Goal: Information Seeking & Learning: Find contact information

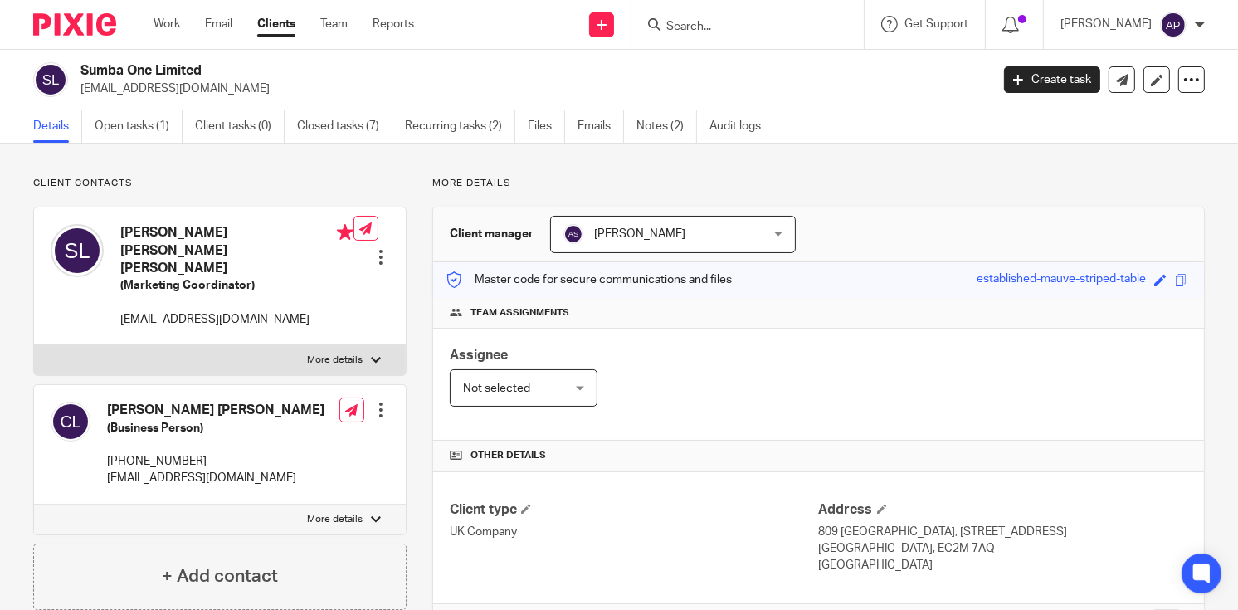
drag, startPoint x: 84, startPoint y: 66, endPoint x: 223, endPoint y: 63, distance: 139.4
click at [223, 63] on div "Sumba One Limited sumbaoneproperty@gmail.com" at bounding box center [506, 79] width 946 height 35
copy h2 "Sumba One Limited"
click at [731, 30] on input "Search" at bounding box center [739, 27] width 149 height 15
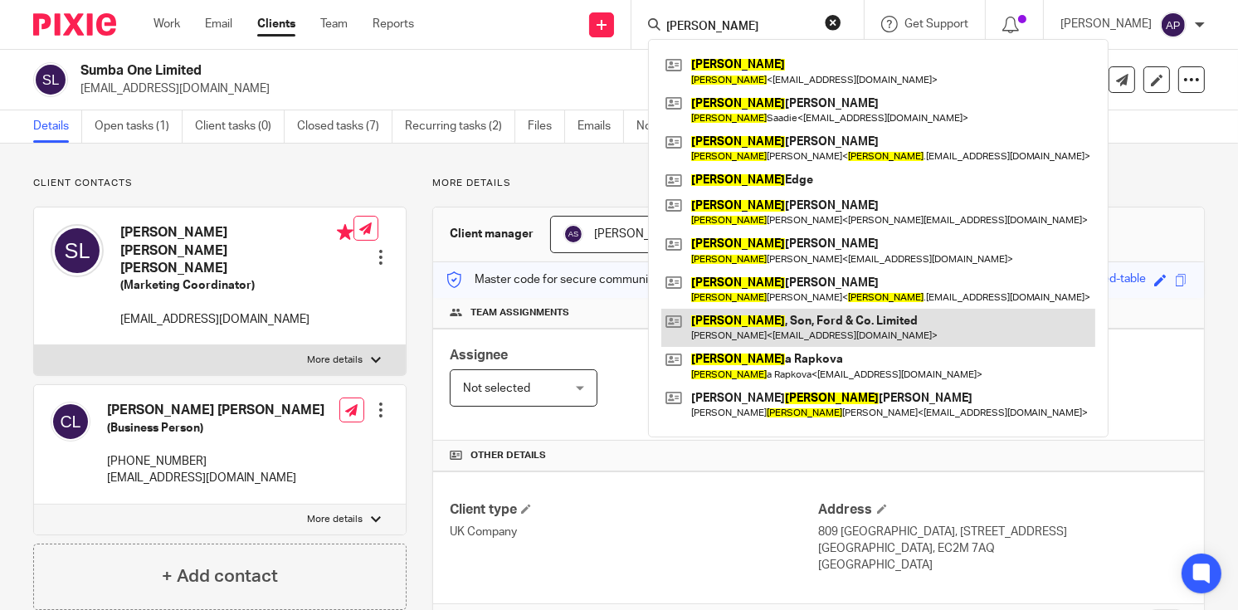
type input "michael"
click at [831, 324] on link at bounding box center [878, 328] width 434 height 38
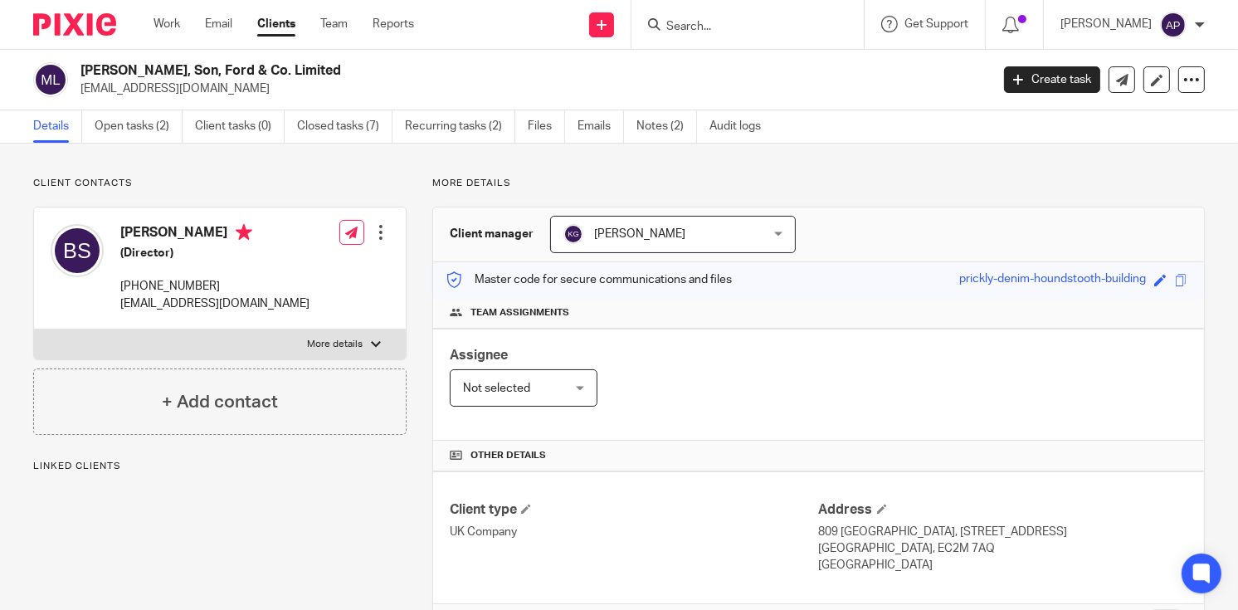
click at [284, 71] on div "Michael, Son, Ford & Co. Limited inter888national@gmail.com" at bounding box center [506, 79] width 946 height 35
click at [743, 22] on input "Search" at bounding box center [739, 27] width 149 height 15
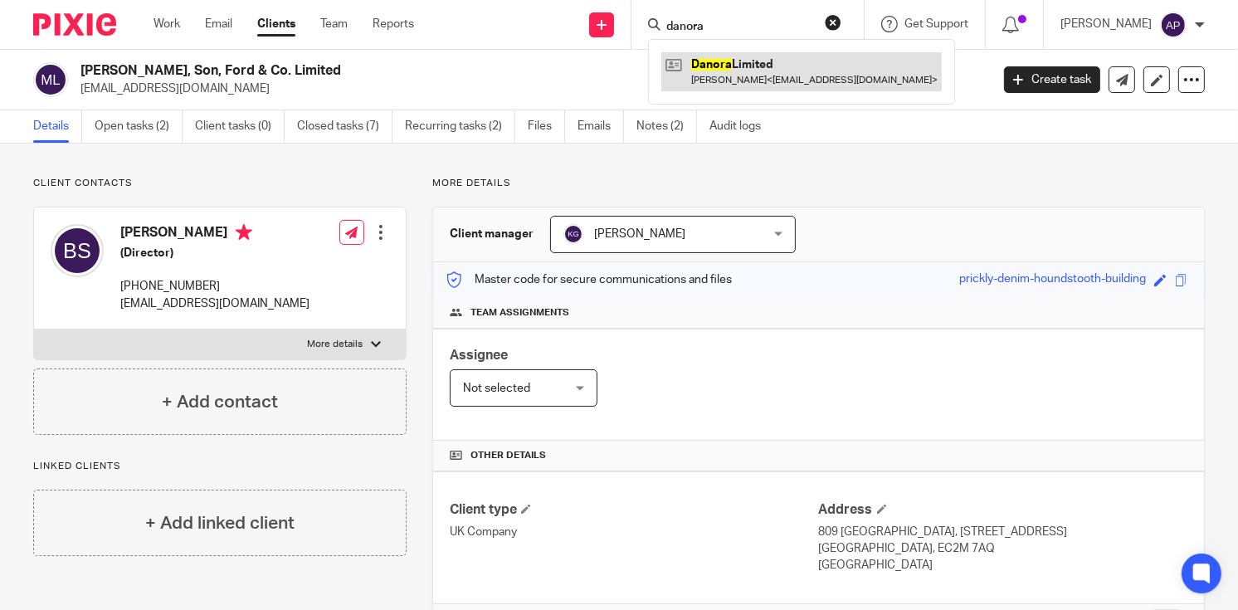
type input "danora"
click at [806, 58] on link at bounding box center [801, 71] width 280 height 38
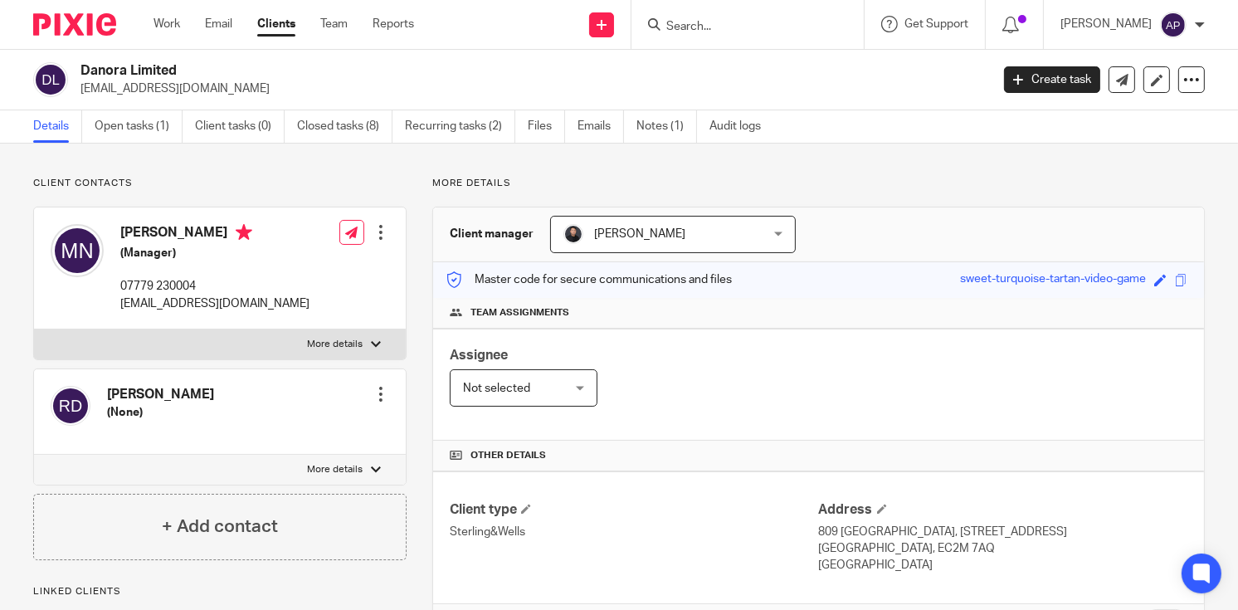
drag, startPoint x: 78, startPoint y: 69, endPoint x: 180, endPoint y: 64, distance: 102.2
click at [180, 64] on div "Danora Limited info@crossecocorporate.co.uk" at bounding box center [506, 79] width 946 height 35
copy h2 "Danora Limited"
click at [690, 20] on input "Search" at bounding box center [739, 27] width 149 height 15
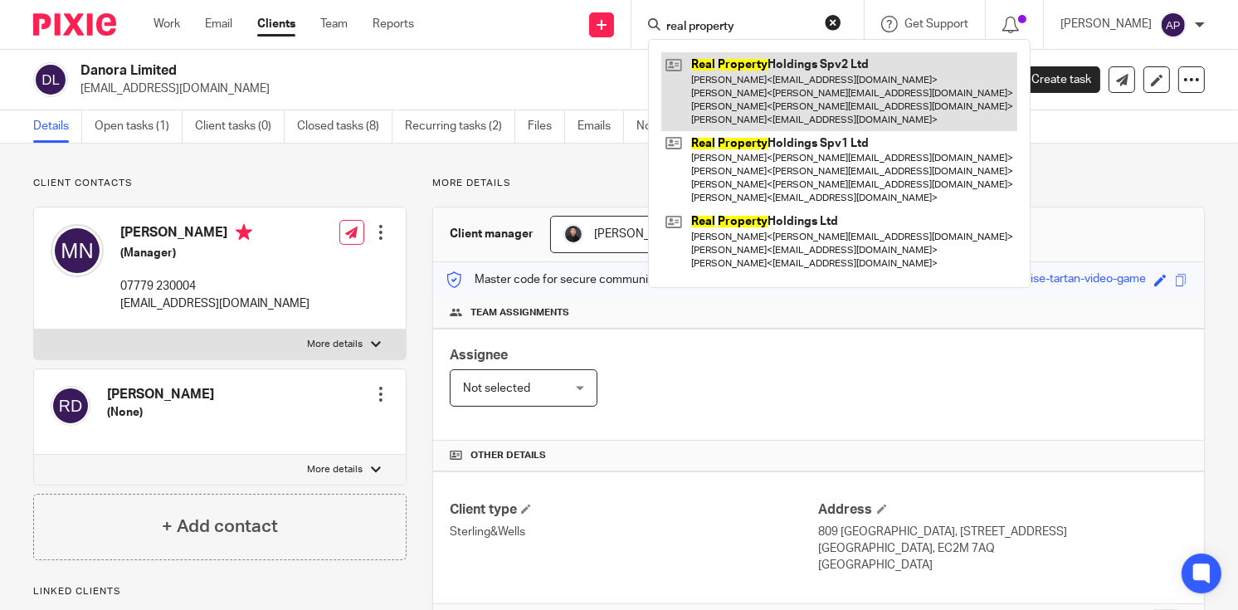
type input "real property"
click at [752, 71] on link at bounding box center [839, 91] width 356 height 79
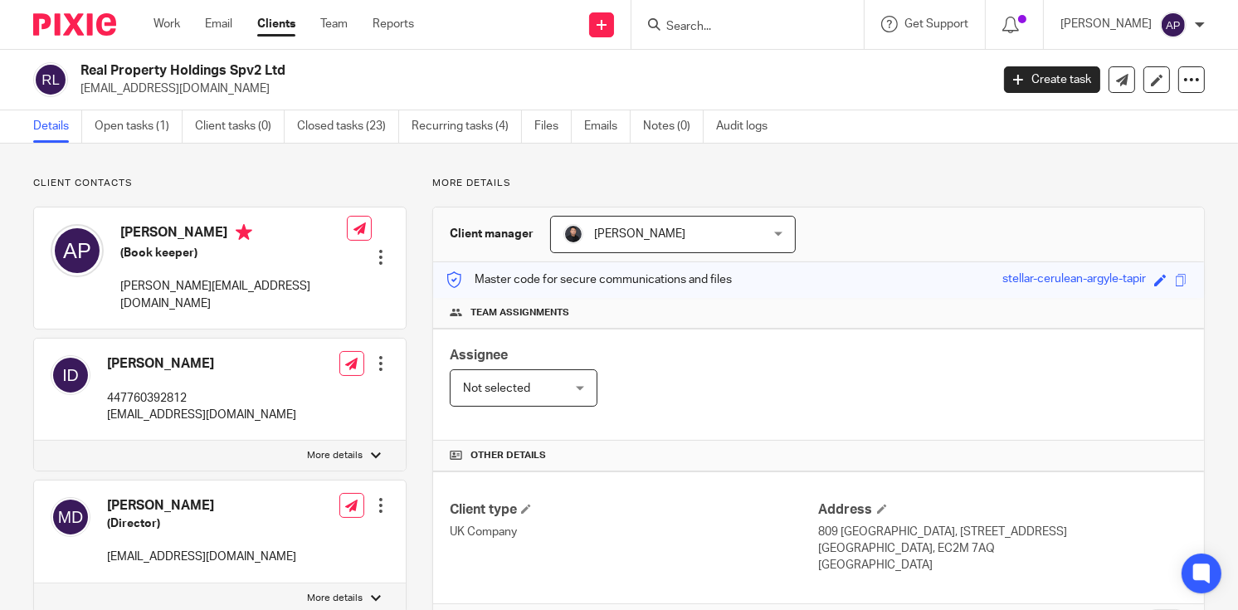
drag, startPoint x: 81, startPoint y: 70, endPoint x: 294, endPoint y: 69, distance: 212.4
click at [294, 69] on h2 "Real Property Holdings Spv2 Ltd" at bounding box center [439, 70] width 719 height 17
copy h2 "Real Property Holdings Spv2 Ltd"
click at [693, 30] on input "Search" at bounding box center [739, 27] width 149 height 15
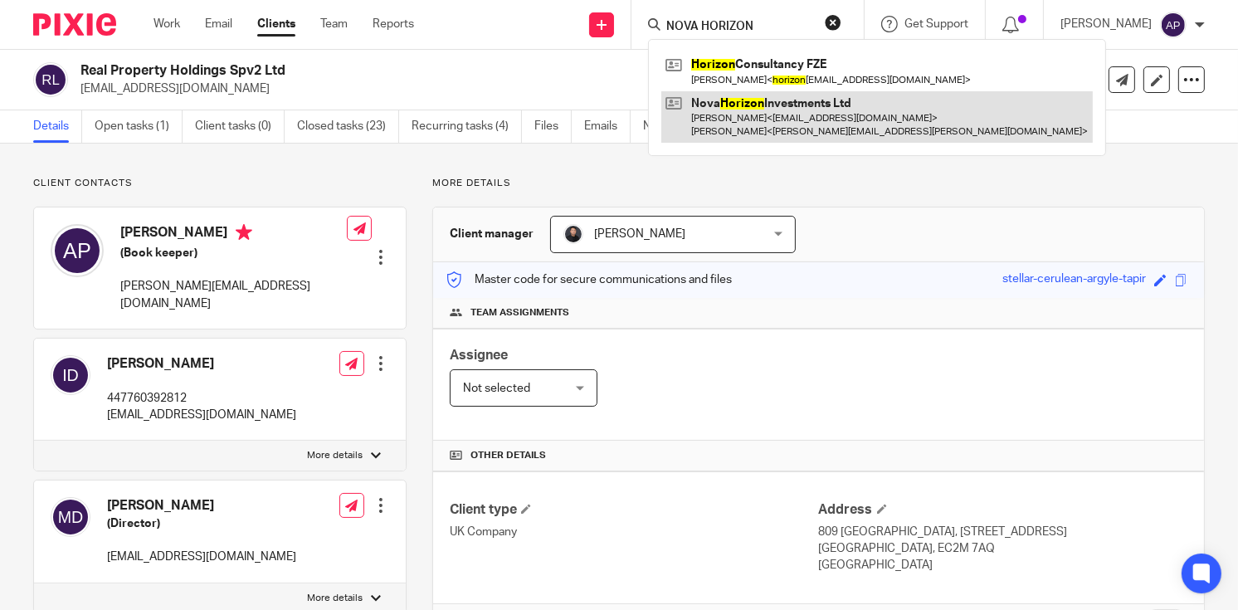
type input "NOVA HORIZON"
click at [765, 101] on link at bounding box center [876, 116] width 431 height 51
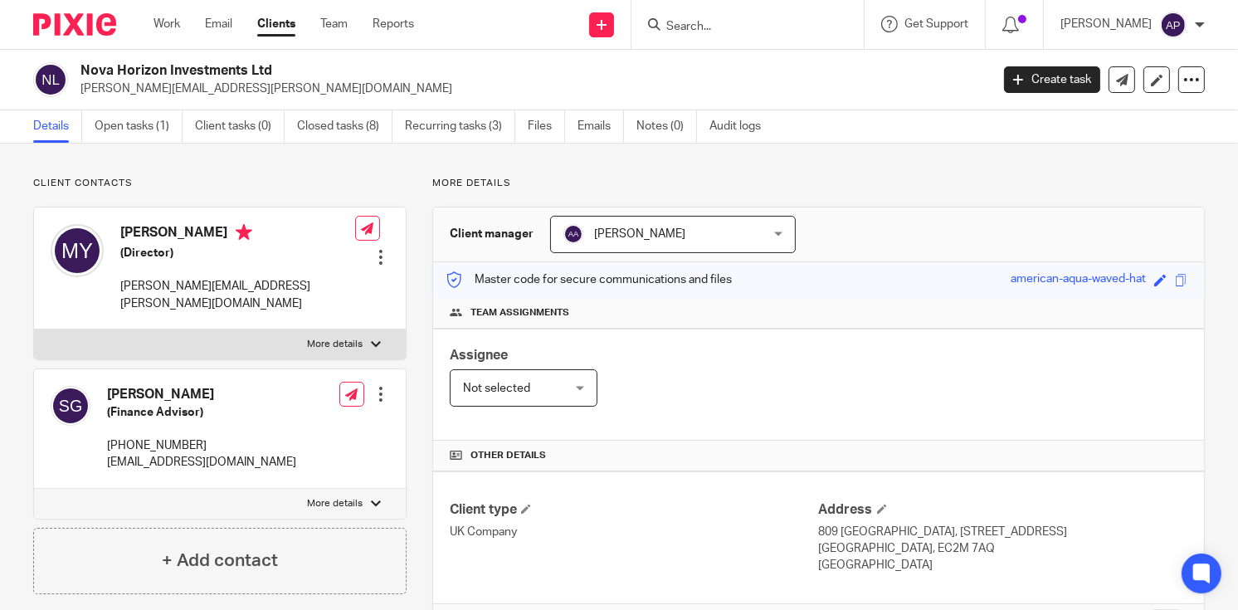
drag, startPoint x: 77, startPoint y: 65, endPoint x: 276, endPoint y: 67, distance: 199.2
click at [276, 67] on div "Nova Horizon Investments Ltd mohammad@yousefi.biz" at bounding box center [506, 79] width 946 height 35
copy h2 "Nova Horizon Investments Ltd"
click at [681, 31] on input "Search" at bounding box center [739, 27] width 149 height 15
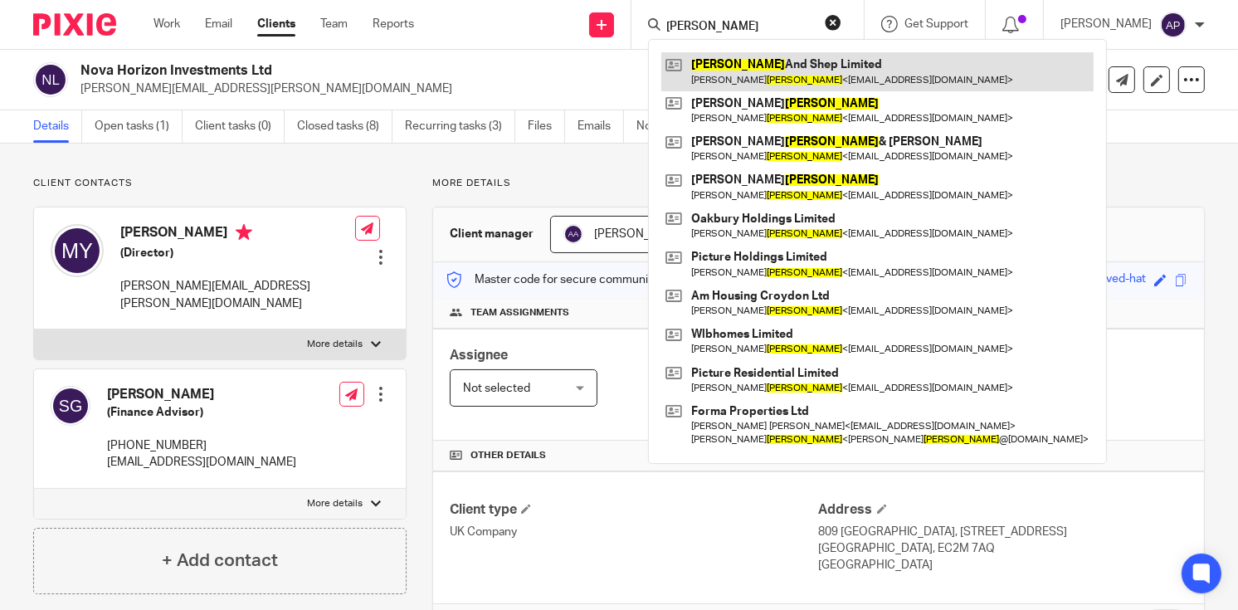
type input "BUTLER"
click at [841, 75] on link at bounding box center [877, 71] width 432 height 38
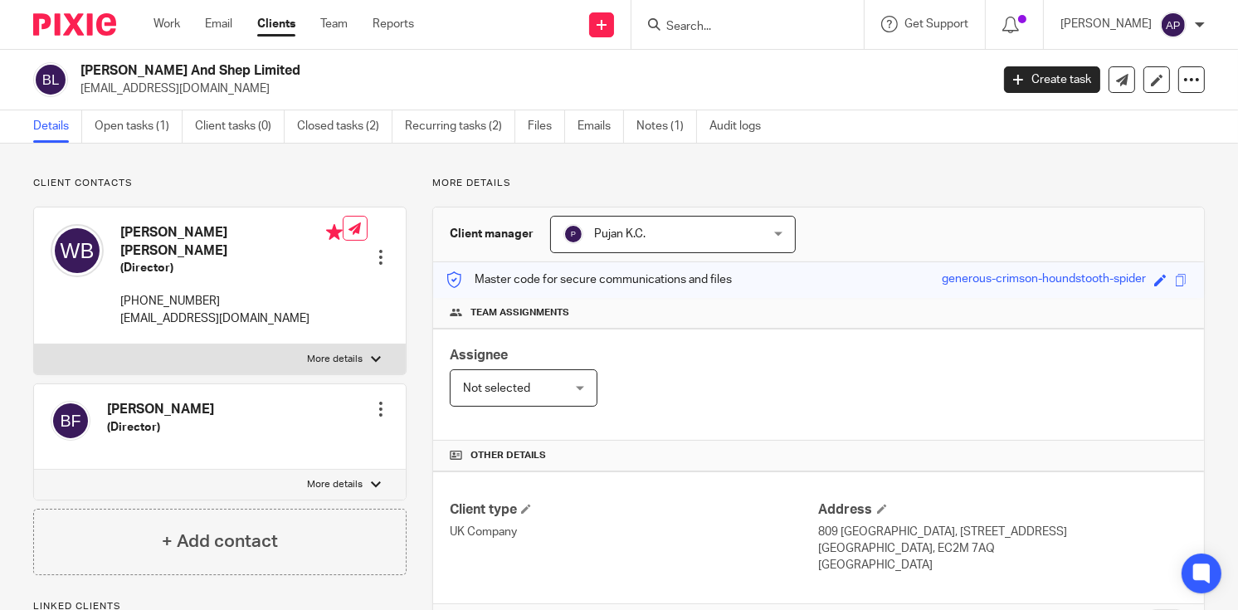
drag, startPoint x: 0, startPoint y: 0, endPoint x: 247, endPoint y: 66, distance: 255.8
click at [247, 66] on h2 "[PERSON_NAME] And Shep Limited" at bounding box center [439, 70] width 719 height 17
copy h2 "[PERSON_NAME] And Shep Limited"
click at [710, 22] on input "Search" at bounding box center [739, 27] width 149 height 15
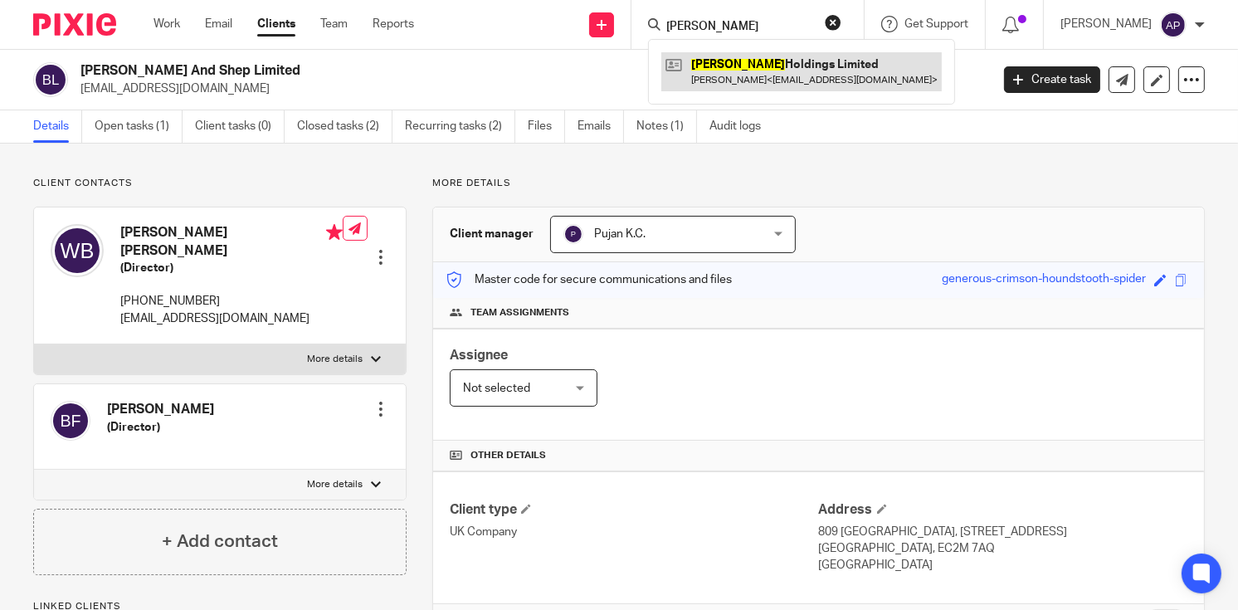
type input "[PERSON_NAME]"
click at [797, 65] on link at bounding box center [801, 71] width 280 height 38
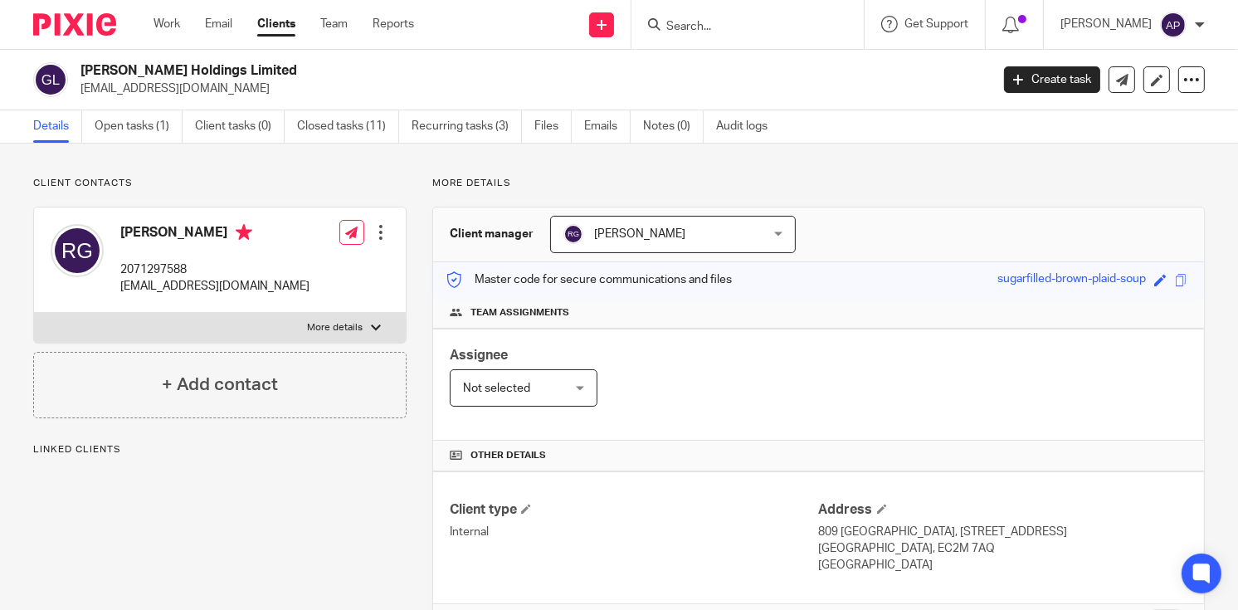
drag, startPoint x: 81, startPoint y: 65, endPoint x: 266, endPoint y: 60, distance: 185.1
click at [266, 60] on div "Gargan Holdings Limited rajugajurel@aol.com Create task Update from Companies H…" at bounding box center [619, 80] width 1238 height 61
copy h2 "Gargan Holdings Limited"
click at [731, 16] on form at bounding box center [753, 24] width 177 height 21
click at [732, 21] on input "Search" at bounding box center [739, 27] width 149 height 15
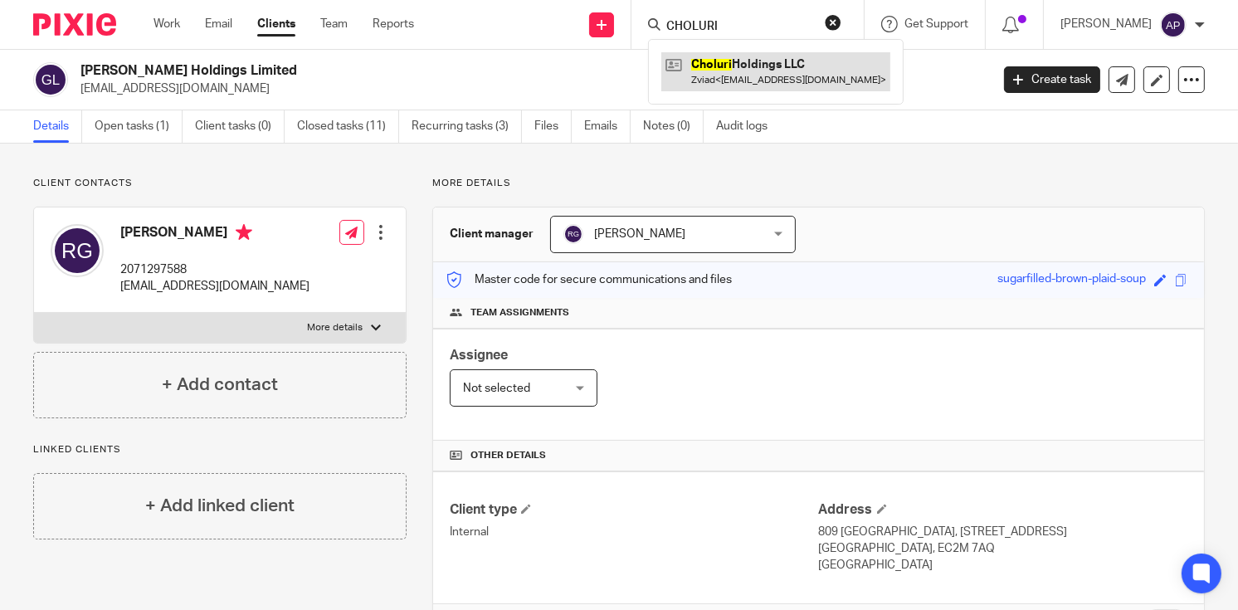
type input "CHOLURI"
click at [791, 66] on link at bounding box center [775, 71] width 229 height 38
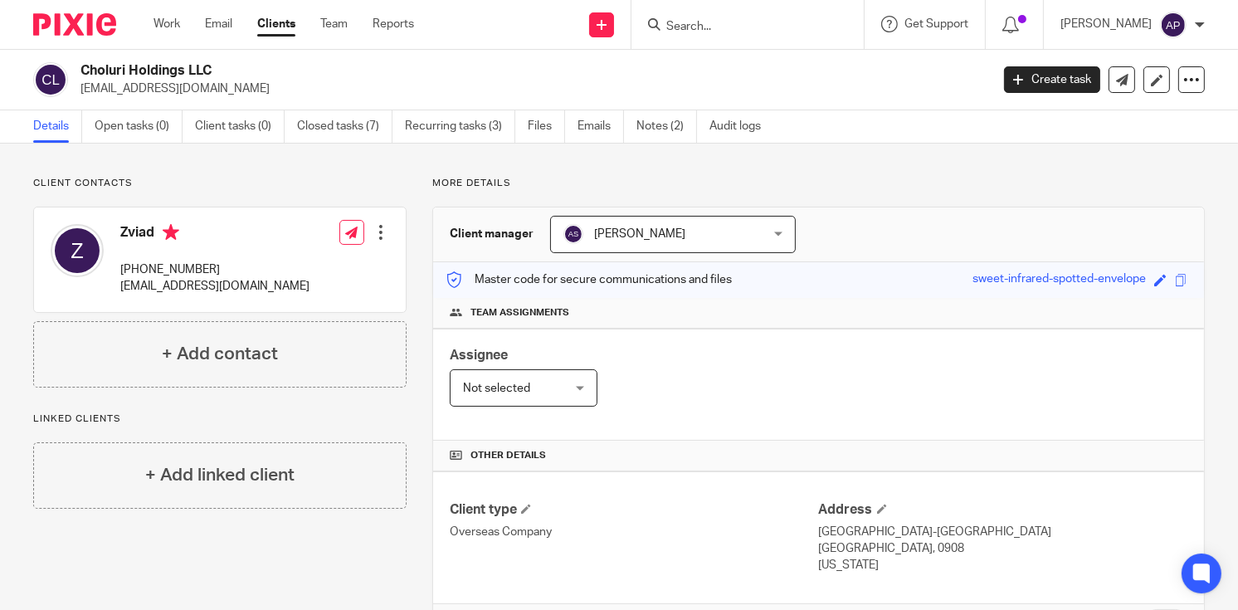
drag, startPoint x: 78, startPoint y: 69, endPoint x: 227, endPoint y: 66, distance: 149.4
click at [227, 66] on div "Choluri Holdings LLC [EMAIL_ADDRESS][DOMAIN_NAME]" at bounding box center [506, 79] width 946 height 35
copy h2 "Choluri Holdings LLC"
click at [708, 27] on input "Search" at bounding box center [739, 27] width 149 height 15
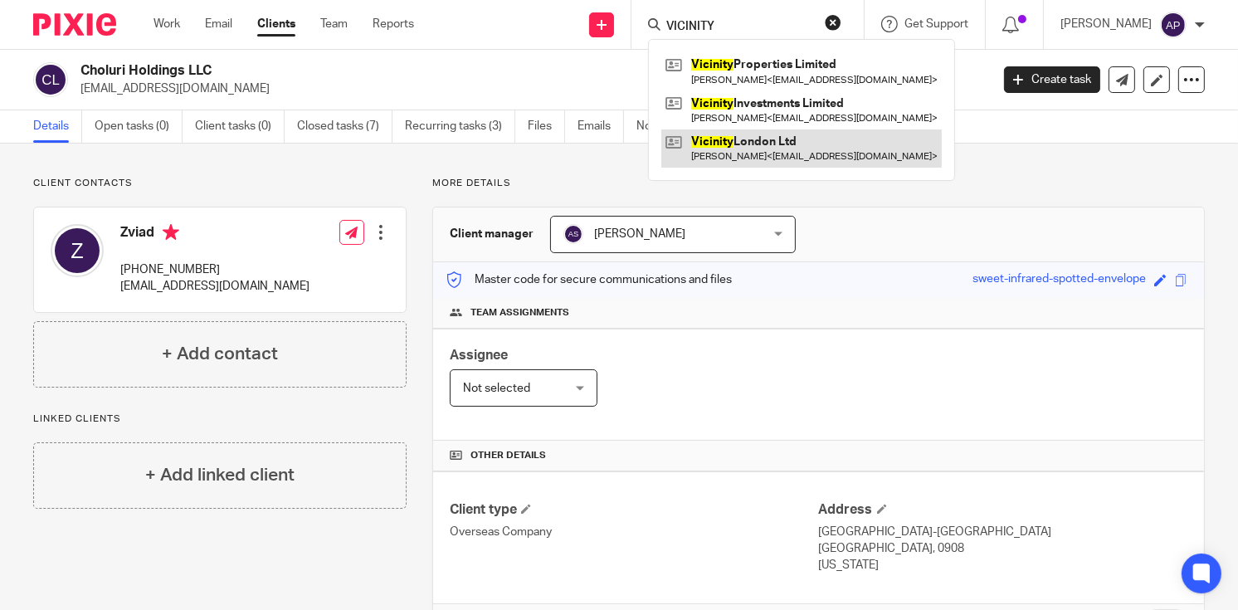
type input "VICINITY"
click at [814, 140] on link at bounding box center [801, 148] width 280 height 38
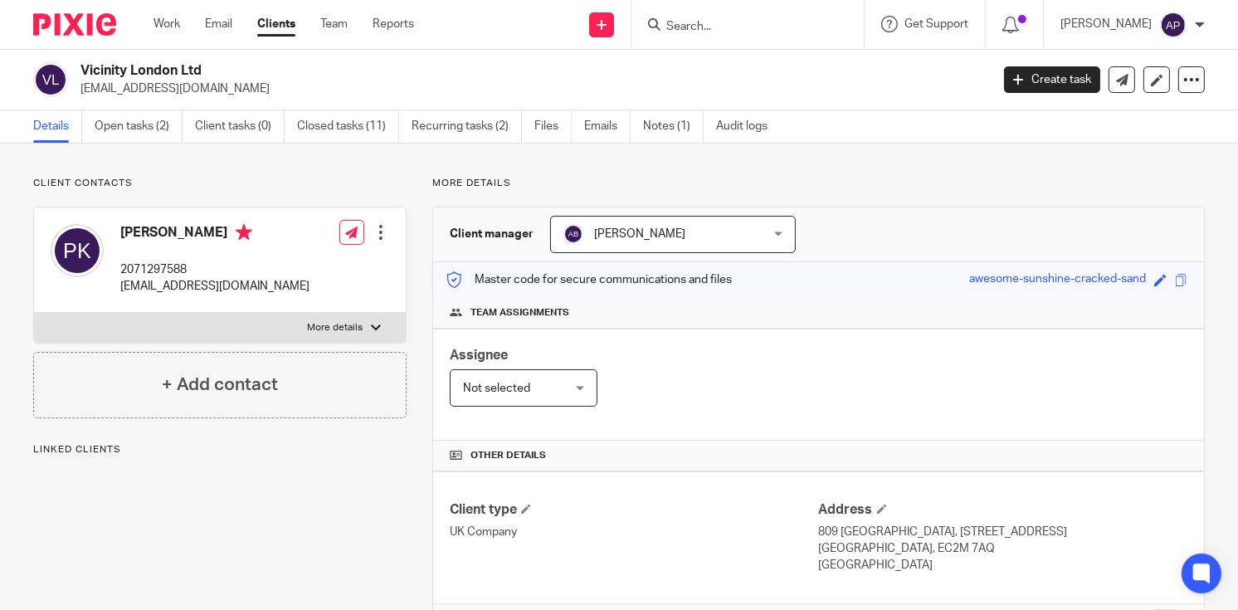
drag, startPoint x: 81, startPoint y: 70, endPoint x: 213, endPoint y: 61, distance: 132.2
click at [213, 62] on h2 "Vicinity London Ltd" at bounding box center [439, 70] width 719 height 17
copy h2 "Vicinity London Ltd"
click at [728, 28] on input "Search" at bounding box center [739, 27] width 149 height 15
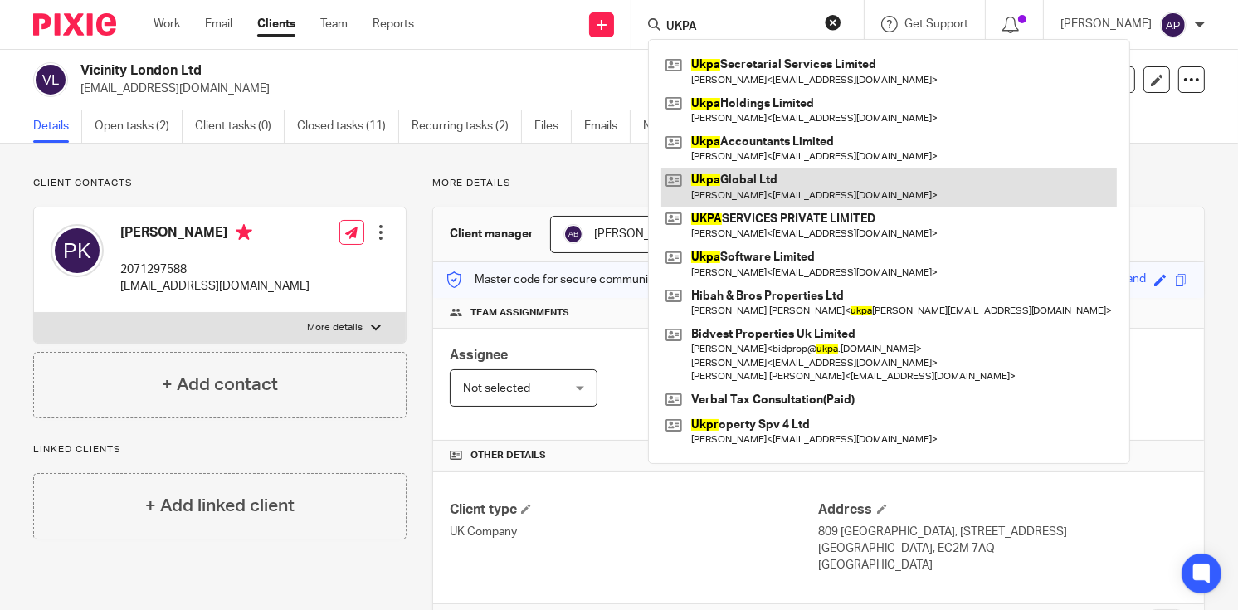
type input "UKPA"
click at [787, 188] on link at bounding box center [889, 187] width 456 height 38
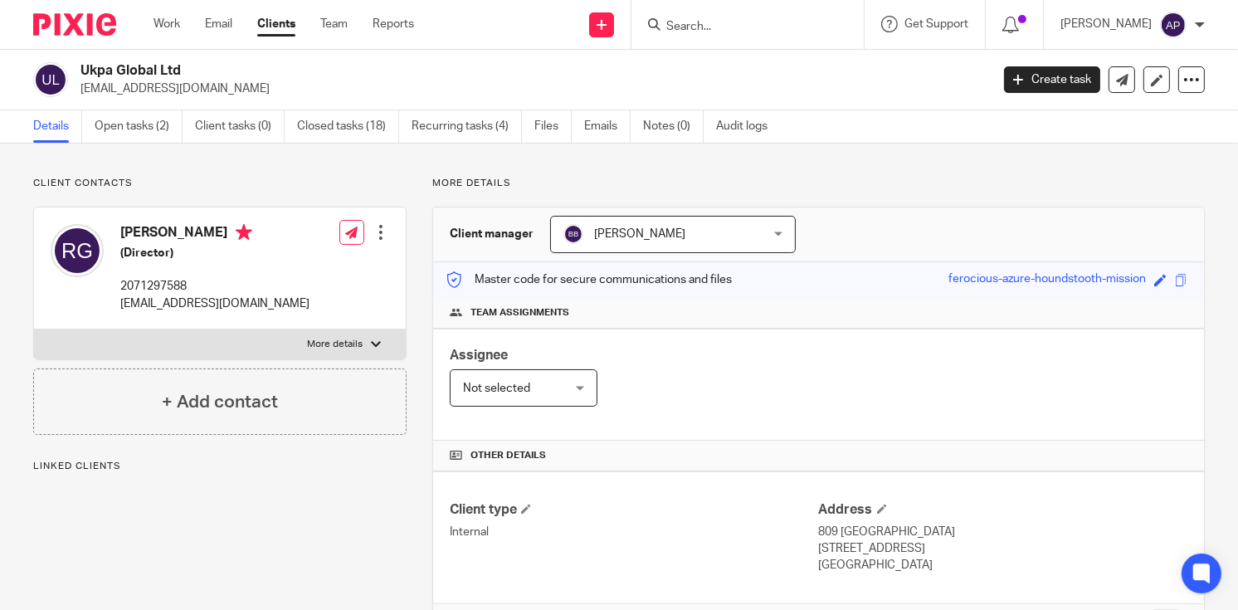
drag, startPoint x: 78, startPoint y: 69, endPoint x: 190, endPoint y: 69, distance: 112.0
click at [190, 69] on div "Ukpa Global Ltd rajugajurel@aol.com" at bounding box center [506, 79] width 946 height 35
copy h2 "Ukpa Global Ltd"
click at [683, 24] on input "Search" at bounding box center [739, 27] width 149 height 15
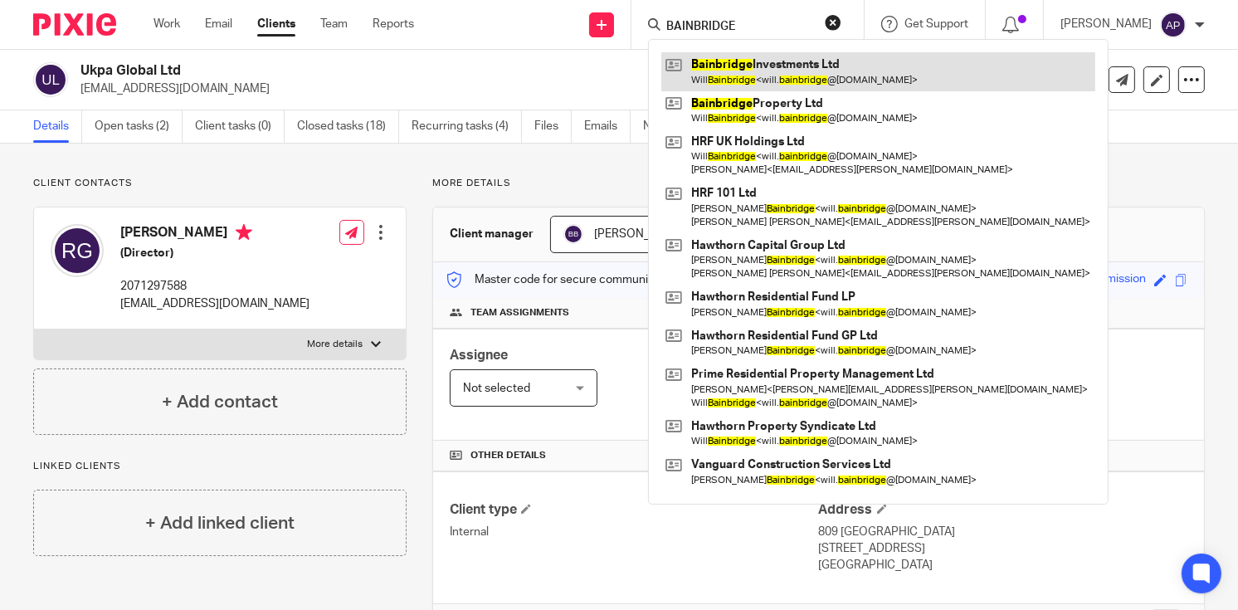
type input "BAINBRIDGE"
click at [764, 75] on link at bounding box center [878, 71] width 434 height 38
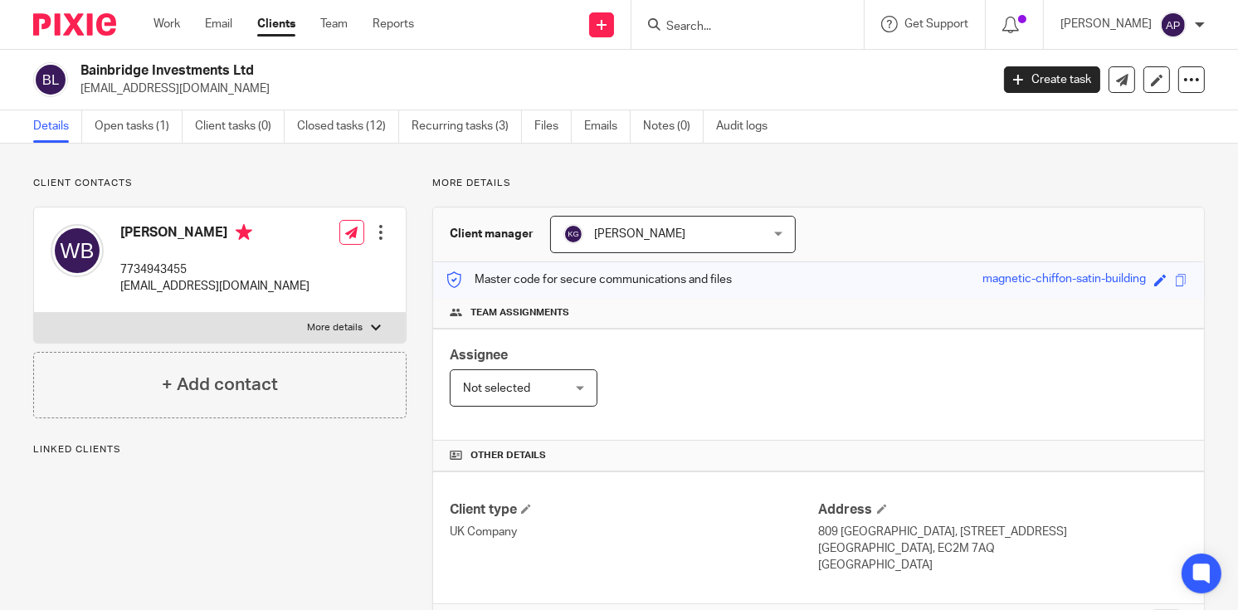
drag, startPoint x: 82, startPoint y: 69, endPoint x: 258, endPoint y: 62, distance: 176.0
click at [258, 62] on h2 "Bainbridge Investments Ltd" at bounding box center [439, 70] width 719 height 17
copy h2 "Bainbridge Investments Ltd"
click at [708, 30] on input "Search" at bounding box center [739, 27] width 149 height 15
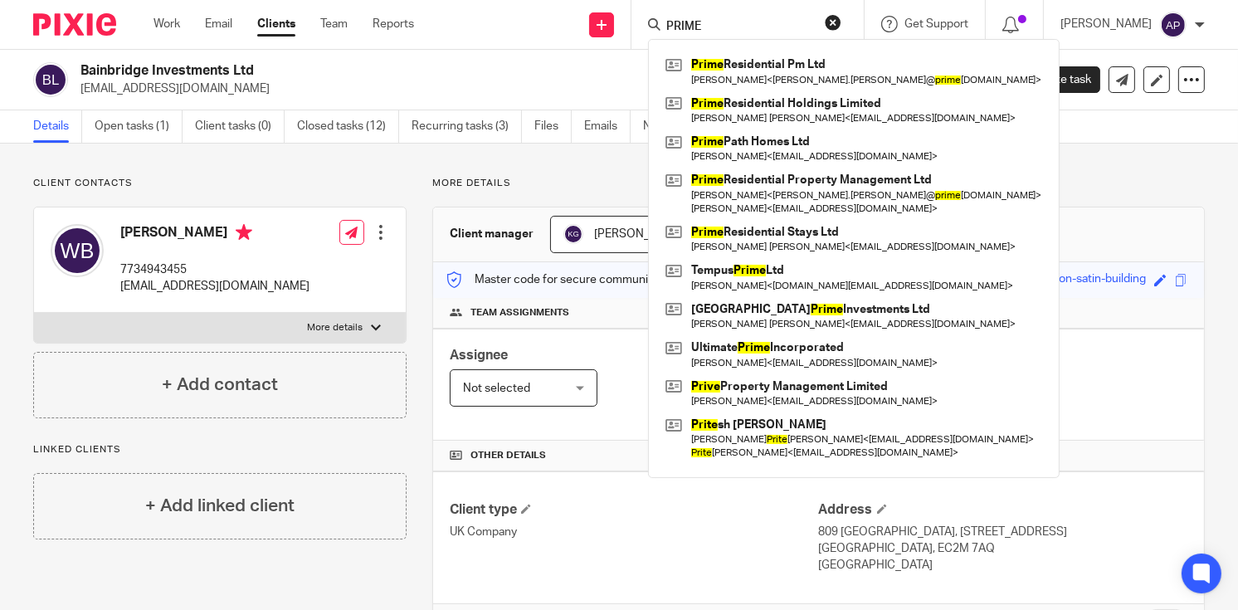
type input "PRIME"
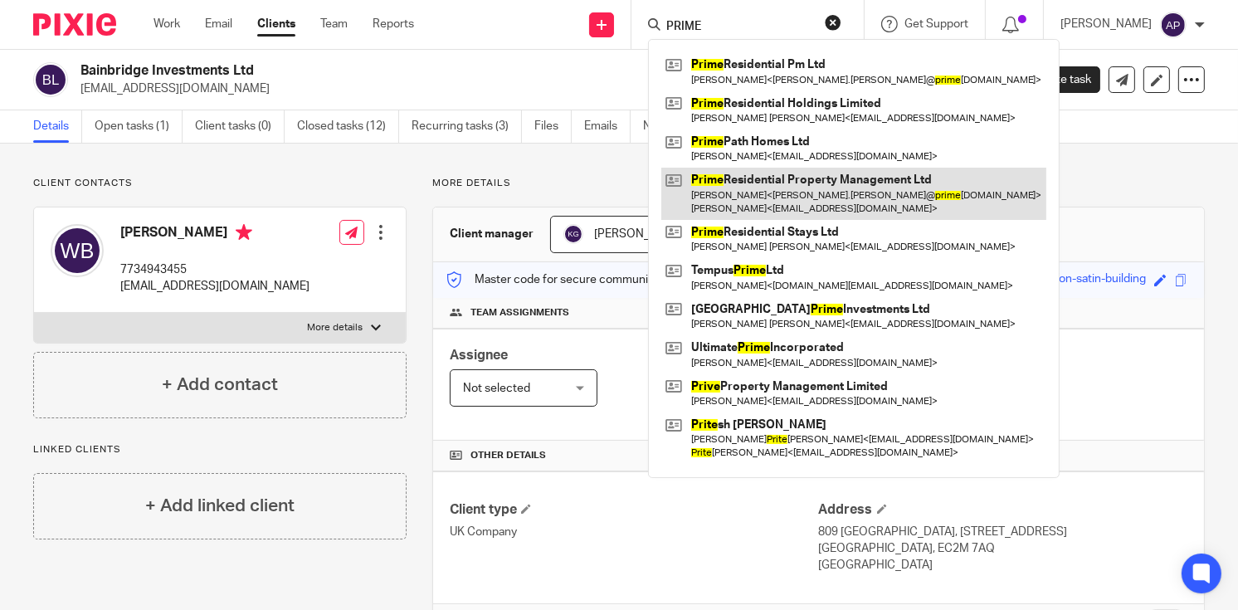
click at [830, 183] on link at bounding box center [853, 193] width 385 height 51
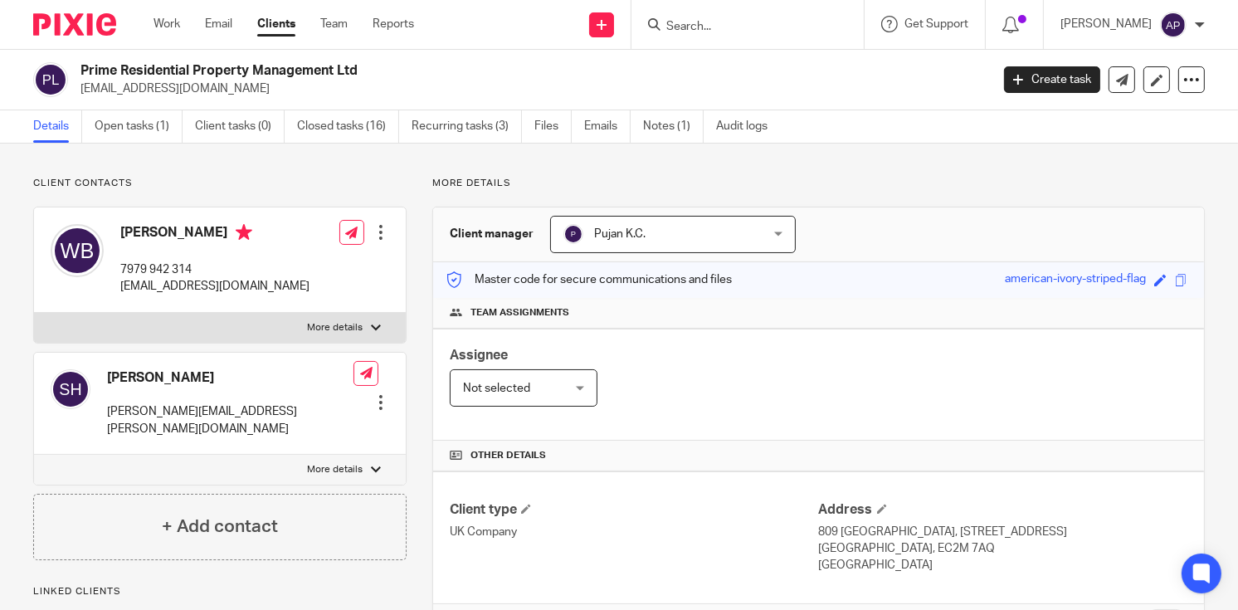
click at [373, 62] on h2 "Prime Residential Property Management Ltd" at bounding box center [439, 70] width 719 height 17
click at [684, 22] on input "Search" at bounding box center [739, 27] width 149 height 15
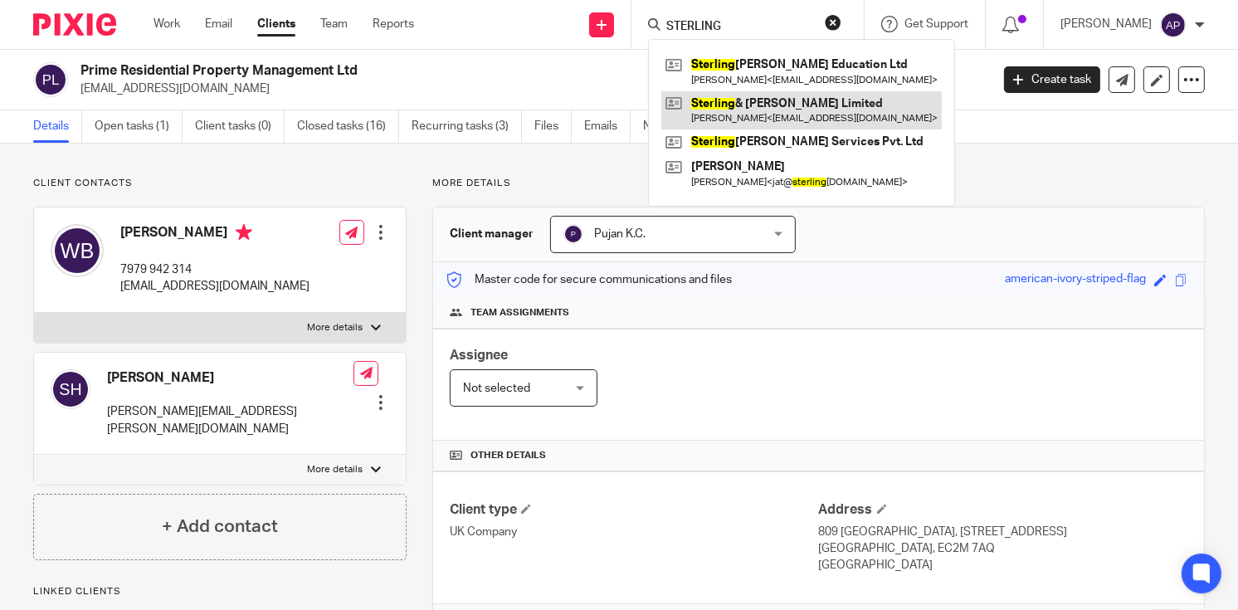
type input "STERLING"
click at [799, 104] on link at bounding box center [801, 110] width 280 height 38
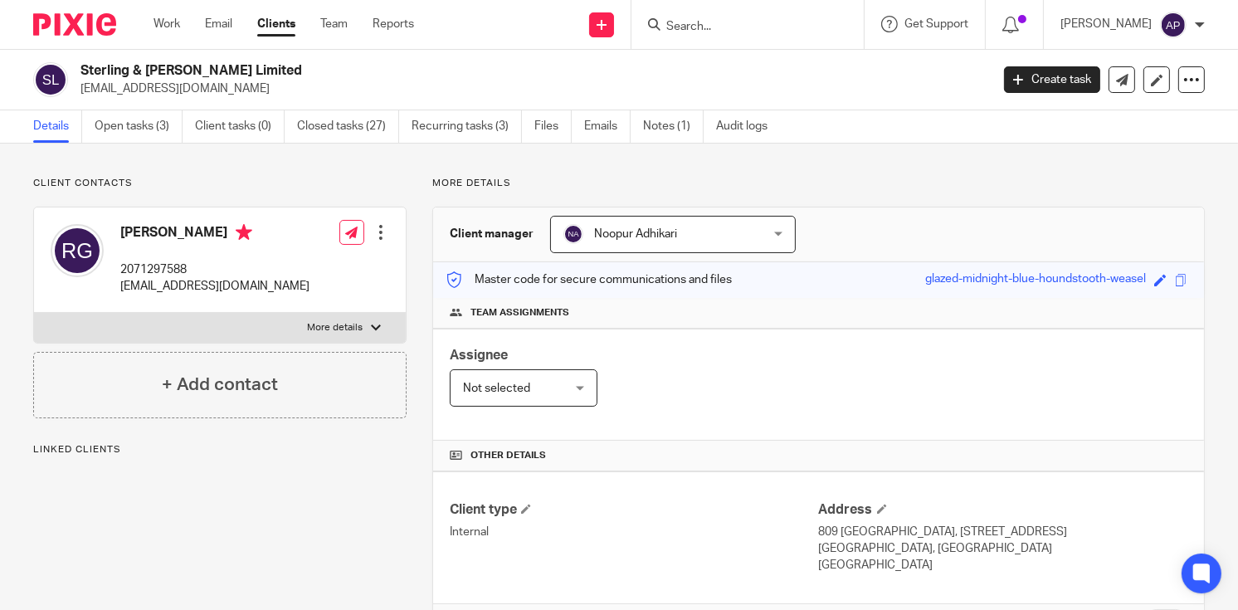
drag, startPoint x: 80, startPoint y: 69, endPoint x: 252, endPoint y: 68, distance: 172.6
click at [252, 68] on div "Sterling & Wells Limited rajugajurel@aol.com" at bounding box center [506, 79] width 946 height 35
click at [691, 30] on input "Search" at bounding box center [739, 27] width 149 height 15
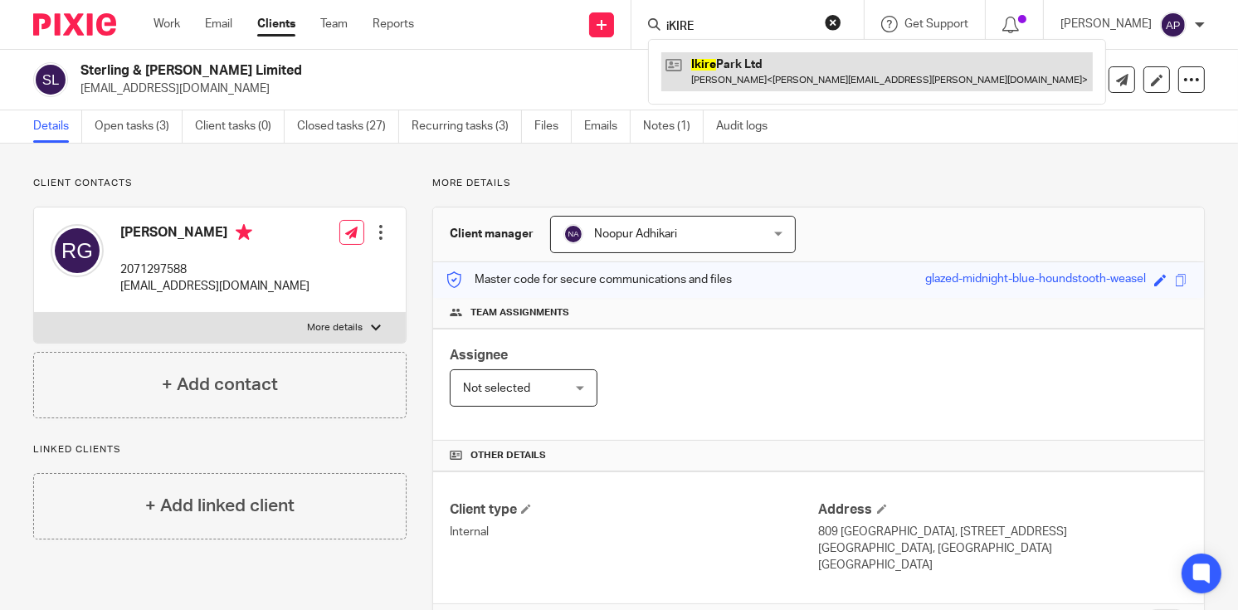
type input "iKIRE"
click at [782, 62] on link at bounding box center [876, 71] width 431 height 38
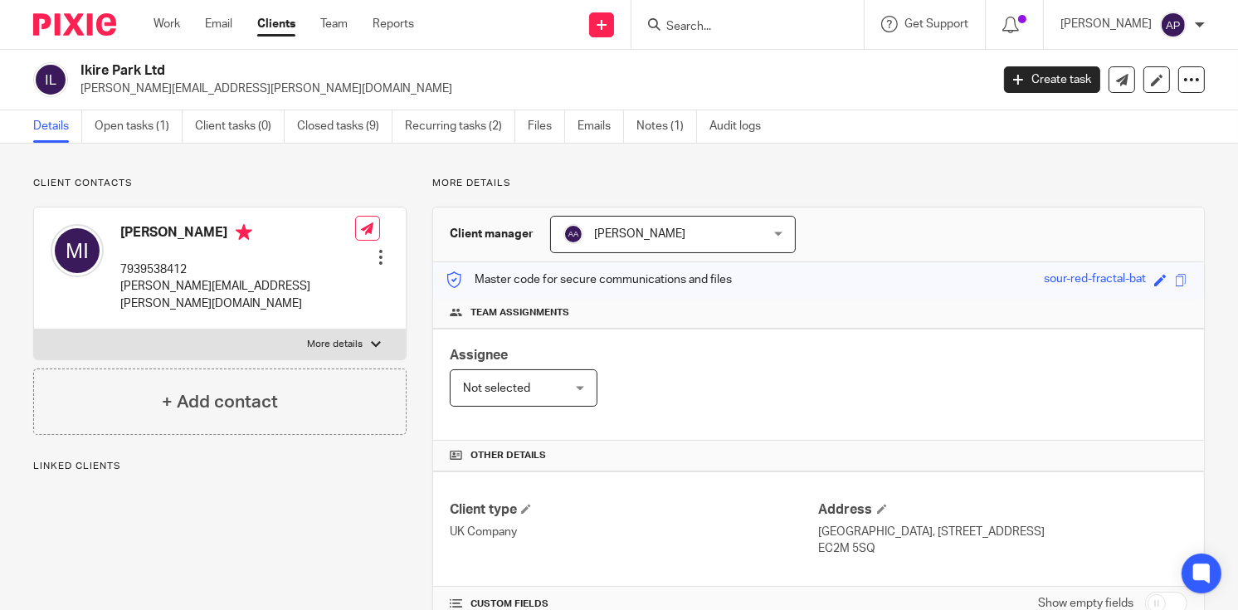
drag, startPoint x: 80, startPoint y: 67, endPoint x: 186, endPoint y: 67, distance: 106.2
click at [186, 67] on h2 "Ikire Park Ltd" at bounding box center [439, 70] width 719 height 17
copy h2 "Ikire Park Ltd"
click at [702, 22] on input "Search" at bounding box center [739, 27] width 149 height 15
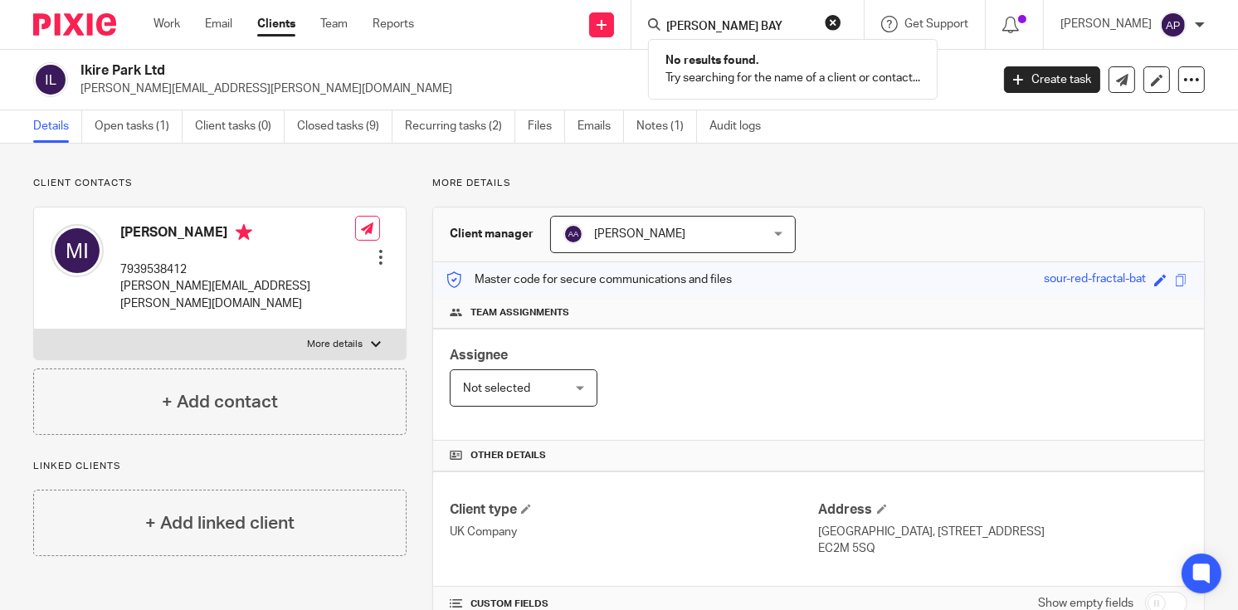
type input "BRELADE BAY"
click at [841, 18] on button "reset" at bounding box center [833, 22] width 17 height 17
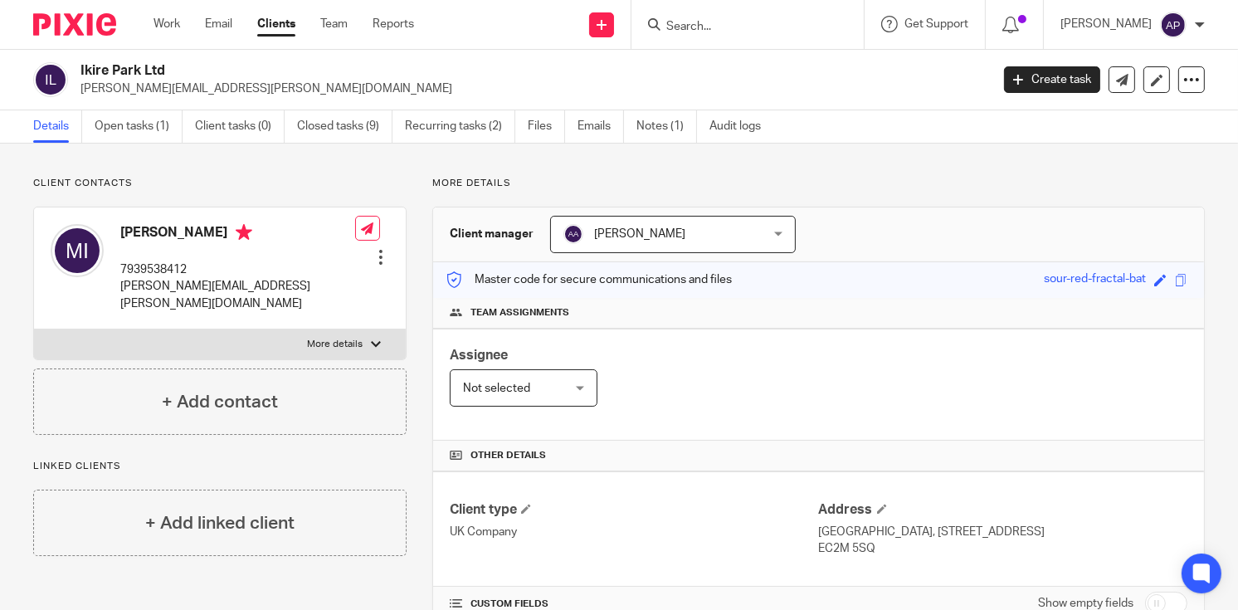
click at [710, 28] on input "Search" at bounding box center [739, 27] width 149 height 15
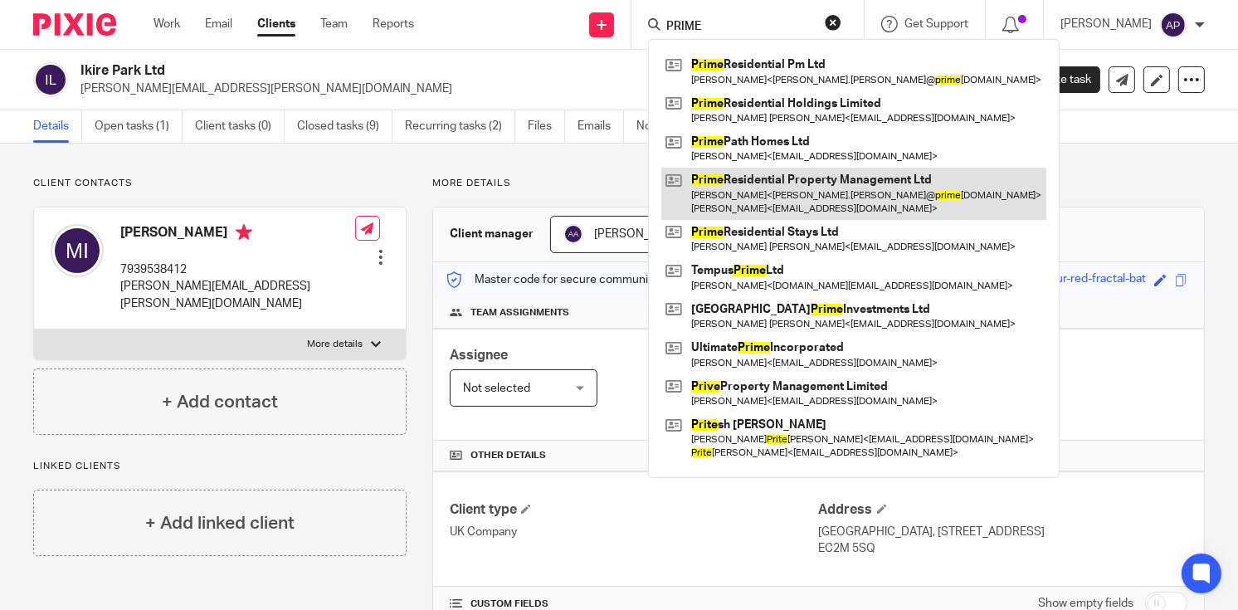
type input "PRIME"
click at [770, 188] on link at bounding box center [853, 193] width 385 height 51
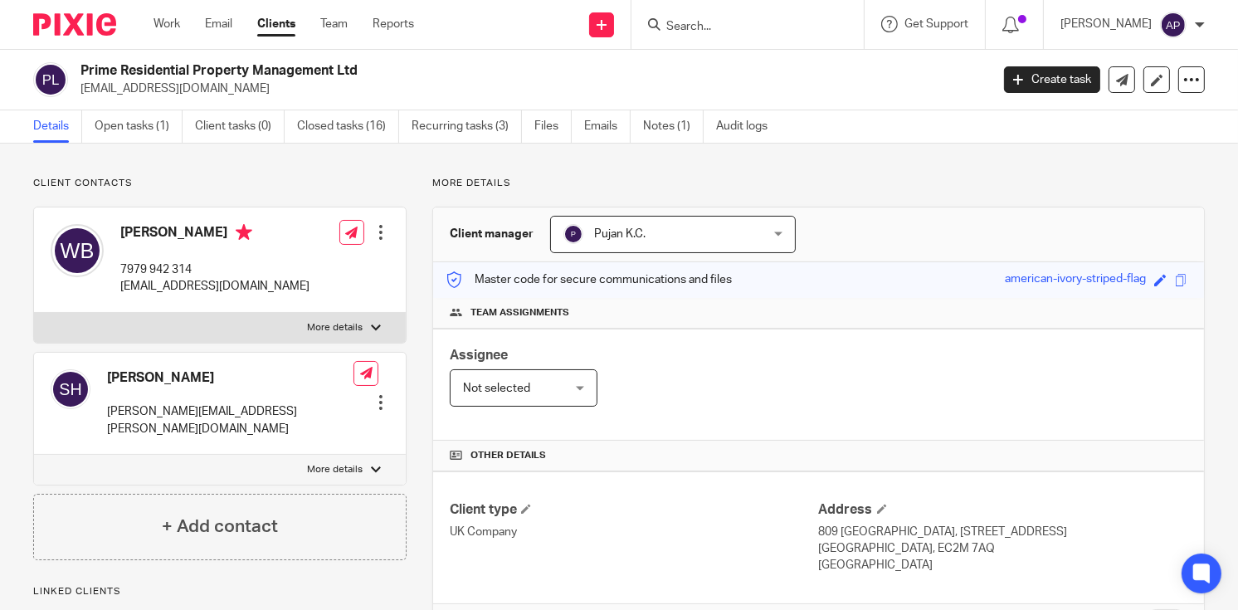
click at [375, 64] on h2 "Prime Residential Property Management Ltd" at bounding box center [439, 70] width 719 height 17
drag, startPoint x: 80, startPoint y: 87, endPoint x: 334, endPoint y: 86, distance: 253.9
click at [334, 86] on p "[EMAIL_ADDRESS][DOMAIN_NAME]" at bounding box center [529, 88] width 899 height 17
copy p "[EMAIL_ADDRESS][DOMAIN_NAME]"
click at [135, 227] on h4 "[PERSON_NAME]" at bounding box center [214, 234] width 189 height 21
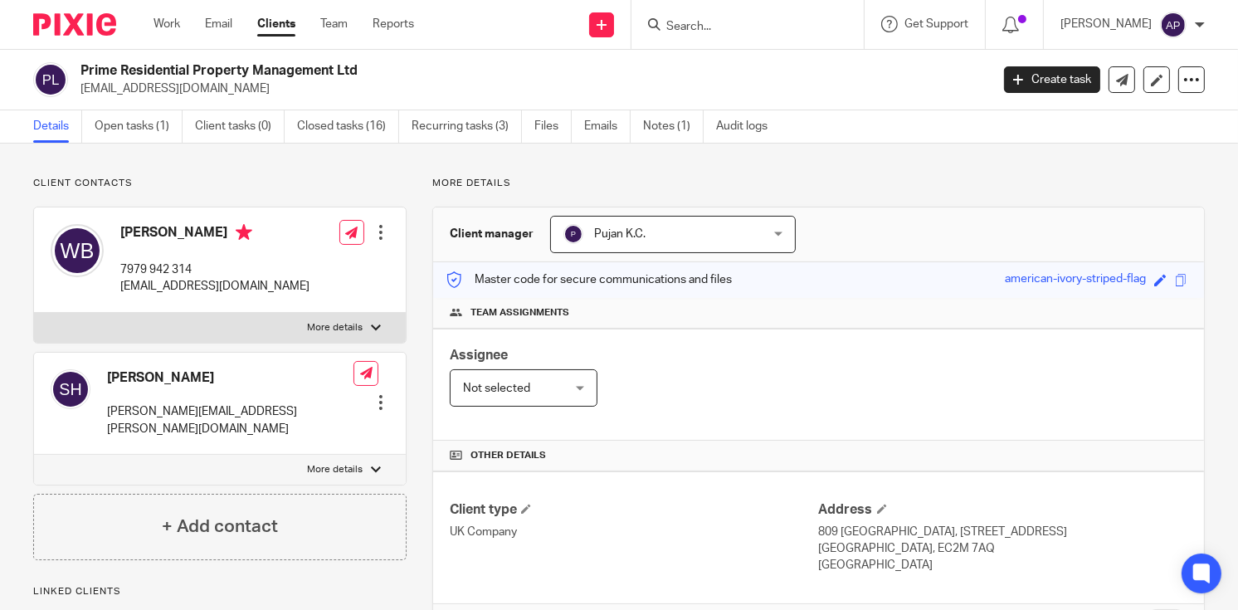
click at [135, 227] on h4 "[PERSON_NAME]" at bounding box center [214, 234] width 189 height 21
copy h4 "Will"
click at [697, 30] on input "Search" at bounding box center [739, 27] width 149 height 15
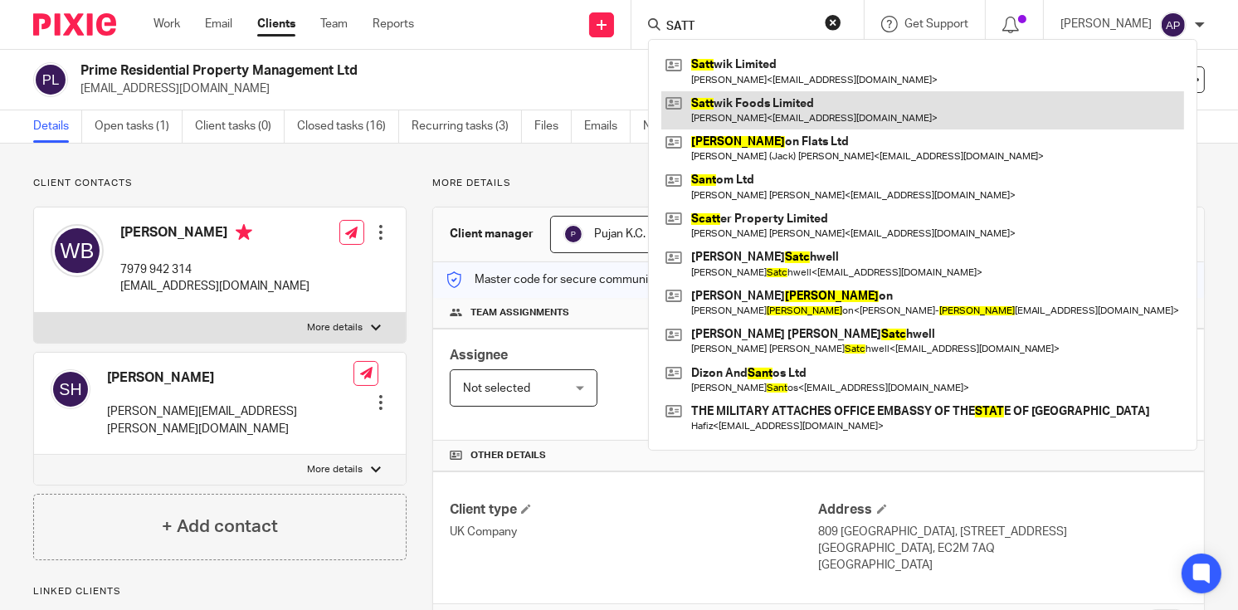
type input "SATT"
click at [755, 119] on link at bounding box center [922, 110] width 523 height 38
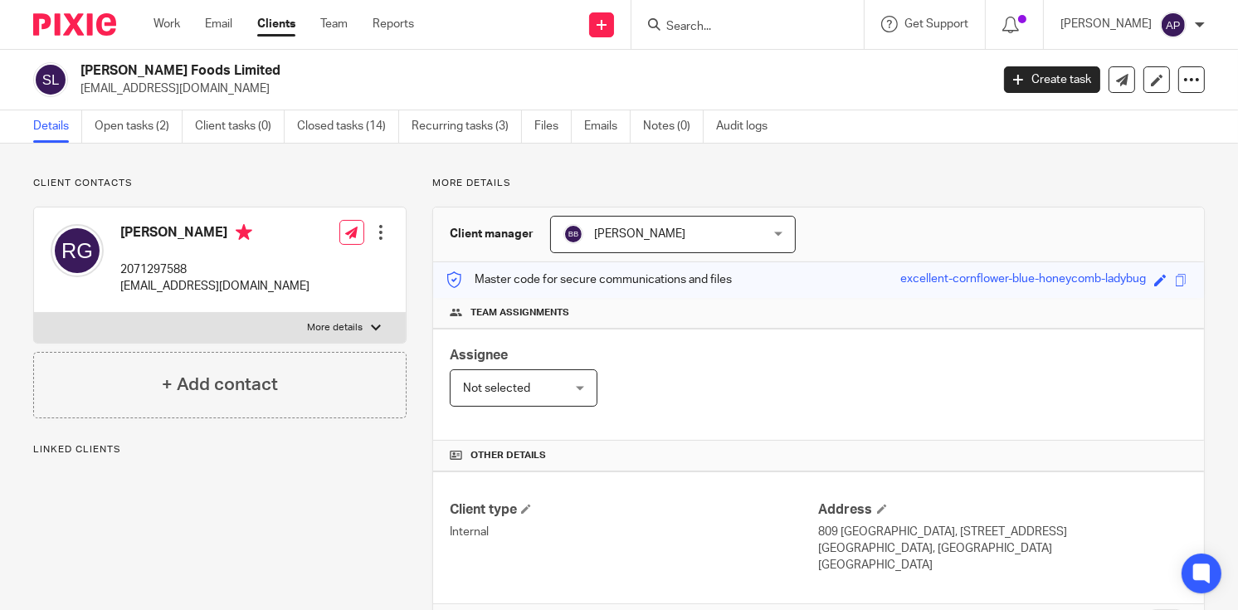
click at [241, 71] on h2 "[PERSON_NAME] Foods Limited" at bounding box center [439, 70] width 719 height 17
click at [699, 31] on input "Search" at bounding box center [739, 27] width 149 height 15
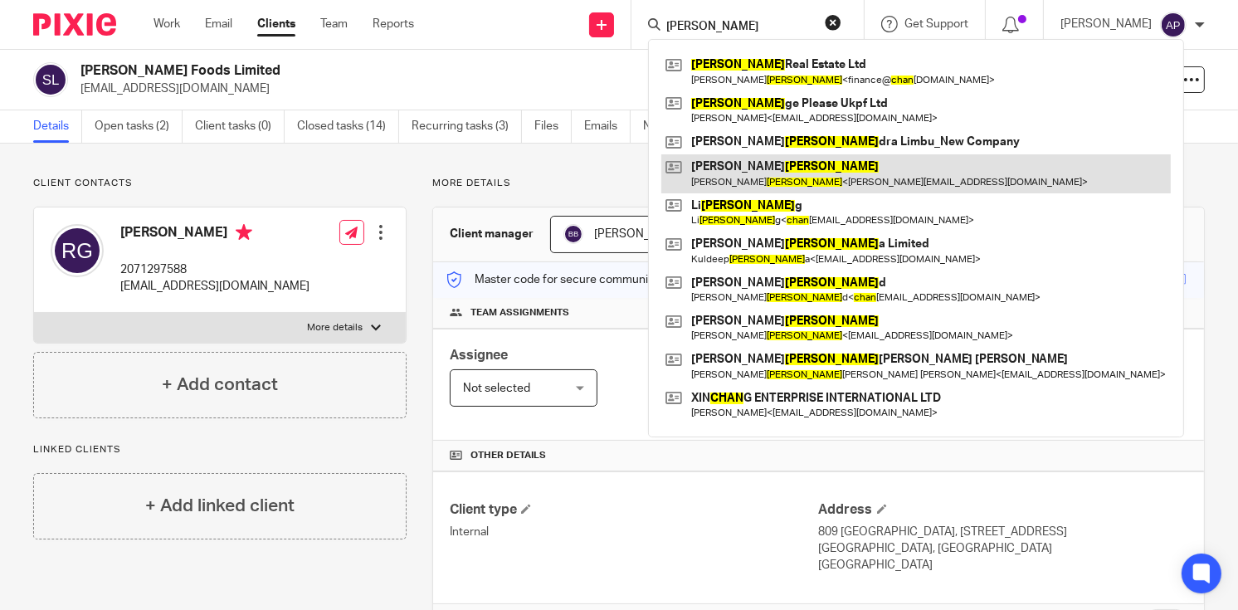
type input "J CHAN"
click at [782, 173] on link at bounding box center [915, 173] width 509 height 38
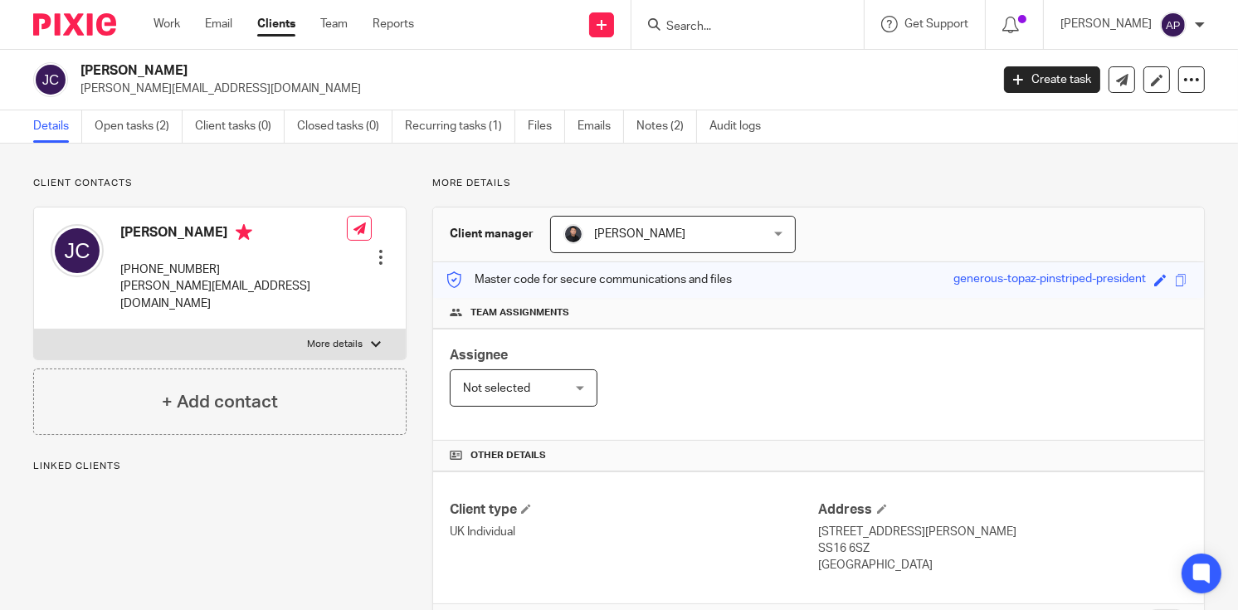
drag, startPoint x: 81, startPoint y: 69, endPoint x: 172, endPoint y: 69, distance: 90.4
click at [172, 69] on h2 "[PERSON_NAME]" at bounding box center [439, 70] width 719 height 17
copy h2 "[PERSON_NAME]"
click at [706, 28] on input "Search" at bounding box center [739, 27] width 149 height 15
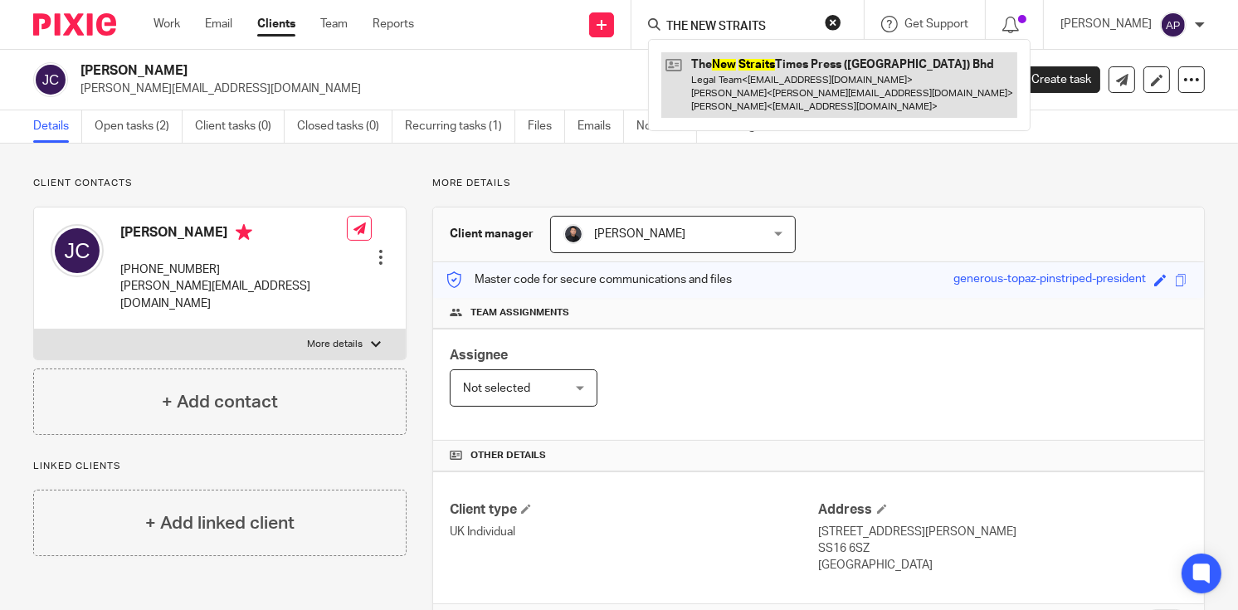
type input "THE NEW STRAITS"
click at [811, 66] on link at bounding box center [839, 85] width 356 height 66
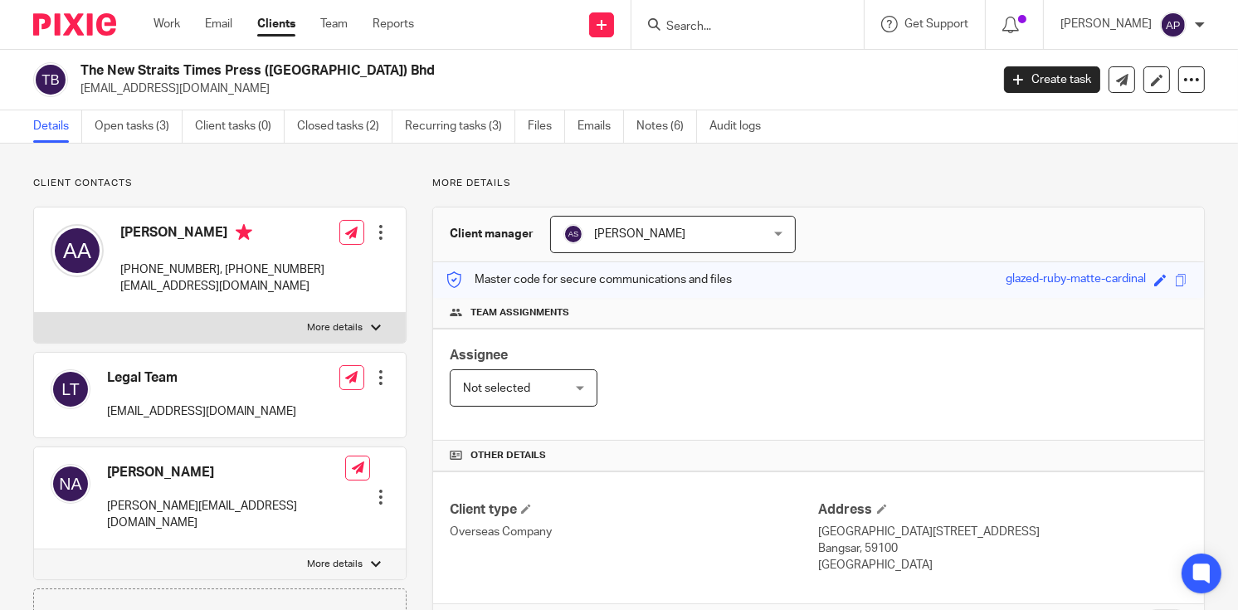
drag, startPoint x: 79, startPoint y: 66, endPoint x: 384, endPoint y: 69, distance: 305.4
click at [384, 69] on div "The New Straits Times Press ([GEOGRAPHIC_DATA]) Bhd [EMAIL_ADDRESS][DOMAIN_NAME]" at bounding box center [506, 79] width 946 height 35
copy h2 "The New Straits Times Press ([GEOGRAPHIC_DATA]) Bhd"
click at [697, 24] on input "Search" at bounding box center [739, 27] width 149 height 15
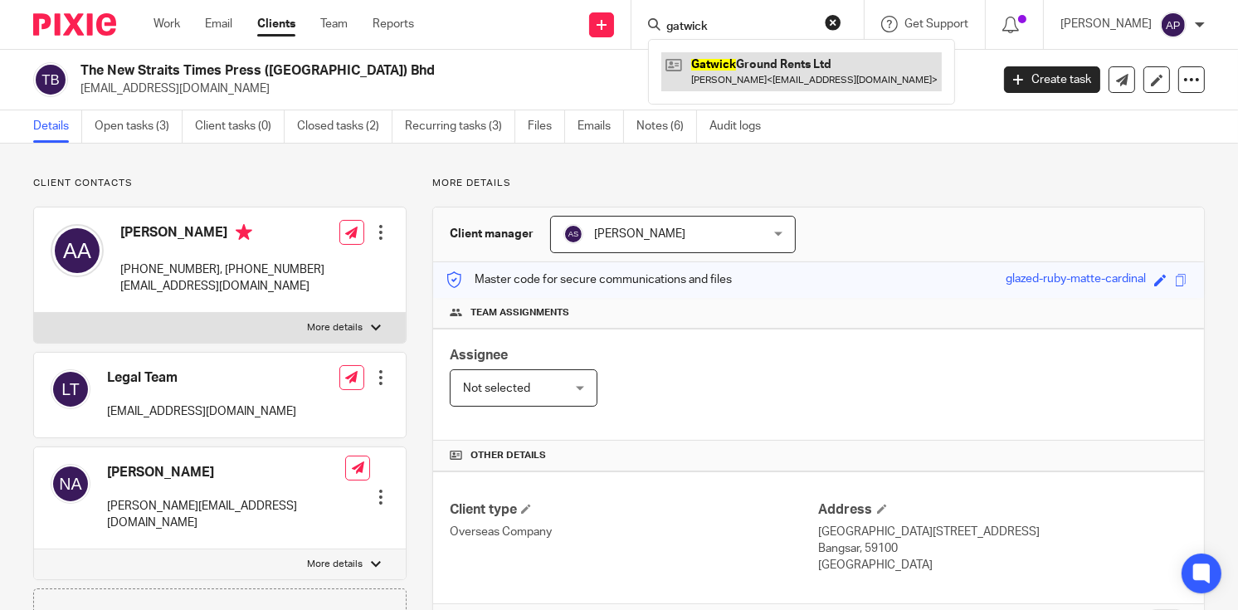
type input "gatwick"
click at [806, 60] on link at bounding box center [801, 71] width 280 height 38
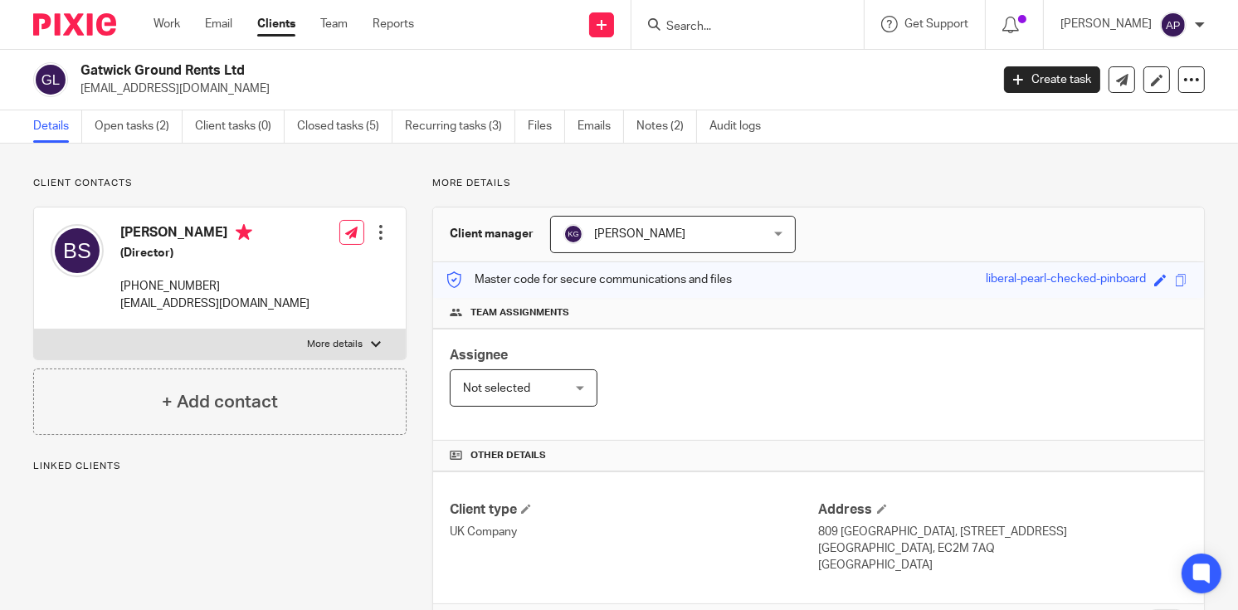
click at [251, 66] on h2 "Gatwick Ground Rents Ltd" at bounding box center [439, 70] width 719 height 17
drag, startPoint x: 80, startPoint y: 84, endPoint x: 254, endPoint y: 84, distance: 174.2
click at [254, 84] on p "inter888national@gmail.com" at bounding box center [529, 88] width 899 height 17
click at [145, 226] on h4 "Balbinder Singh" at bounding box center [214, 234] width 189 height 21
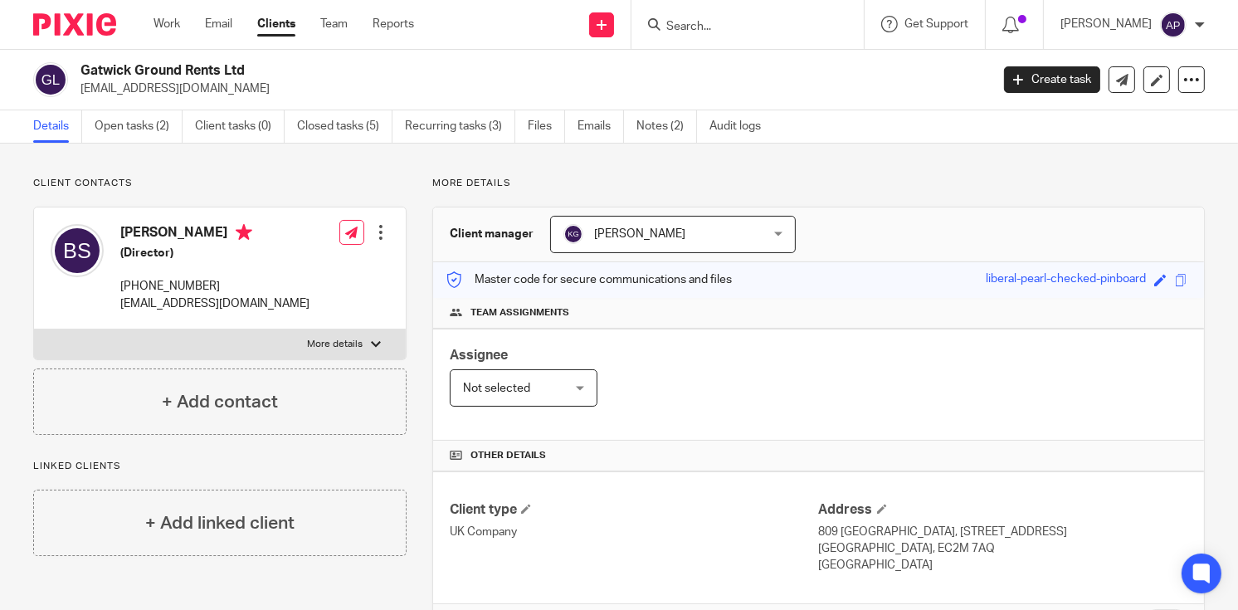
copy h4 "Balbinder"
click at [714, 28] on input "Search" at bounding box center [739, 27] width 149 height 15
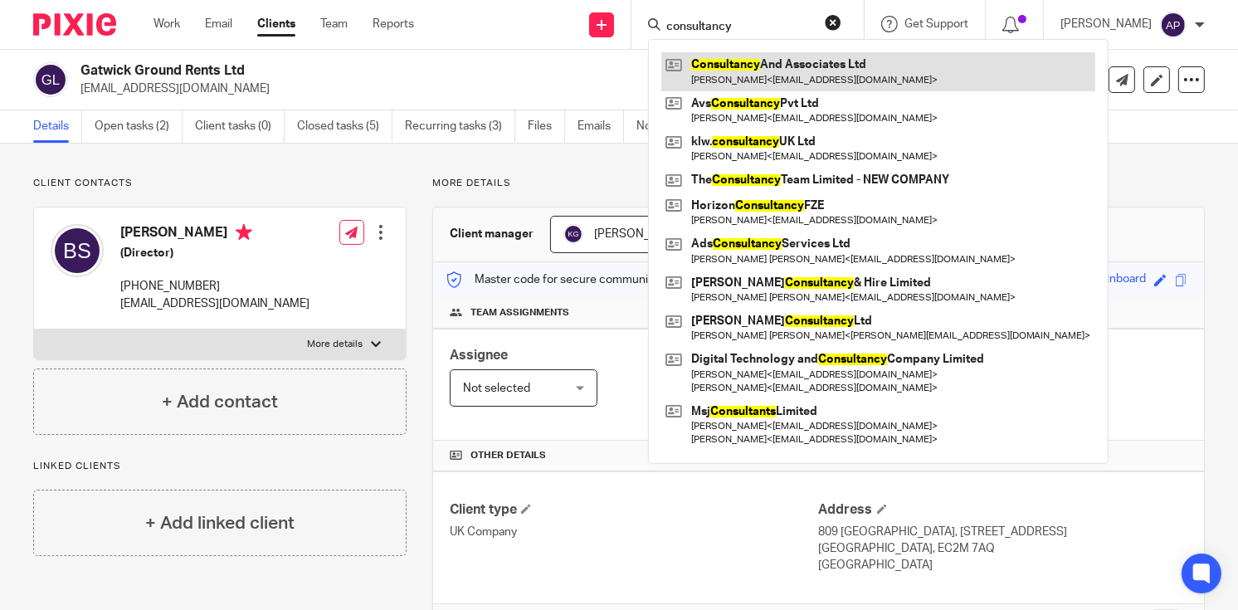
type input "consultancy"
click at [782, 59] on link at bounding box center [878, 71] width 434 height 38
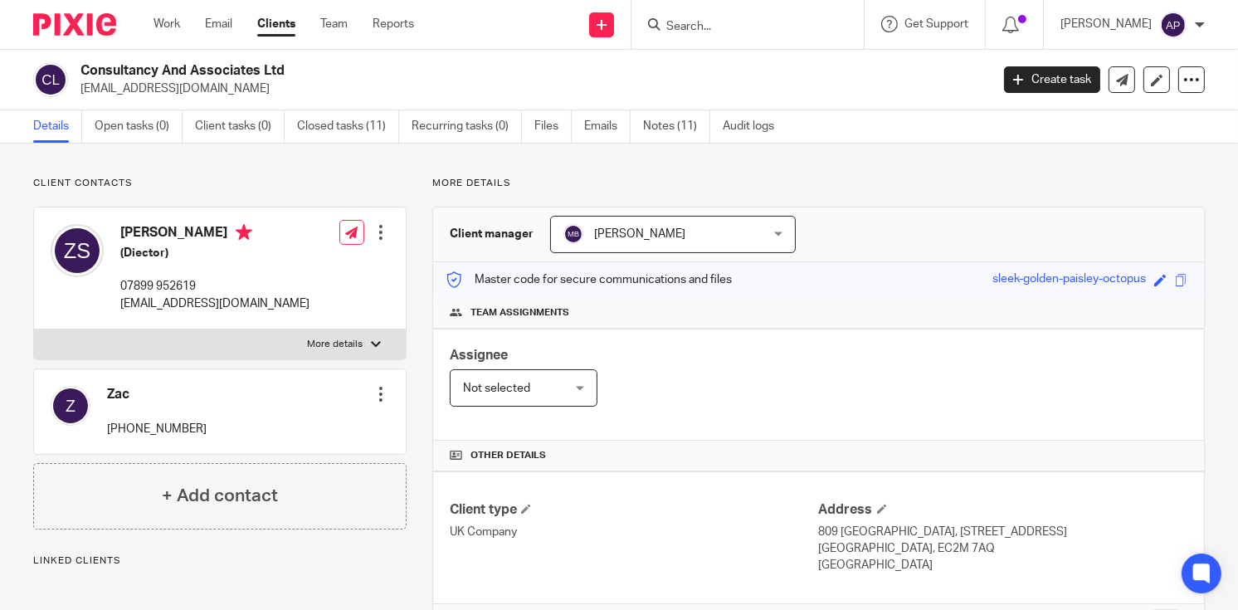
drag, startPoint x: 82, startPoint y: 71, endPoint x: 297, endPoint y: 67, distance: 214.9
click at [297, 67] on h2 "Consultancy And Associates Ltd" at bounding box center [439, 70] width 719 height 17
copy h2 "Consultancy And Associates Ltd"
click at [698, 33] on input "Search" at bounding box center [739, 27] width 149 height 15
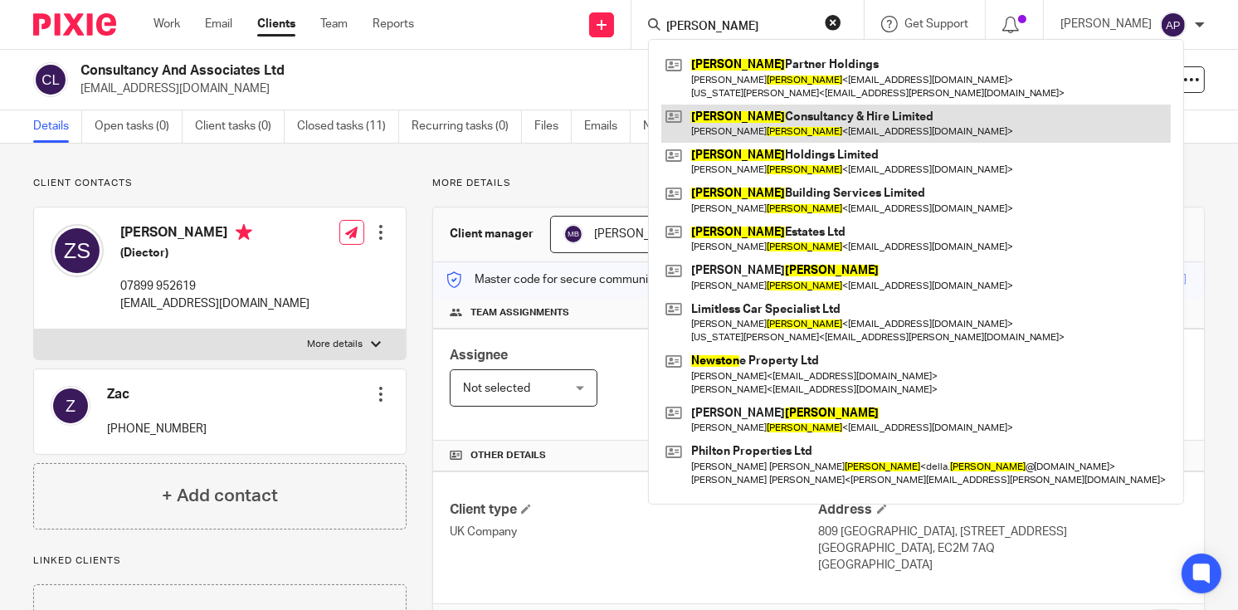
type input "NEWSON"
click at [873, 128] on link at bounding box center [915, 124] width 509 height 38
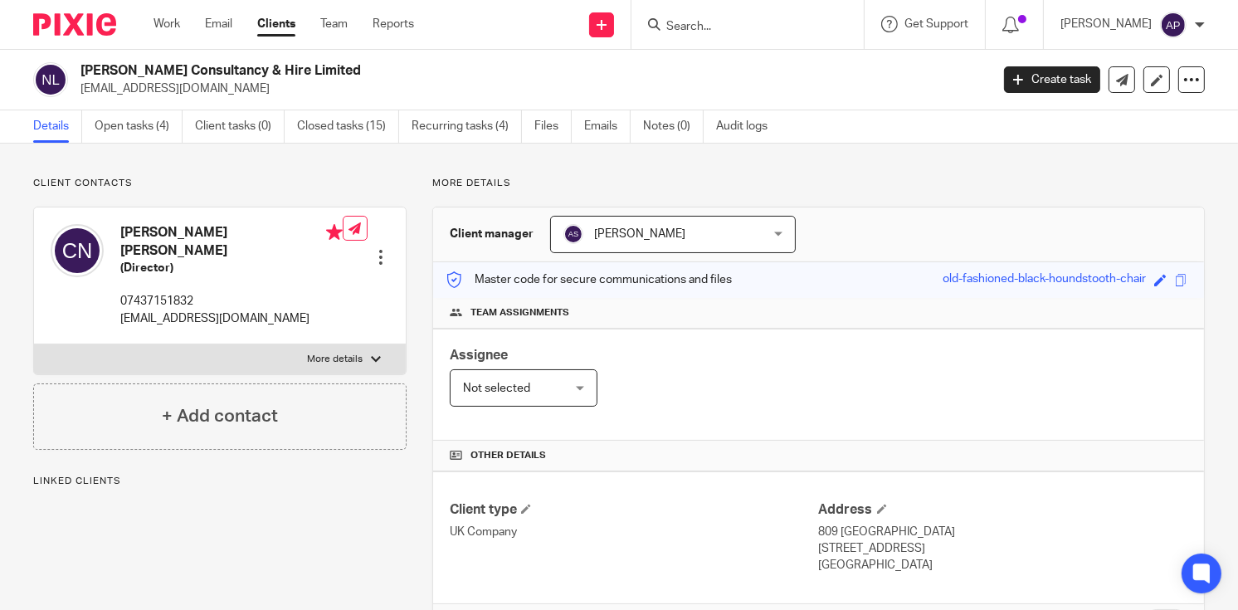
drag, startPoint x: 82, startPoint y: 66, endPoint x: 310, endPoint y: 63, distance: 228.2
click at [310, 63] on h2 "[PERSON_NAME] Consultancy & Hire Limited" at bounding box center [439, 70] width 719 height 17
copy h2 "[PERSON_NAME] Consultancy & Hire Limited"
click at [694, 30] on input "Search" at bounding box center [739, 27] width 149 height 15
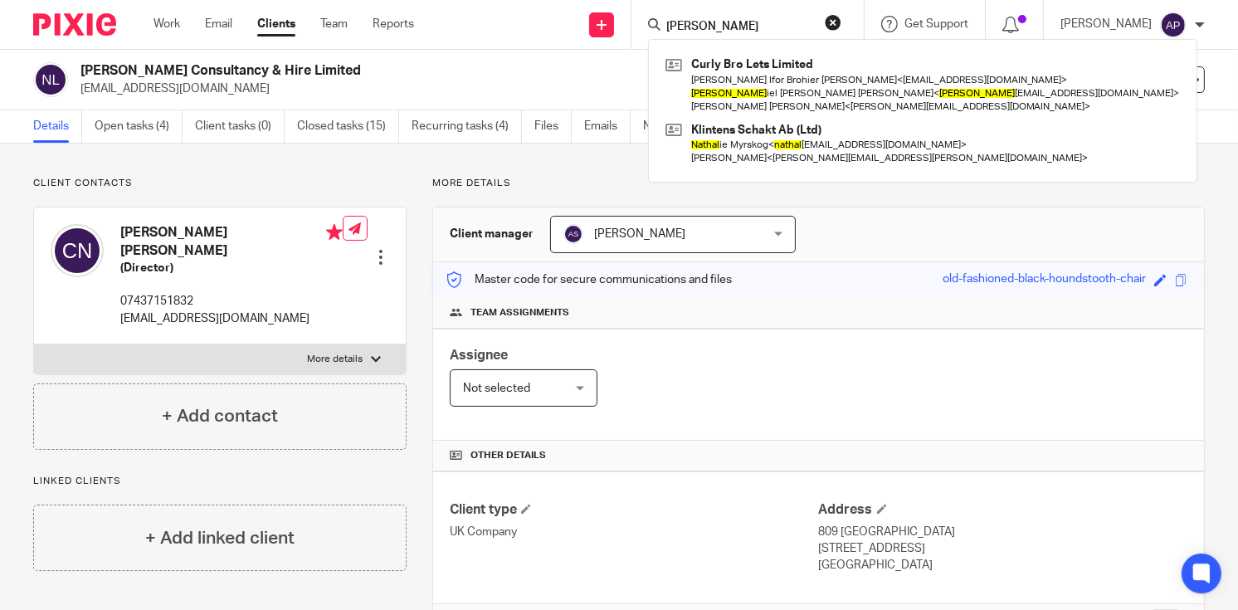
type input "[PERSON_NAME]"
click at [850, 12] on div "[PERSON_NAME] Bro Lets Limited [PERSON_NAME] Ifor Brohier [PERSON_NAME] < [EMAI…" at bounding box center [747, 24] width 232 height 49
click at [841, 22] on button "reset" at bounding box center [833, 22] width 17 height 17
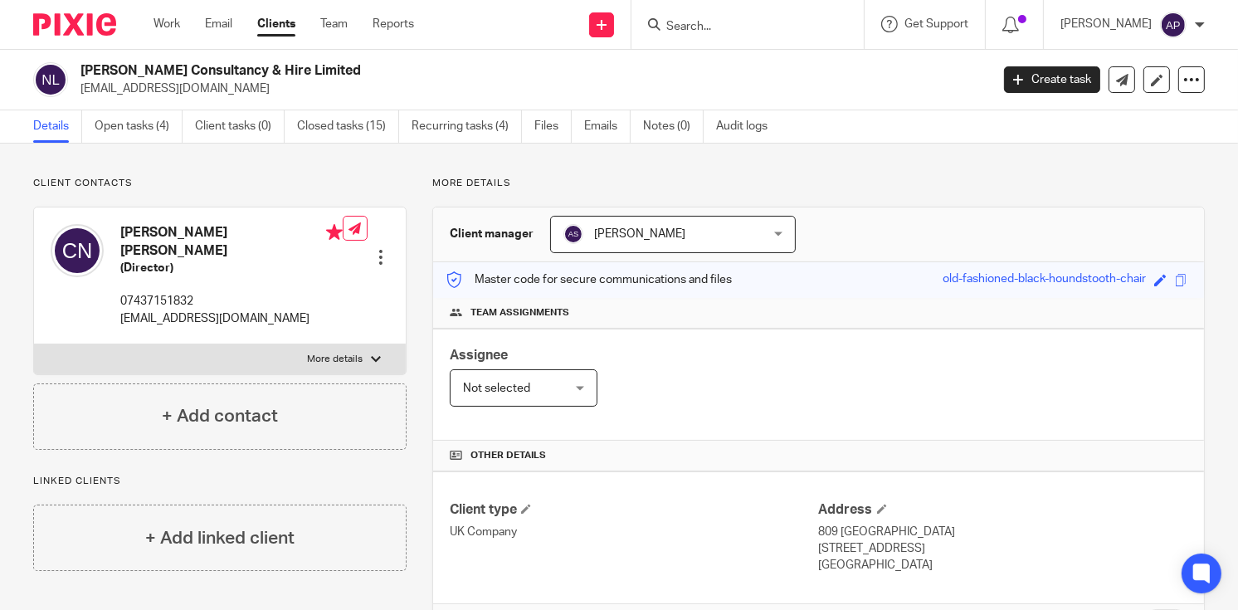
click at [719, 24] on input "Search" at bounding box center [739, 27] width 149 height 15
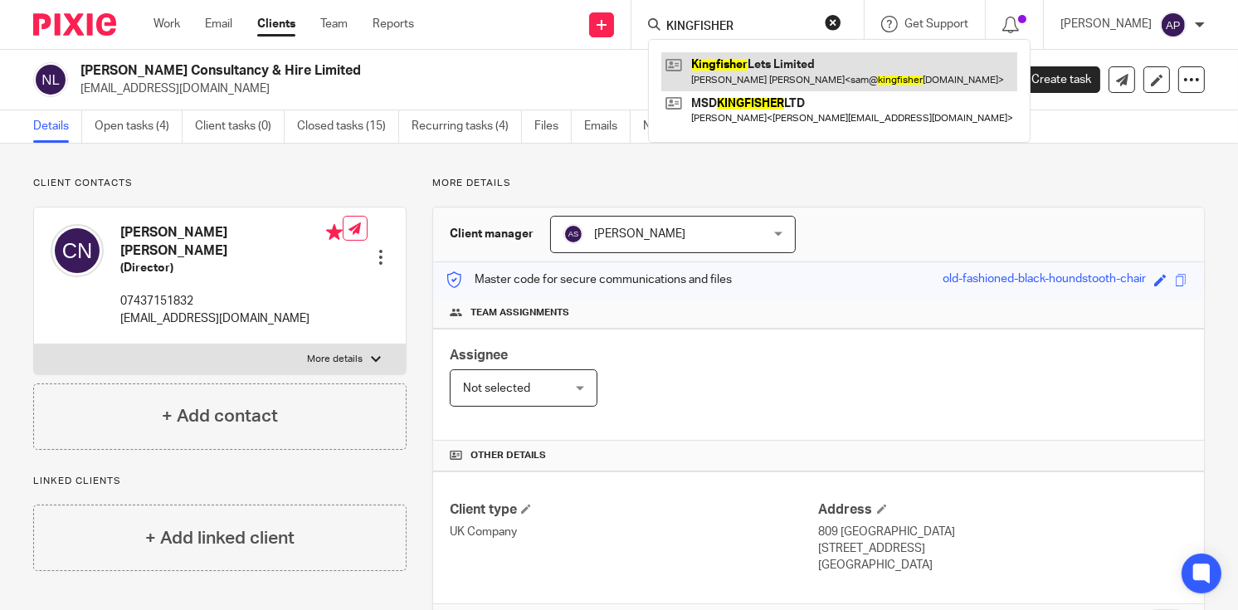
type input "KINGFISHER"
click at [826, 72] on link at bounding box center [839, 71] width 356 height 38
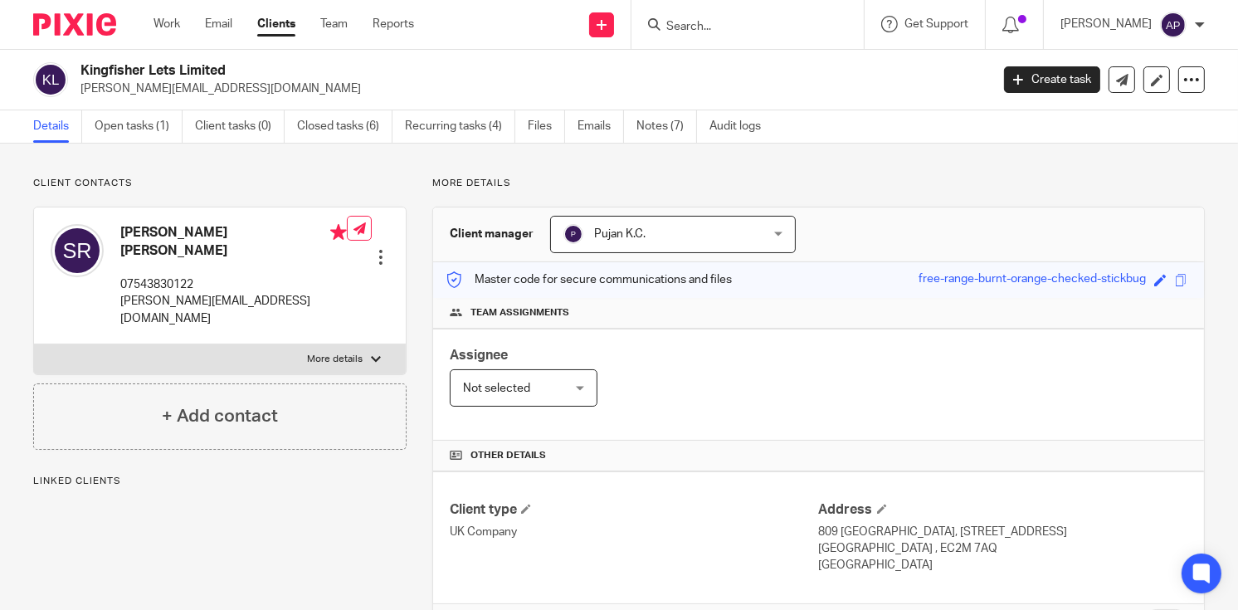
drag, startPoint x: 0, startPoint y: 0, endPoint x: 230, endPoint y: 69, distance: 239.9
click at [230, 69] on div "Kingfisher Lets Limited sam@kingfisherlets.co.uk" at bounding box center [506, 79] width 946 height 35
copy h2 "Kingfisher Lets Limited"
click at [747, 27] on input "Search" at bounding box center [739, 27] width 149 height 15
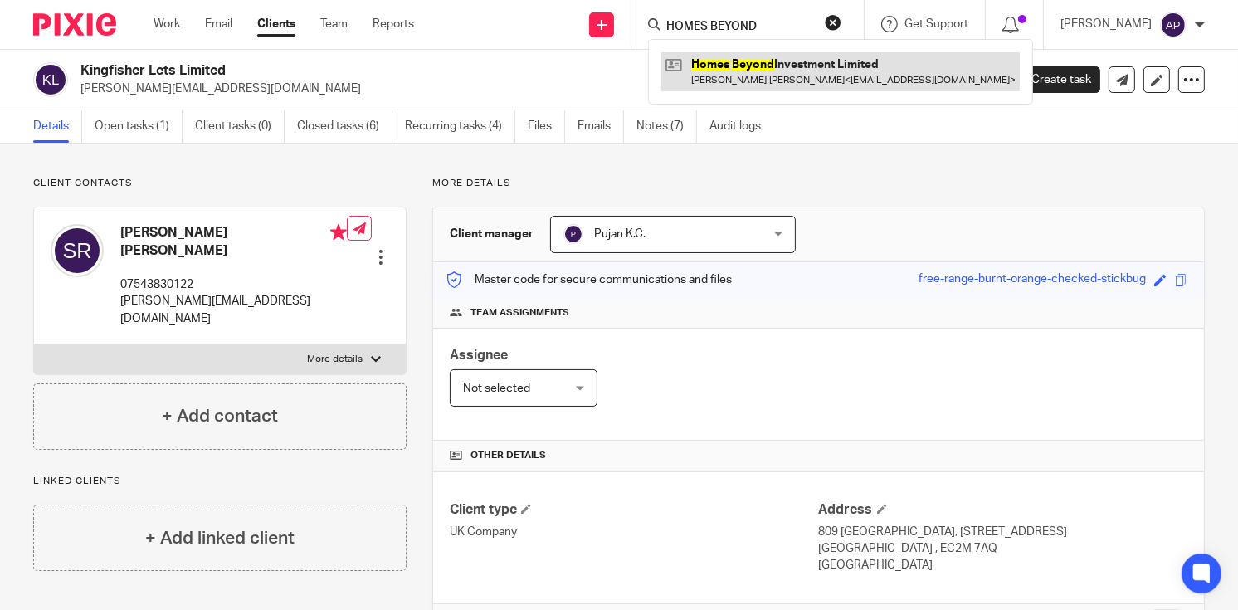
type input "HOMES BEYOND"
click at [831, 79] on link at bounding box center [840, 71] width 358 height 38
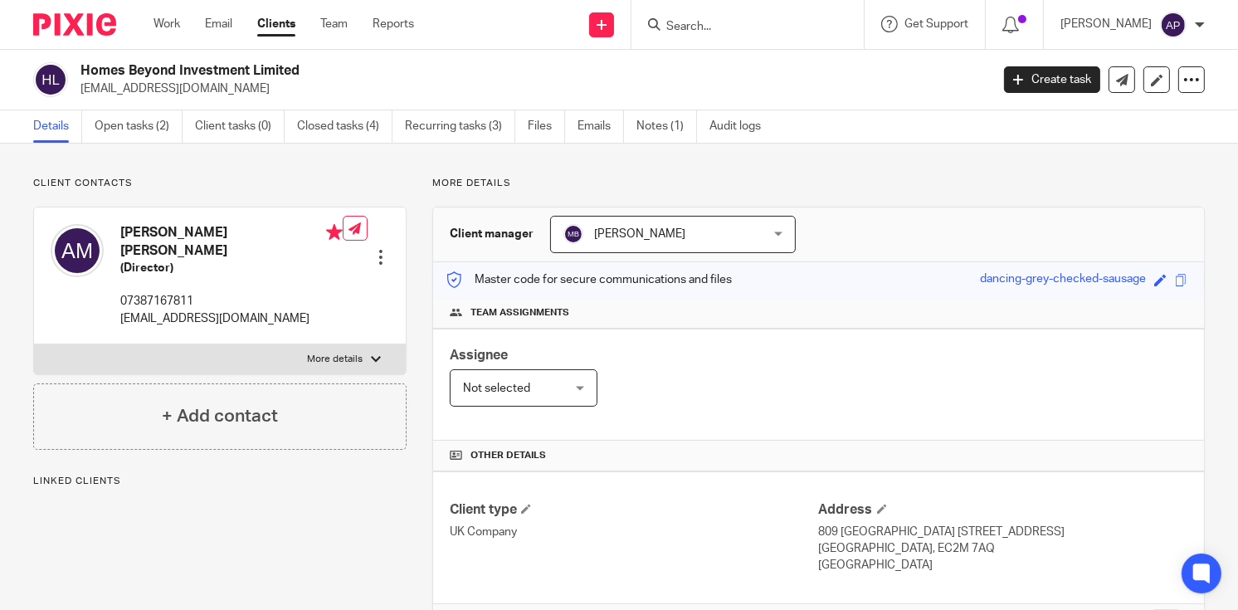
drag, startPoint x: 0, startPoint y: 0, endPoint x: 314, endPoint y: 66, distance: 320.4
click at [314, 66] on div "Homes Beyond Investment Limited [EMAIL_ADDRESS][DOMAIN_NAME]" at bounding box center [506, 79] width 946 height 35
copy h2 "Homes Beyond Investment Limited"
drag, startPoint x: 78, startPoint y: 88, endPoint x: 284, endPoint y: 90, distance: 205.8
click at [284, 90] on div "Homes Beyond Investment Limited innovationbuilder234@gmail.com" at bounding box center [506, 79] width 946 height 35
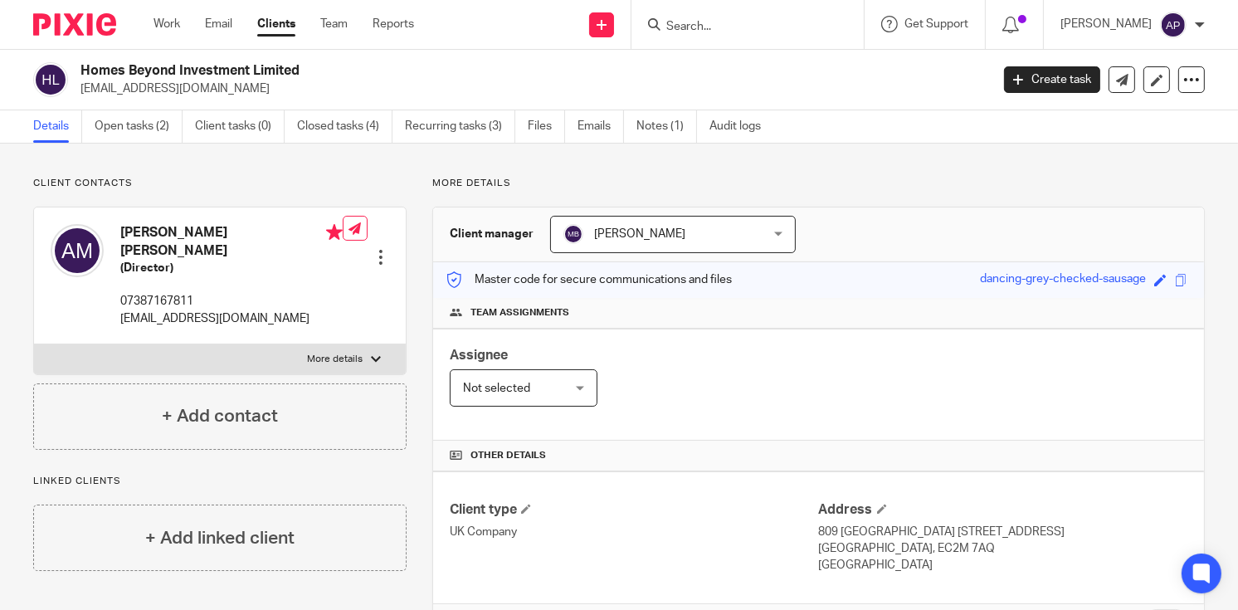
copy p "innovationbuilder234@gmail.com"
click at [144, 231] on h4 "Andre Dwayne Mcclymont" at bounding box center [231, 242] width 222 height 36
copy h4 "Andre"
click at [714, 32] on input "Search" at bounding box center [739, 27] width 149 height 15
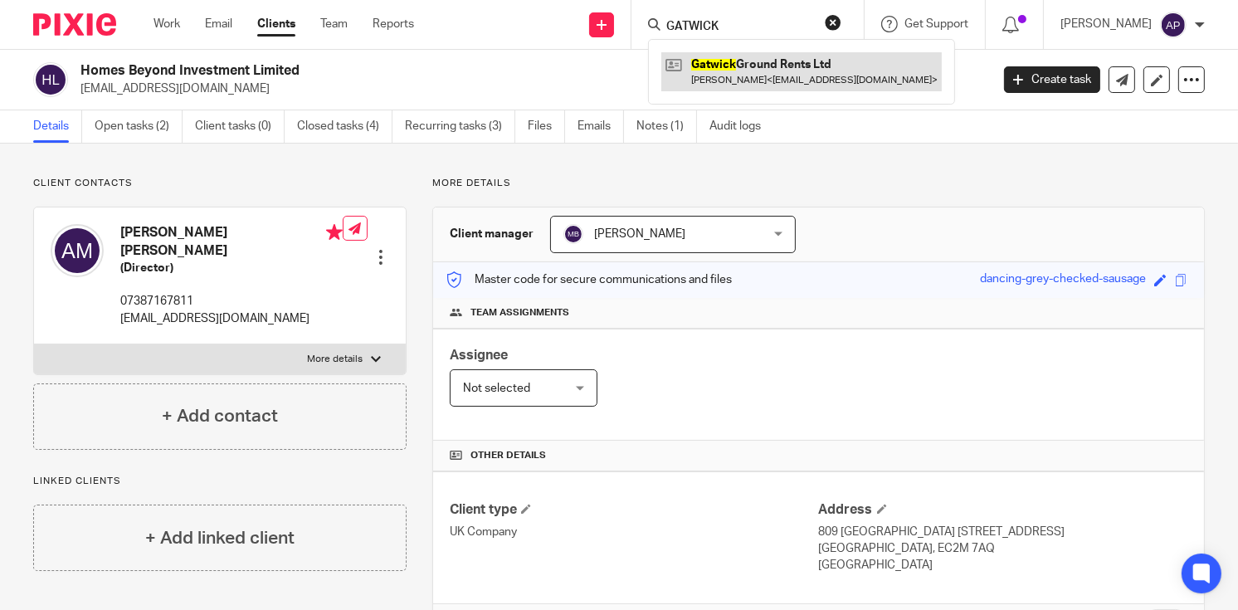
type input "GATWICK"
click at [822, 56] on link at bounding box center [801, 71] width 280 height 38
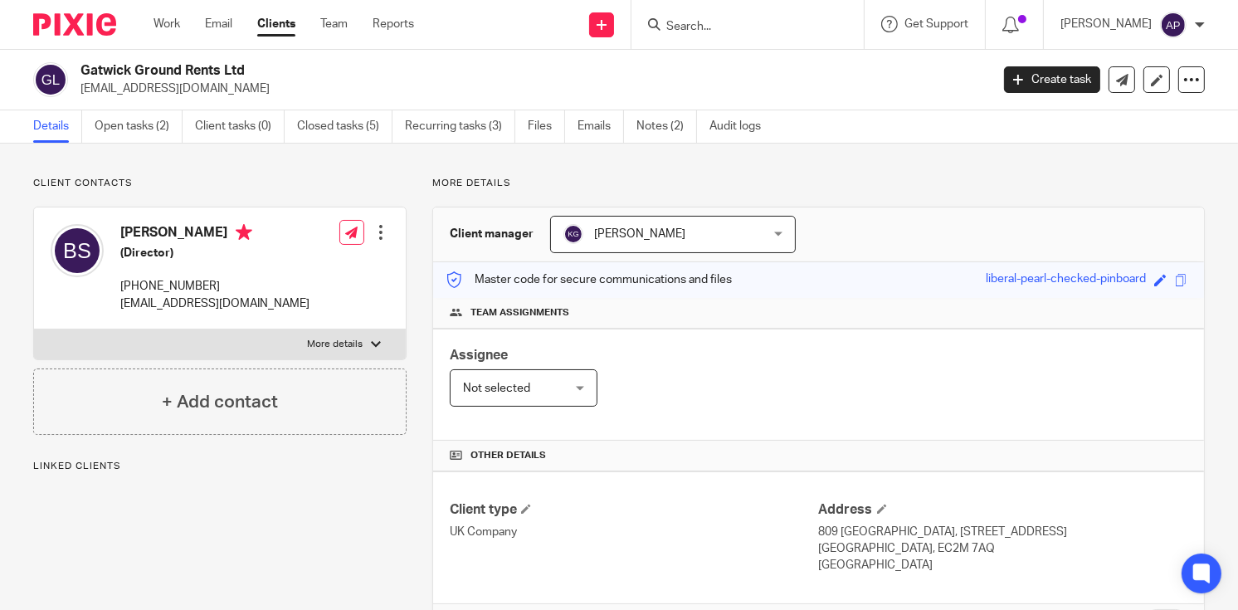
drag, startPoint x: 0, startPoint y: 0, endPoint x: 248, endPoint y: 66, distance: 256.6
click at [248, 66] on h2 "Gatwick Ground Rents Ltd" at bounding box center [439, 70] width 719 height 17
copy h2 "Gatwick Ground Rents Ltd"
drag, startPoint x: 77, startPoint y: 86, endPoint x: 241, endPoint y: 89, distance: 163.5
click at [241, 89] on div "Gatwick Ground Rents Ltd [EMAIL_ADDRESS][DOMAIN_NAME]" at bounding box center [506, 79] width 946 height 35
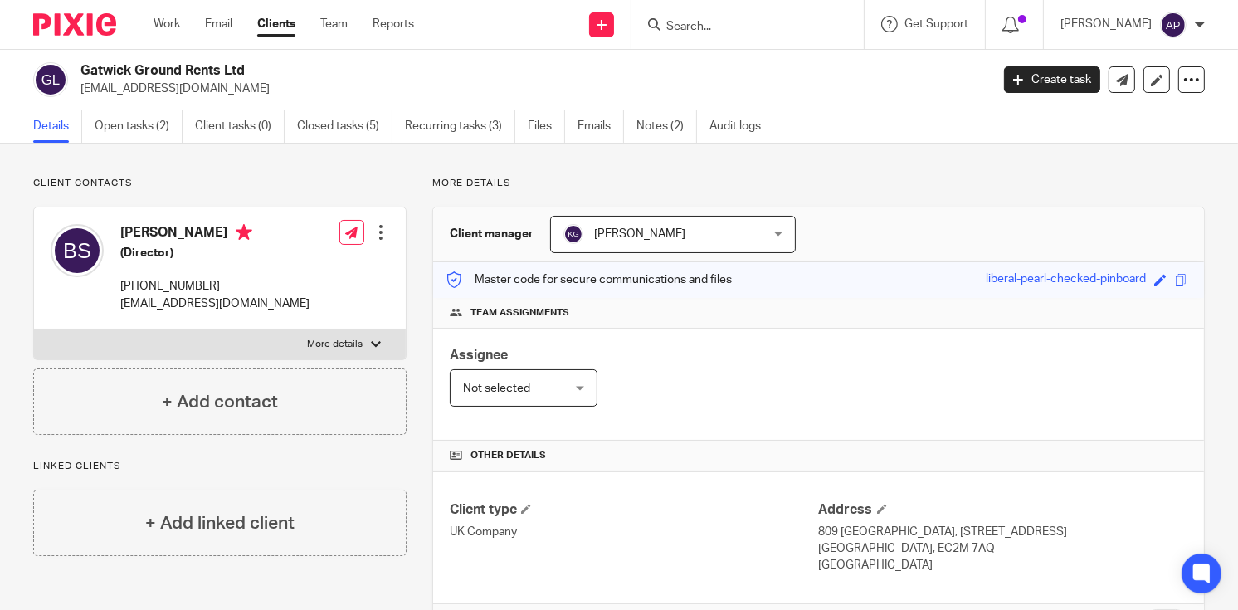
copy p "[EMAIL_ADDRESS][DOMAIN_NAME]"
click at [159, 227] on h4 "[PERSON_NAME]" at bounding box center [214, 234] width 189 height 21
copy h4 "[PERSON_NAME]"
click at [731, 27] on input "Search" at bounding box center [739, 27] width 149 height 15
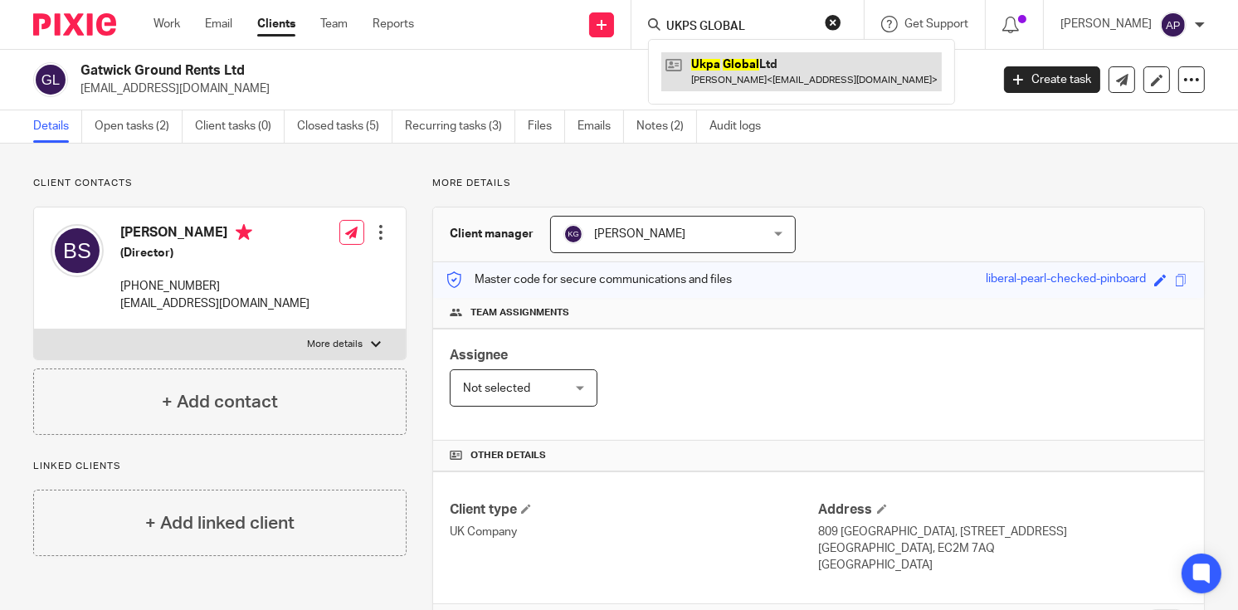
type input "UKPS GLOBAL"
click at [757, 61] on link at bounding box center [801, 71] width 280 height 38
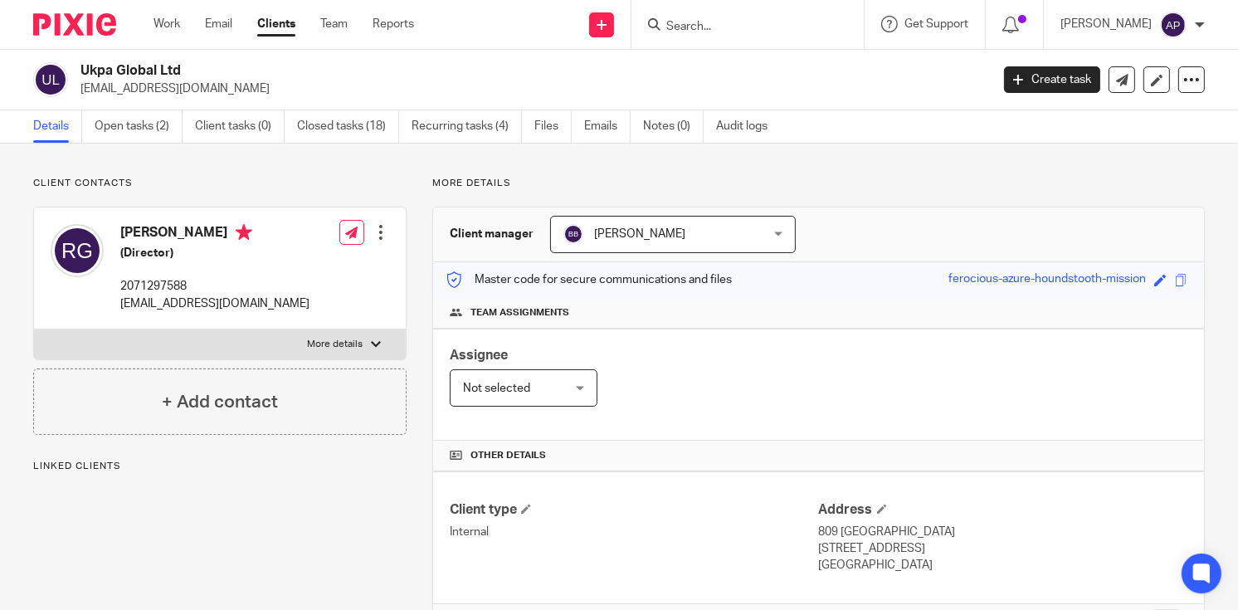
drag, startPoint x: 129, startPoint y: 65, endPoint x: 144, endPoint y: 65, distance: 14.1
click at [144, 65] on h2 "Ukpa Global Ltd" at bounding box center [439, 70] width 719 height 17
drag, startPoint x: 81, startPoint y: 69, endPoint x: 212, endPoint y: 69, distance: 131.1
click at [212, 69] on h2 "Ukpa Global Ltd" at bounding box center [439, 70] width 719 height 17
copy h2 "Ukpa Global Ltd"
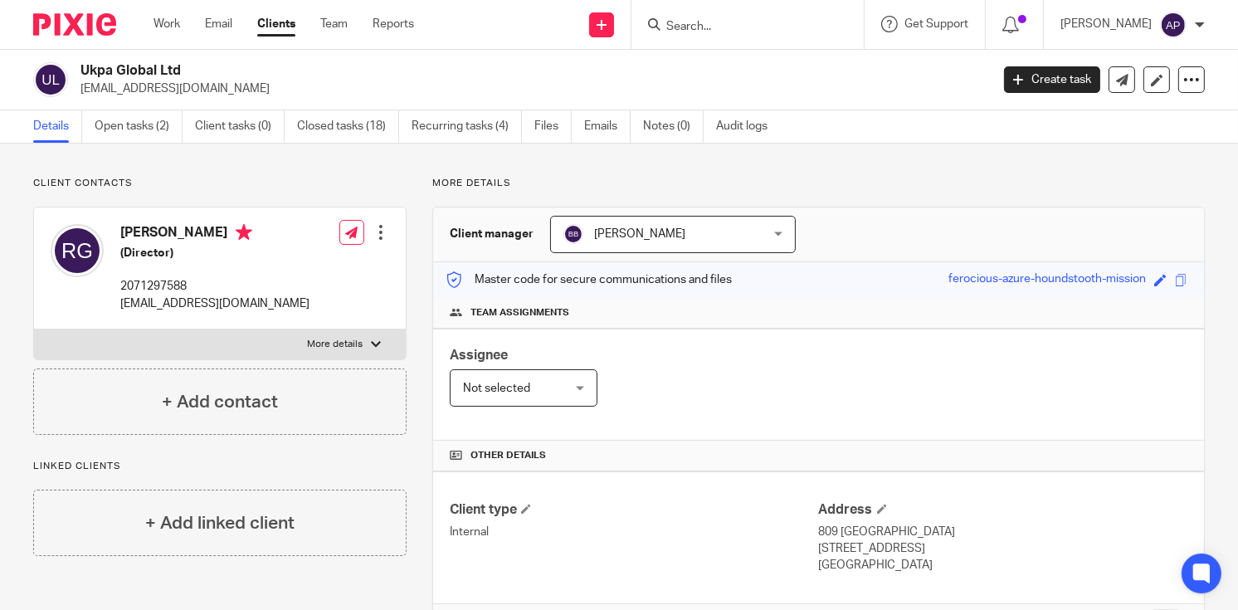
click at [706, 20] on input "Search" at bounding box center [739, 27] width 149 height 15
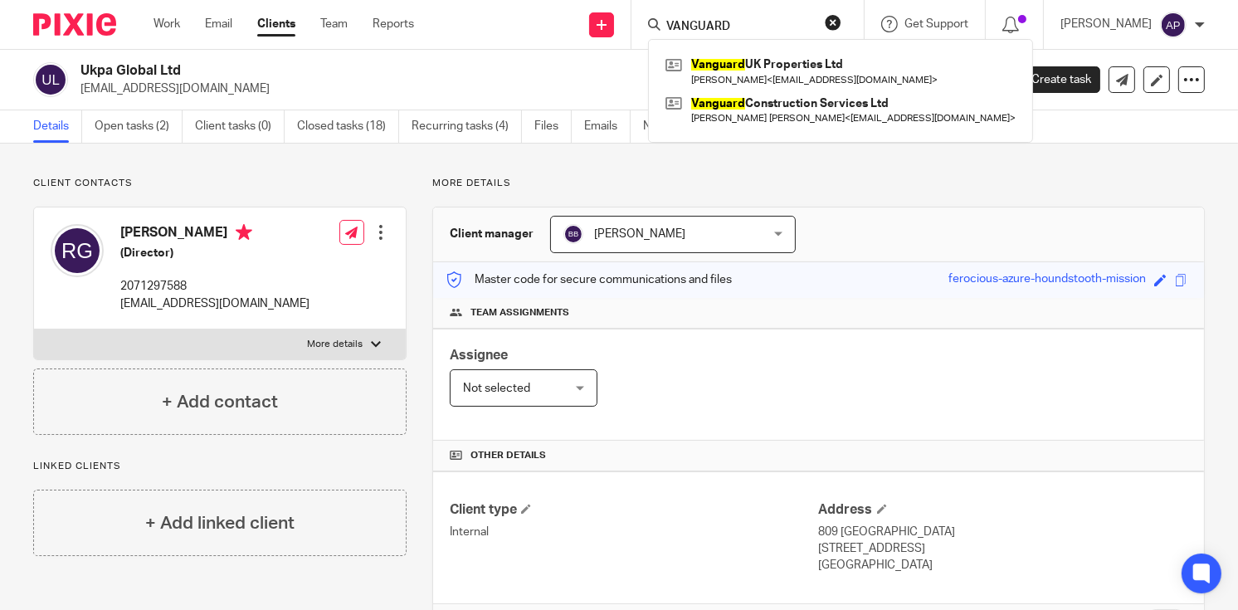
type input "VANGUARD"
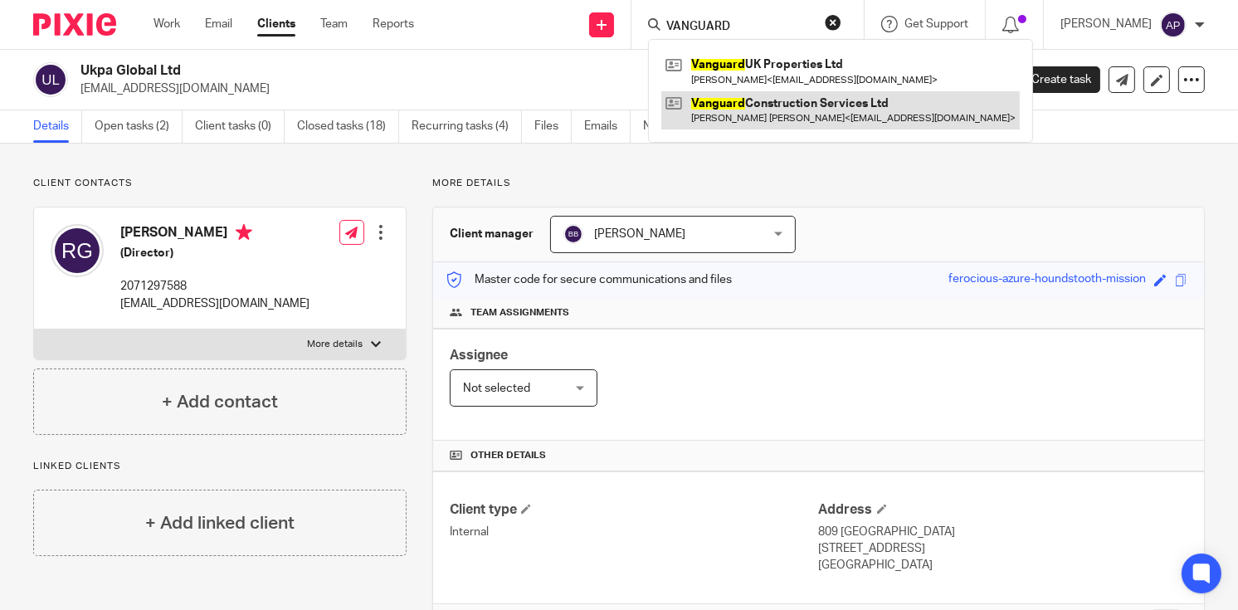
click at [833, 122] on link at bounding box center [840, 110] width 358 height 38
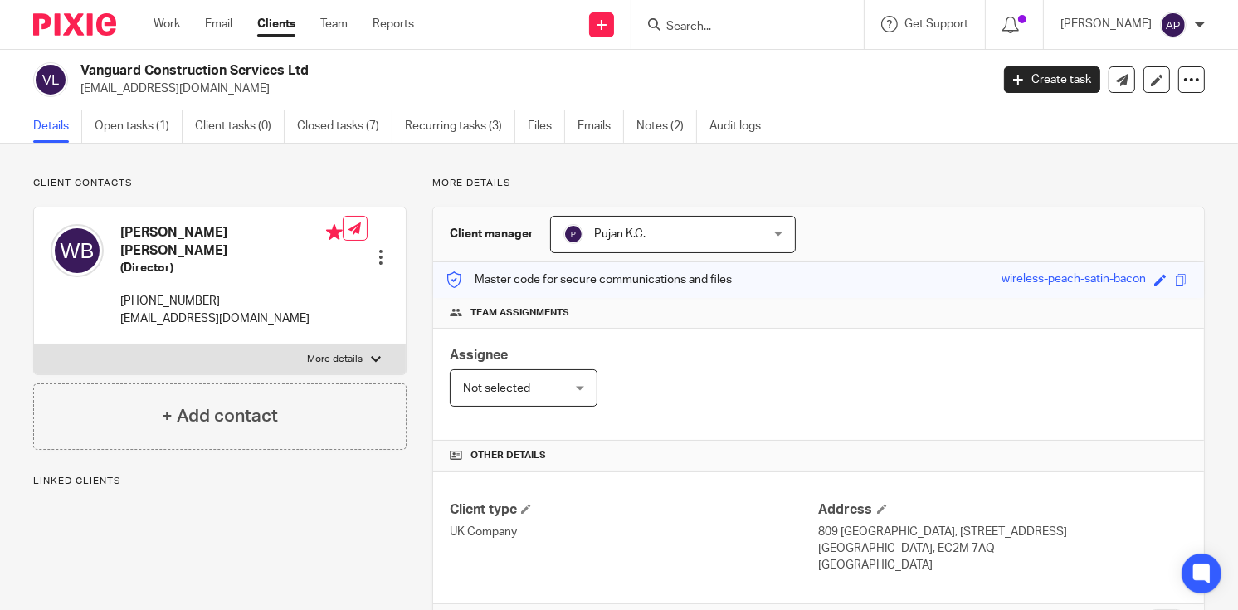
drag, startPoint x: 80, startPoint y: 65, endPoint x: 322, endPoint y: 70, distance: 242.3
click at [322, 71] on div "Vanguard Construction Services Ltd will.bainbridge@hawthorncapgroup.com" at bounding box center [506, 79] width 946 height 35
copy h2 "Vanguard Construction Services Ltd"
drag, startPoint x: 76, startPoint y: 82, endPoint x: 300, endPoint y: 90, distance: 224.2
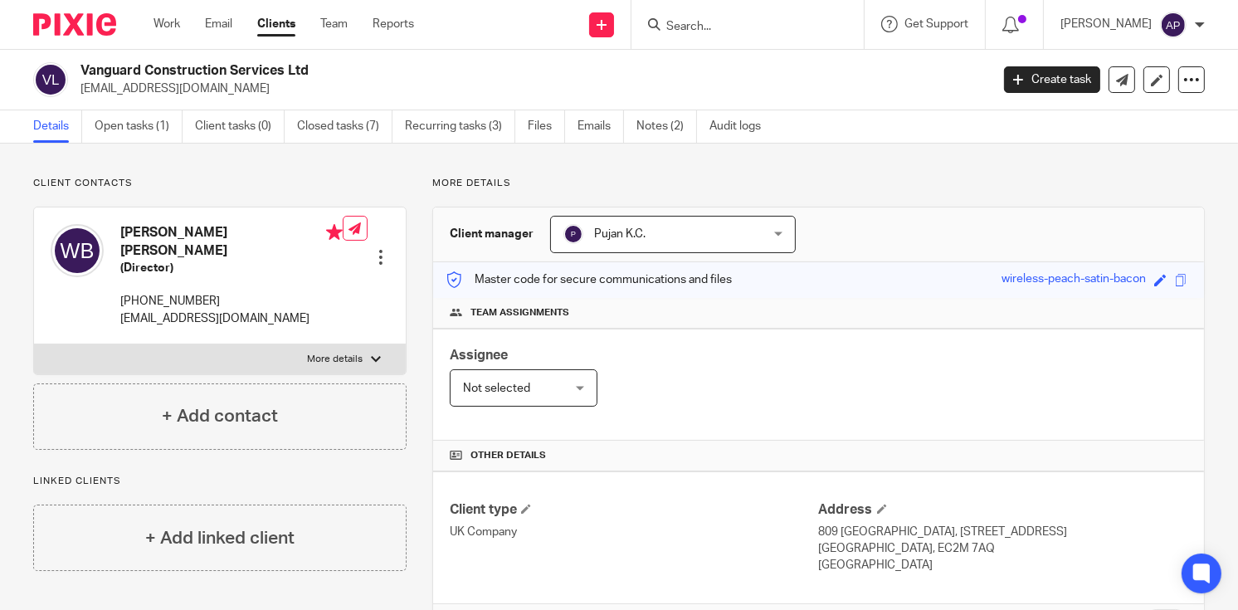
click at [300, 90] on div "Vanguard Construction Services Ltd will.bainbridge@hawthorncapgroup.com" at bounding box center [506, 79] width 946 height 35
copy p "will.bainbridge@hawthorncapgroup.com"
click at [143, 231] on h4 "William Harrison Bainbridge" at bounding box center [231, 242] width 222 height 36
copy h4 "William"
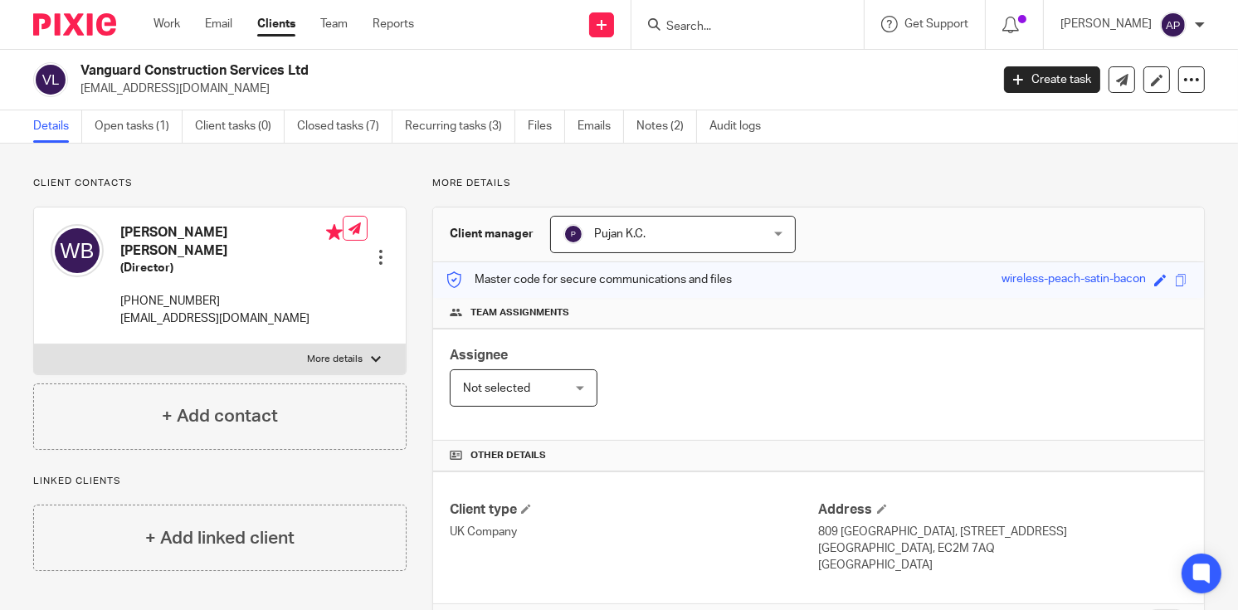
click at [690, 32] on input "Search" at bounding box center [739, 27] width 149 height 15
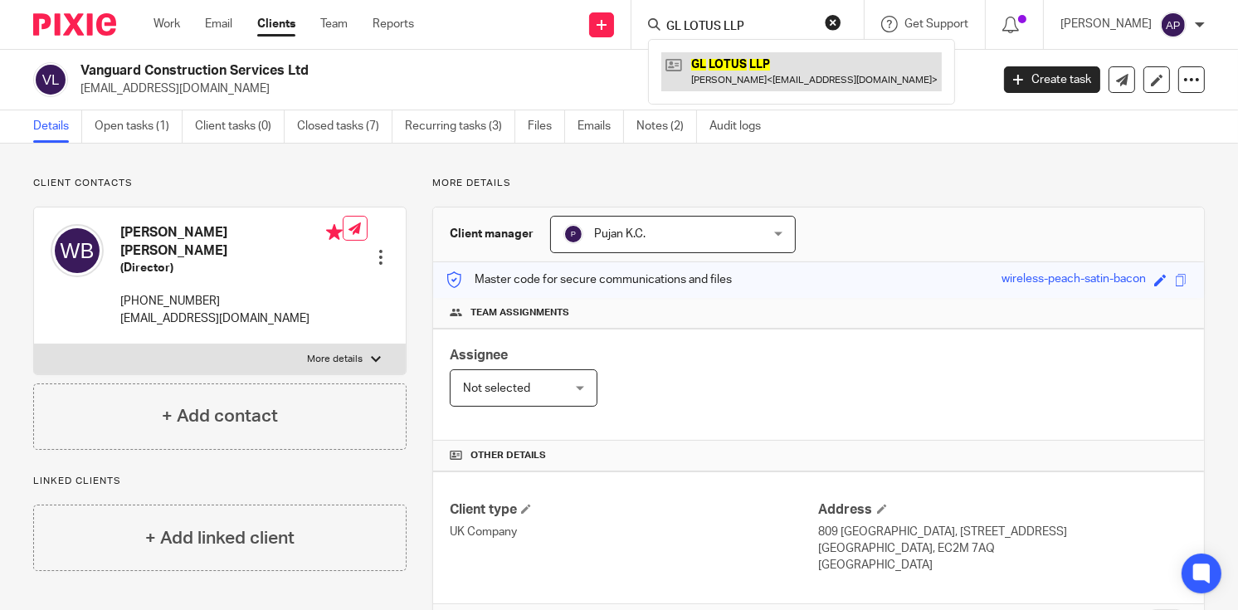
type input "GL LOTUS LLP"
click at [752, 66] on link at bounding box center [801, 71] width 280 height 38
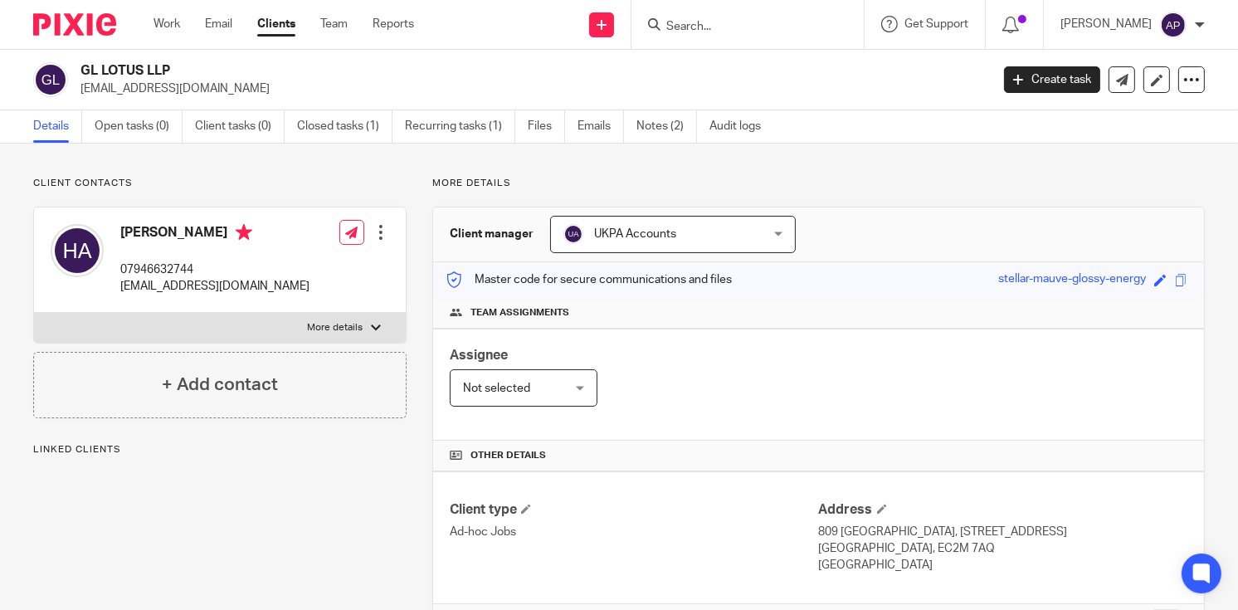
drag, startPoint x: 80, startPoint y: 66, endPoint x: 202, endPoint y: 69, distance: 122.8
click at [202, 69] on div "GL LOTUS LLP [EMAIL_ADDRESS][DOMAIN_NAME]" at bounding box center [506, 79] width 946 height 35
copy h2 "GL LOTUS LLP"
drag, startPoint x: 82, startPoint y: 87, endPoint x: 207, endPoint y: 87, distance: 125.3
click at [207, 87] on p "hp2222ha@gmail.com" at bounding box center [529, 88] width 899 height 17
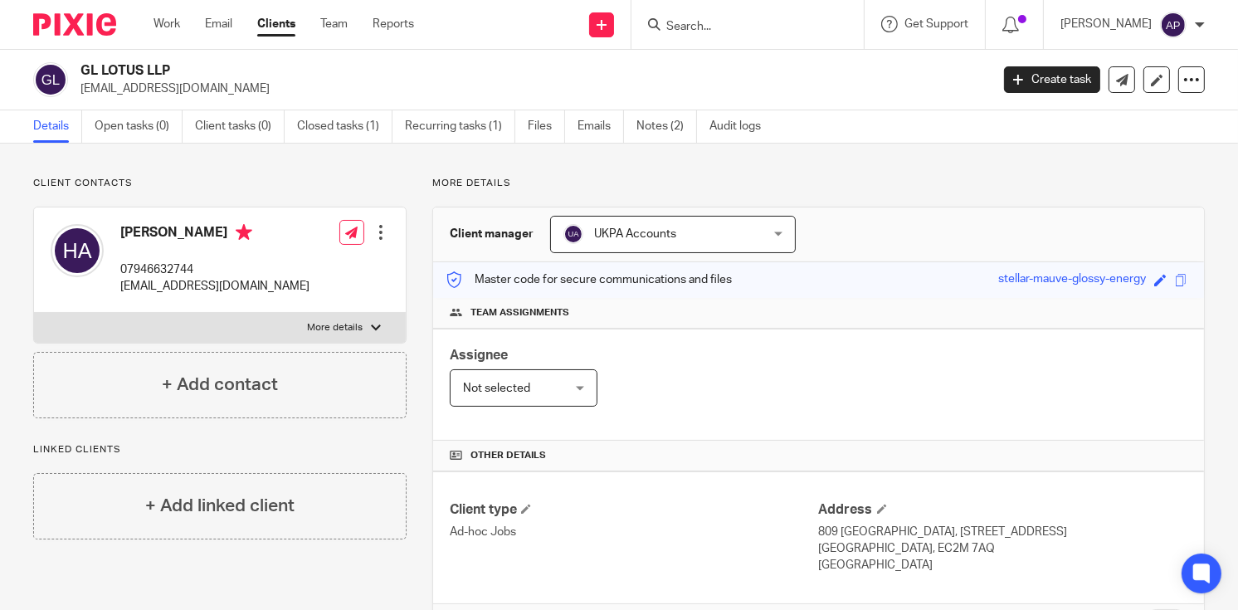
copy p "hp2222ha@gmail.com"
click at [134, 231] on h4 "Hina Atkin" at bounding box center [214, 234] width 189 height 21
copy h4 "Hina"
click at [693, 28] on input "Search" at bounding box center [739, 27] width 149 height 15
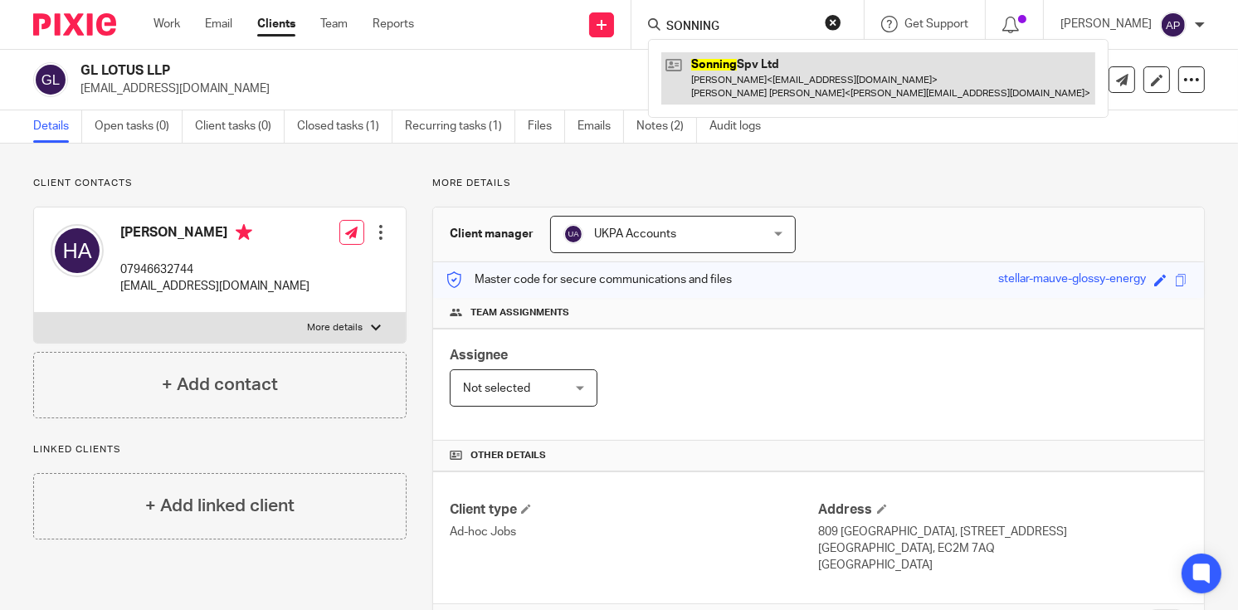
type input "SONNING"
click at [799, 71] on link at bounding box center [878, 77] width 434 height 51
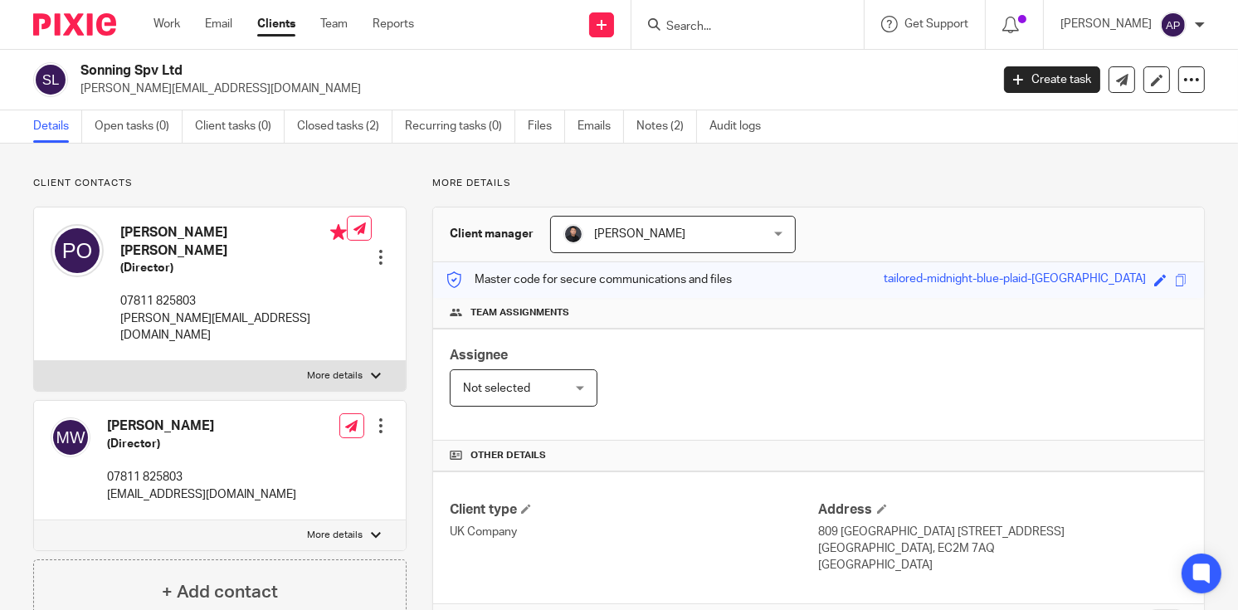
click at [195, 63] on h2 "Sonning Spv Ltd" at bounding box center [439, 70] width 719 height 17
drag, startPoint x: 80, startPoint y: 87, endPoint x: 231, endPoint y: 86, distance: 151.0
click at [231, 86] on p "[PERSON_NAME][EMAIL_ADDRESS][DOMAIN_NAME]" at bounding box center [529, 88] width 899 height 17
copy p "[PERSON_NAME][EMAIL_ADDRESS][DOMAIN_NAME]"
click at [130, 229] on h4 "[PERSON_NAME] [PERSON_NAME]" at bounding box center [233, 242] width 227 height 36
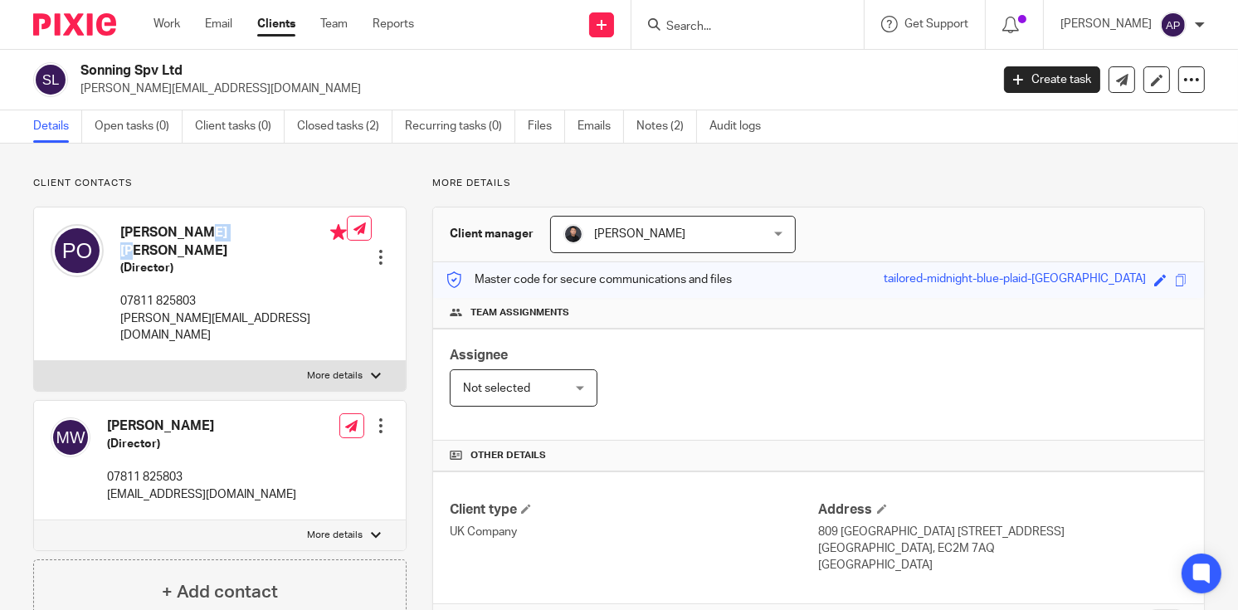
click at [130, 229] on h4 "[PERSON_NAME] [PERSON_NAME]" at bounding box center [233, 242] width 227 height 36
copy h4 "[PERSON_NAME]"
click at [702, 27] on input "Search" at bounding box center [739, 27] width 149 height 15
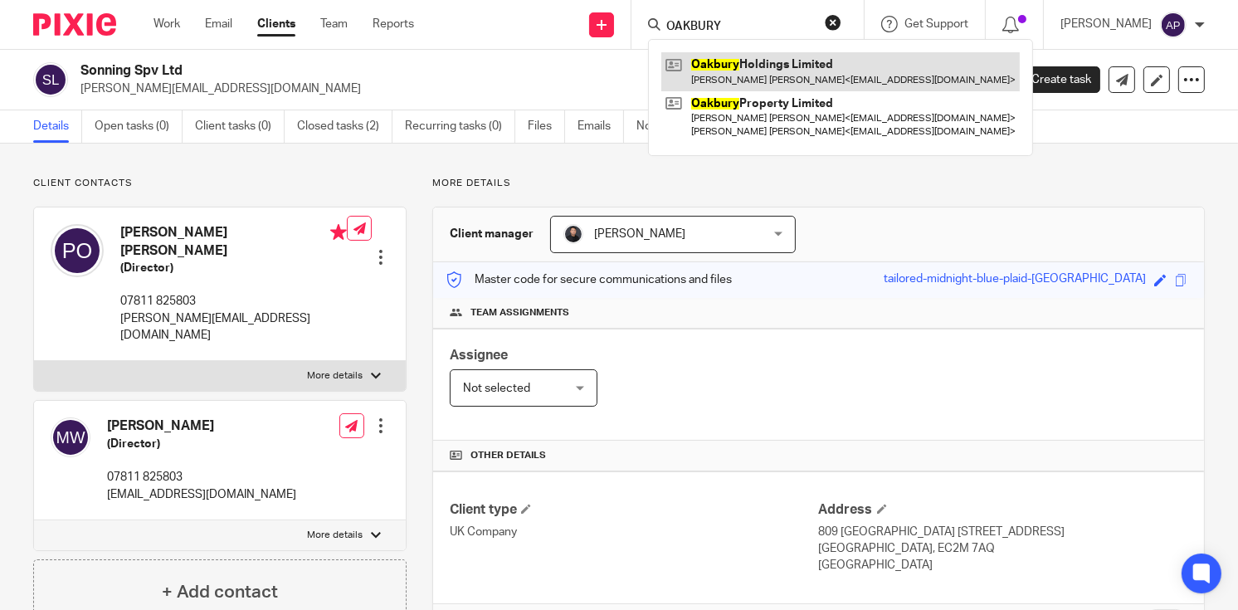
type input "OAKBURY"
click at [763, 63] on link at bounding box center [840, 71] width 358 height 38
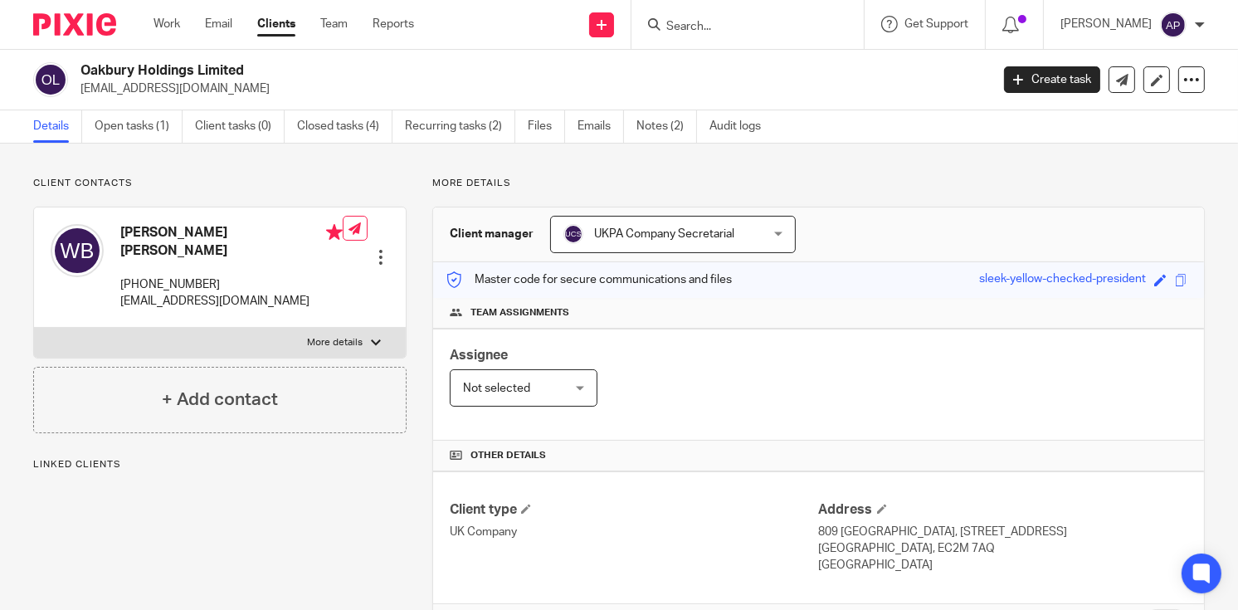
click at [692, 26] on input "Search" at bounding box center [739, 27] width 149 height 15
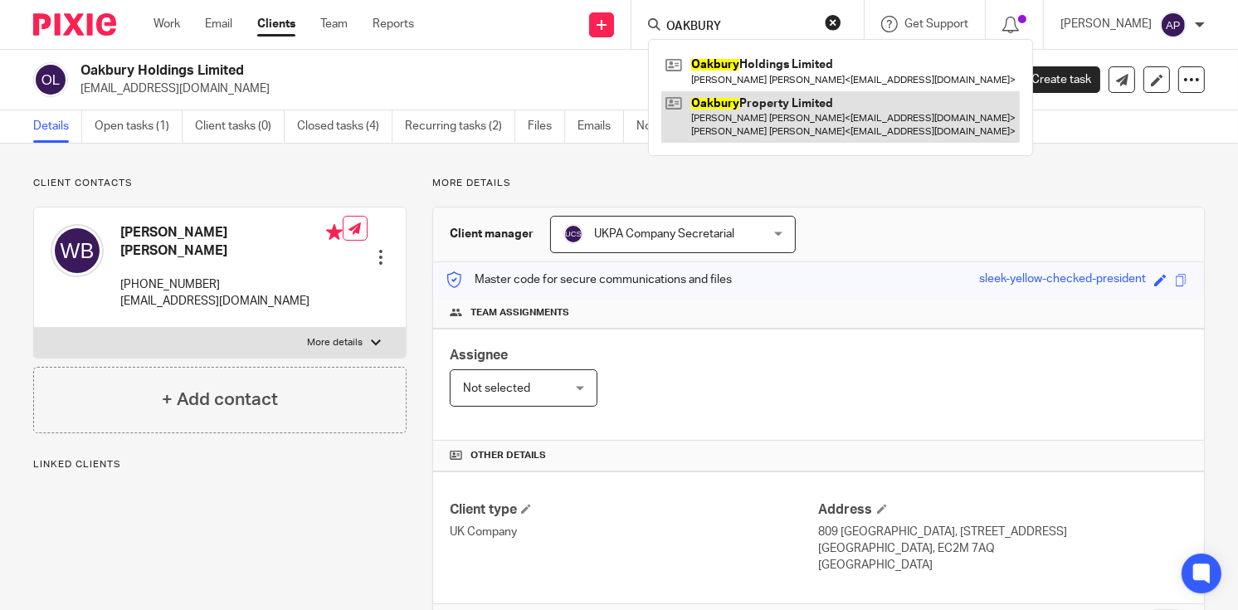
type input "OAKBURY"
click at [714, 101] on link at bounding box center [840, 116] width 358 height 51
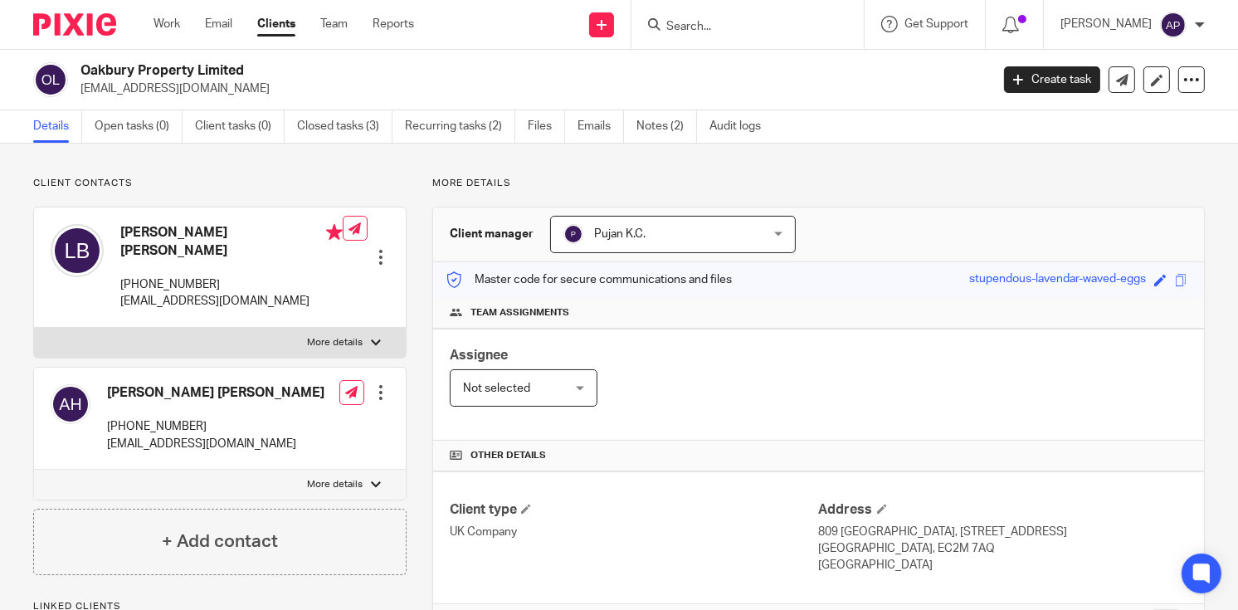
drag, startPoint x: 77, startPoint y: 69, endPoint x: 251, endPoint y: 71, distance: 174.3
click at [251, 71] on div "Oakbury Property Limited info@pictureresidential.com" at bounding box center [506, 79] width 946 height 35
copy h2 "Oakbury Property Limited"
drag, startPoint x: 77, startPoint y: 85, endPoint x: 259, endPoint y: 88, distance: 181.7
click at [259, 88] on div "Oakbury Property Limited info@pictureresidential.com" at bounding box center [506, 79] width 946 height 35
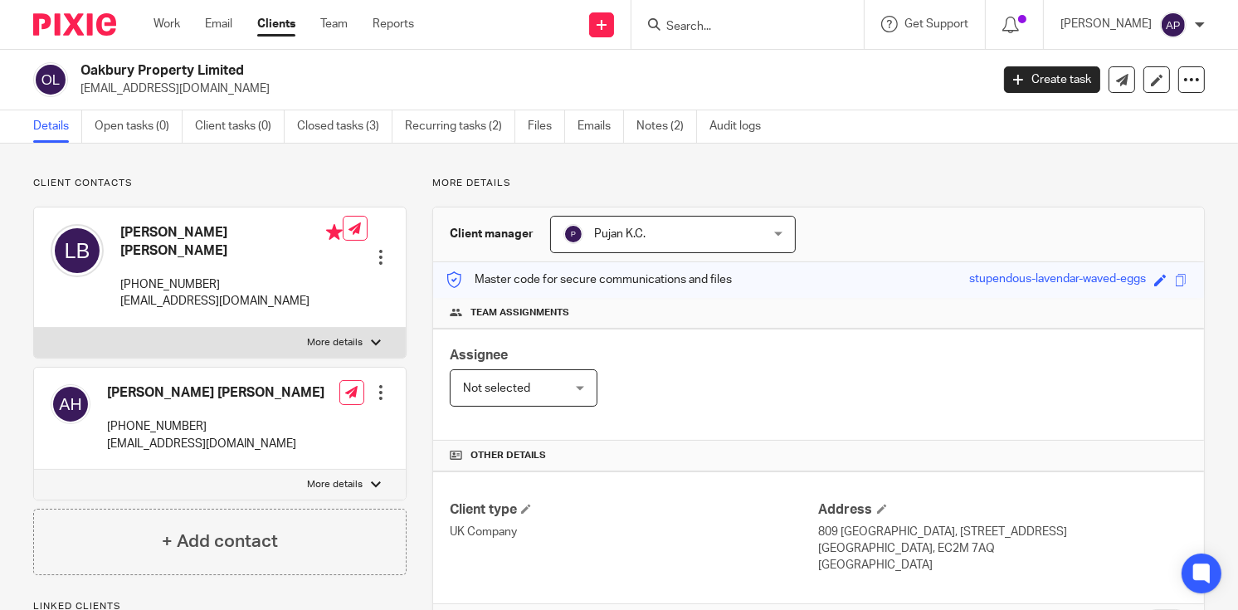
copy p "info@pictureresidential.com"
click at [143, 228] on h4 "Louis William Butler" at bounding box center [231, 242] width 222 height 36
copy h4 "Louis"
click at [709, 28] on input "Search" at bounding box center [739, 27] width 149 height 15
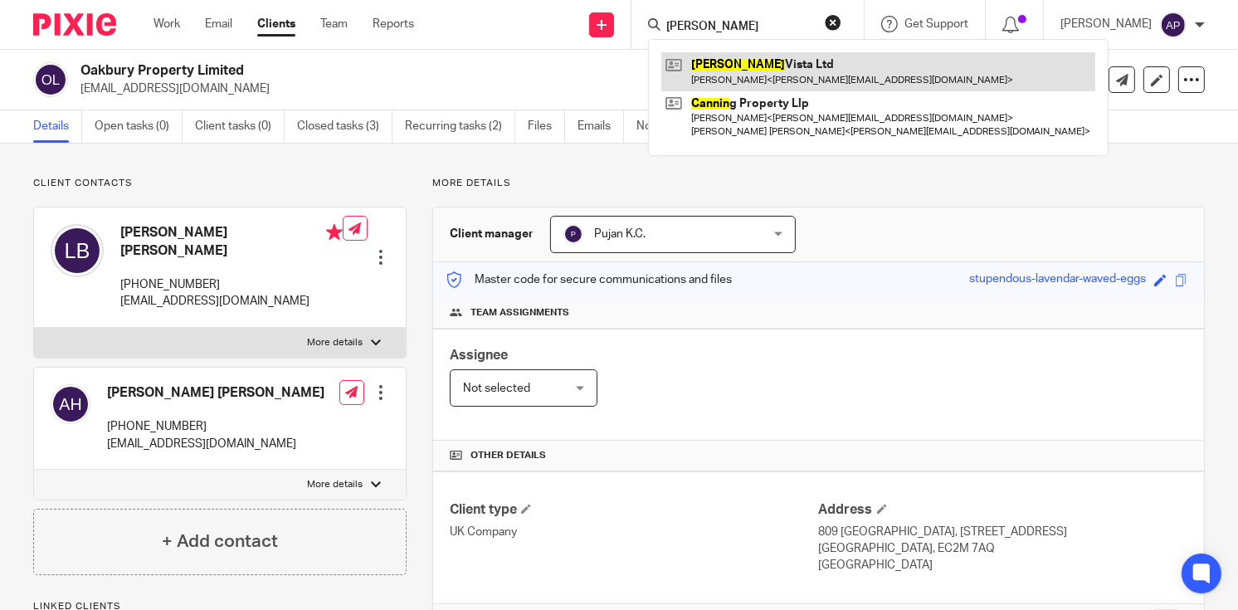
type input "CANNON"
click at [780, 61] on link at bounding box center [878, 71] width 434 height 38
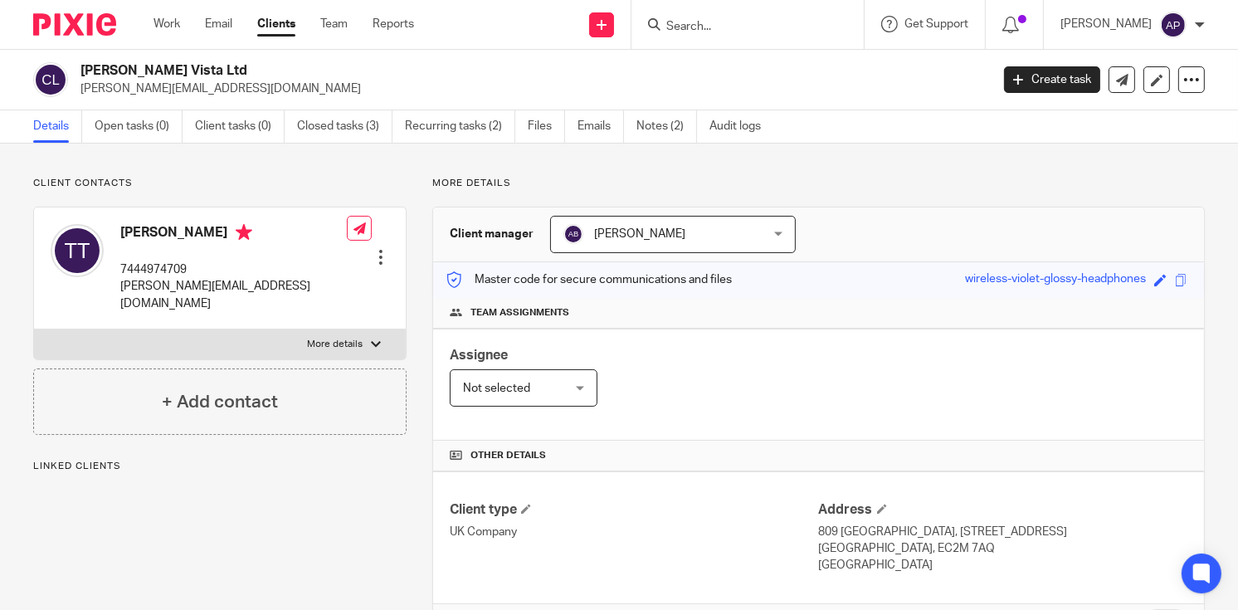
drag, startPoint x: 79, startPoint y: 66, endPoint x: 197, endPoint y: 66, distance: 117.8
click at [197, 66] on div "[PERSON_NAME] Vista Ltd [PERSON_NAME][EMAIL_ADDRESS][DOMAIN_NAME]" at bounding box center [506, 79] width 946 height 35
copy h2 "[PERSON_NAME] Vista Ltd"
drag, startPoint x: 79, startPoint y: 86, endPoint x: 212, endPoint y: 85, distance: 133.6
click at [212, 86] on div "[PERSON_NAME] Vista Ltd [PERSON_NAME][EMAIL_ADDRESS][DOMAIN_NAME]" at bounding box center [506, 79] width 946 height 35
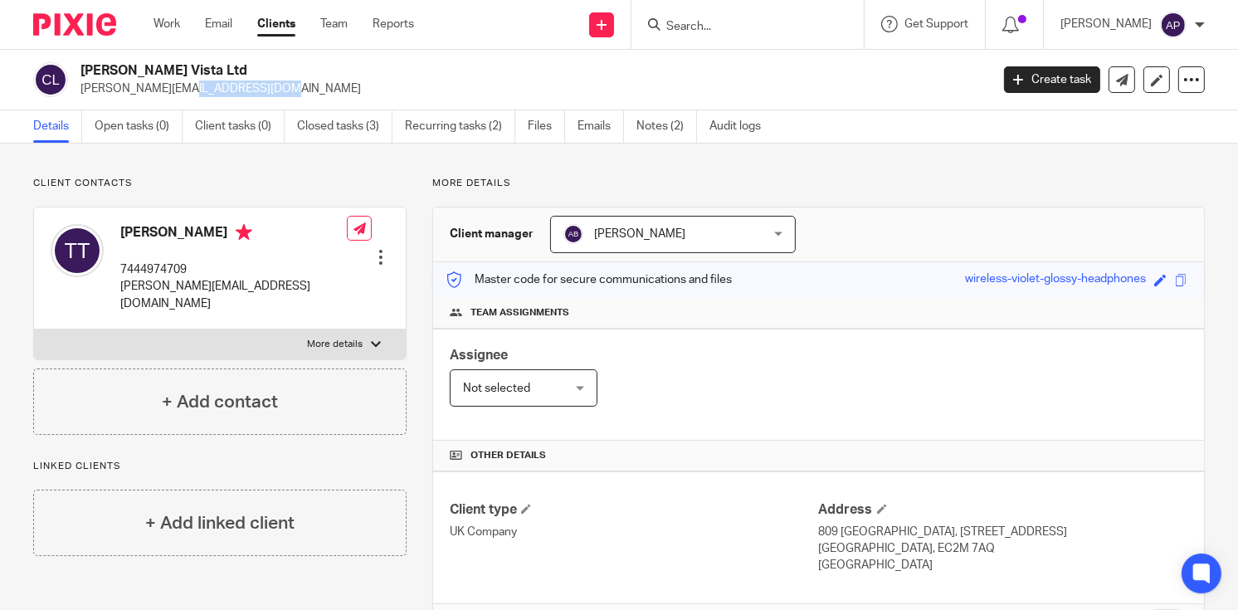
copy p "[PERSON_NAME][EMAIL_ADDRESS][DOMAIN_NAME]"
click at [133, 229] on h4 "[PERSON_NAME]" at bounding box center [233, 234] width 227 height 21
copy h4 "Tomas"
click at [710, 27] on input "Search" at bounding box center [739, 27] width 149 height 15
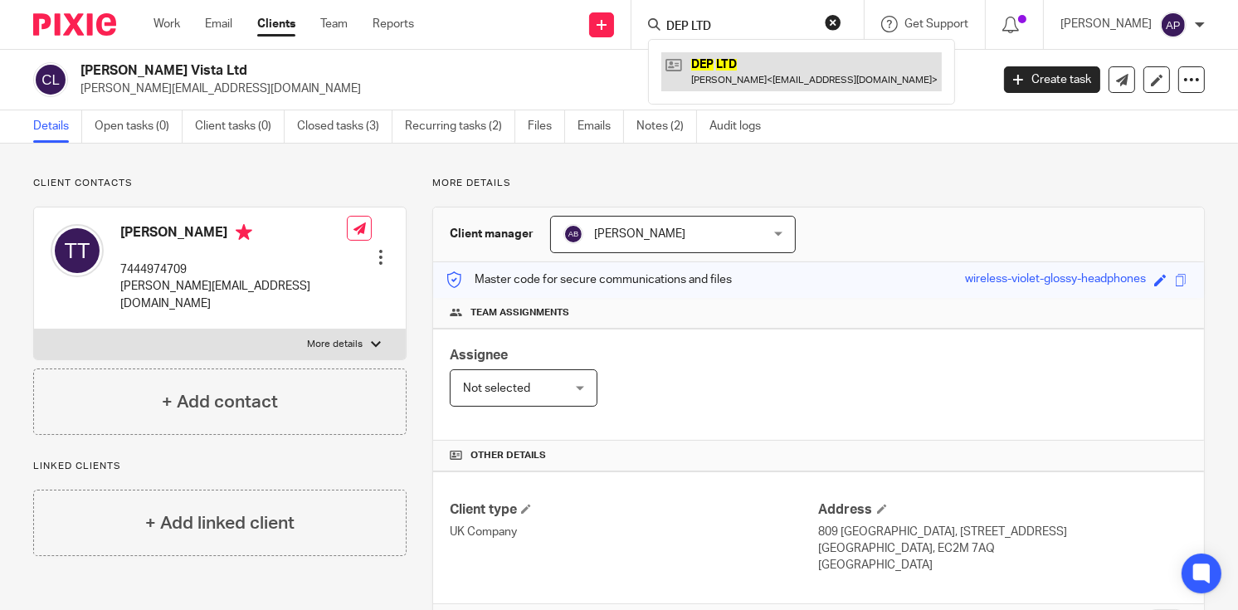
type input "DEP LTD"
click at [750, 63] on link at bounding box center [801, 71] width 280 height 38
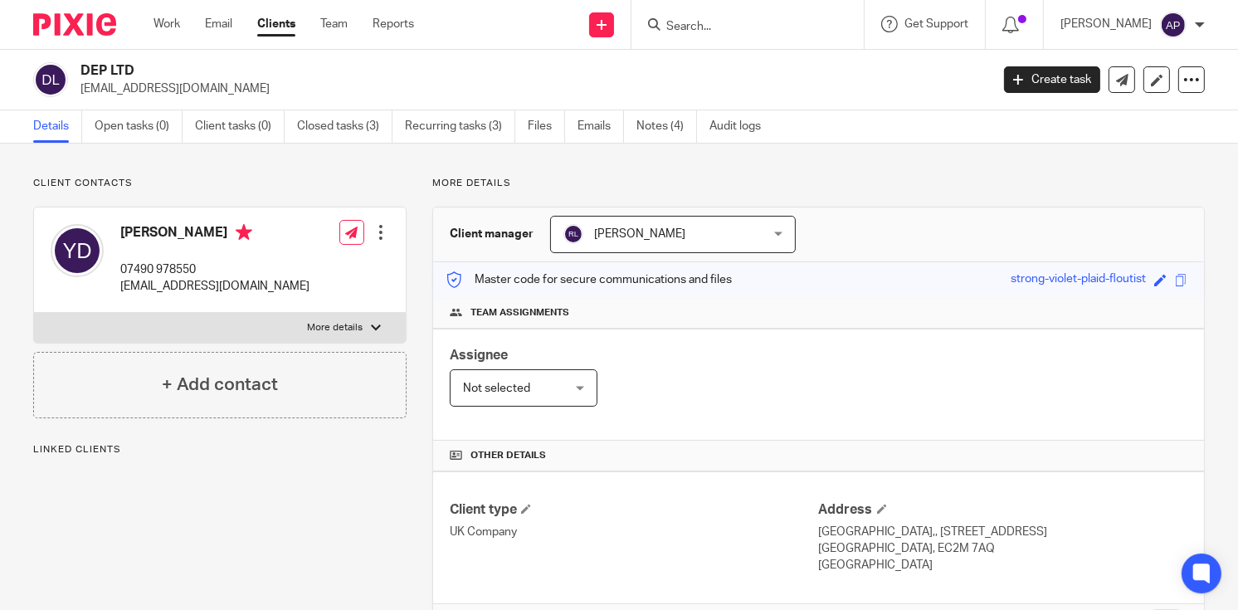
drag, startPoint x: 80, startPoint y: 69, endPoint x: 147, endPoint y: 69, distance: 67.2
click at [147, 69] on h2 "DEP LTD" at bounding box center [439, 70] width 719 height 17
copy h2 "DEP LTD"
drag, startPoint x: 80, startPoint y: 85, endPoint x: 233, endPoint y: 97, distance: 154.0
click at [233, 97] on div "DEP LTD y.djeraoui@hotmail.co.uk Create task Update from Companies House Export…" at bounding box center [619, 80] width 1238 height 61
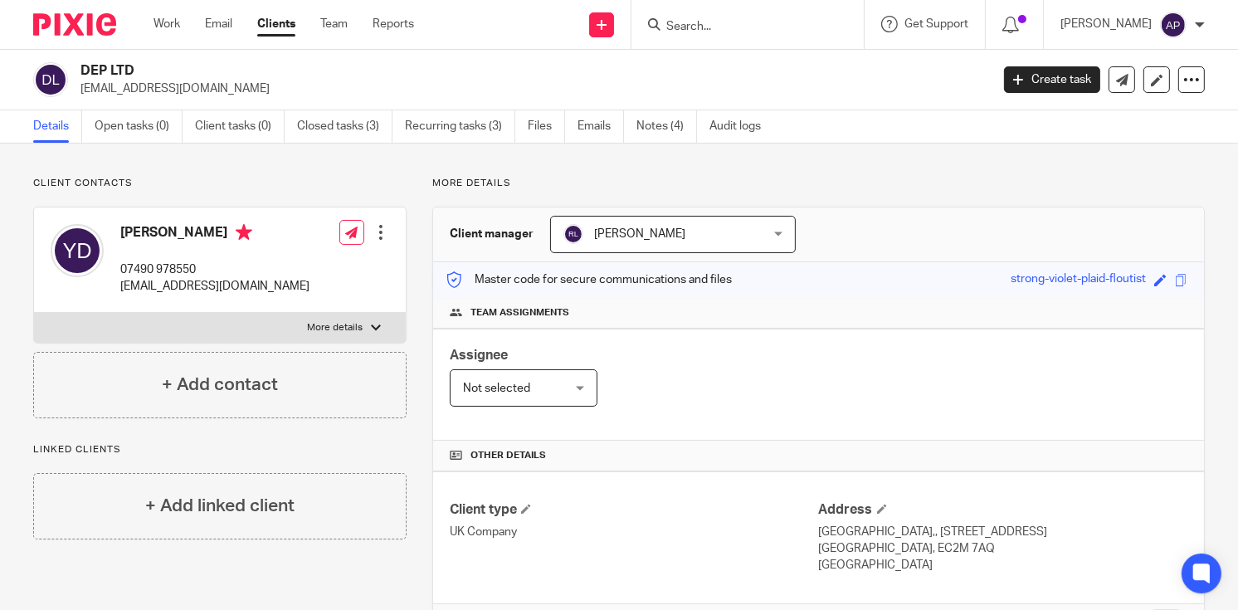
copy p "y.djeraoui@hotmail.co.uk"
click at [142, 231] on h4 "Youssef Djeraoui" at bounding box center [214, 234] width 189 height 21
copy h4 "Youssef"
click at [701, 22] on input "Search" at bounding box center [739, 27] width 149 height 15
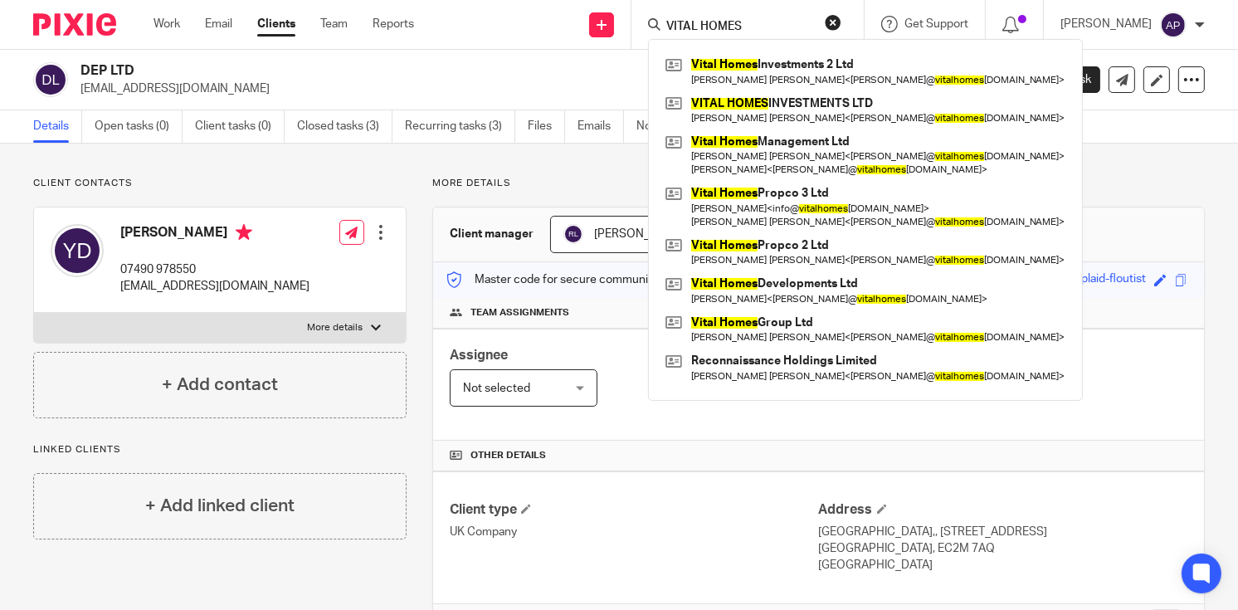
type input "VITAL HOMES"
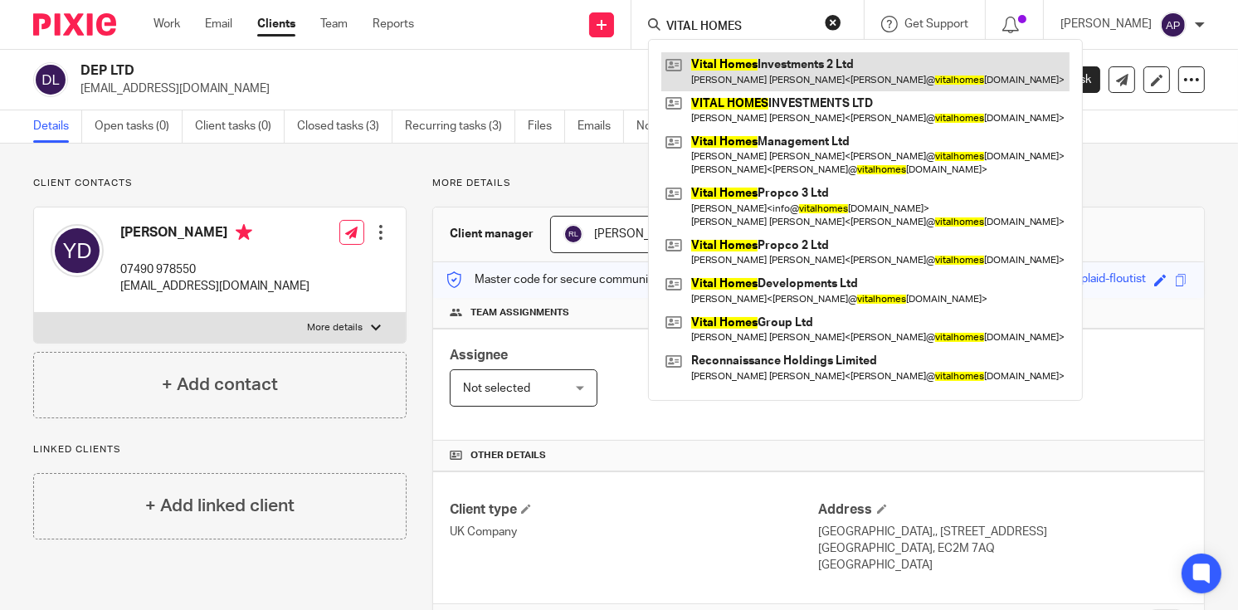
click at [746, 71] on link at bounding box center [865, 71] width 408 height 38
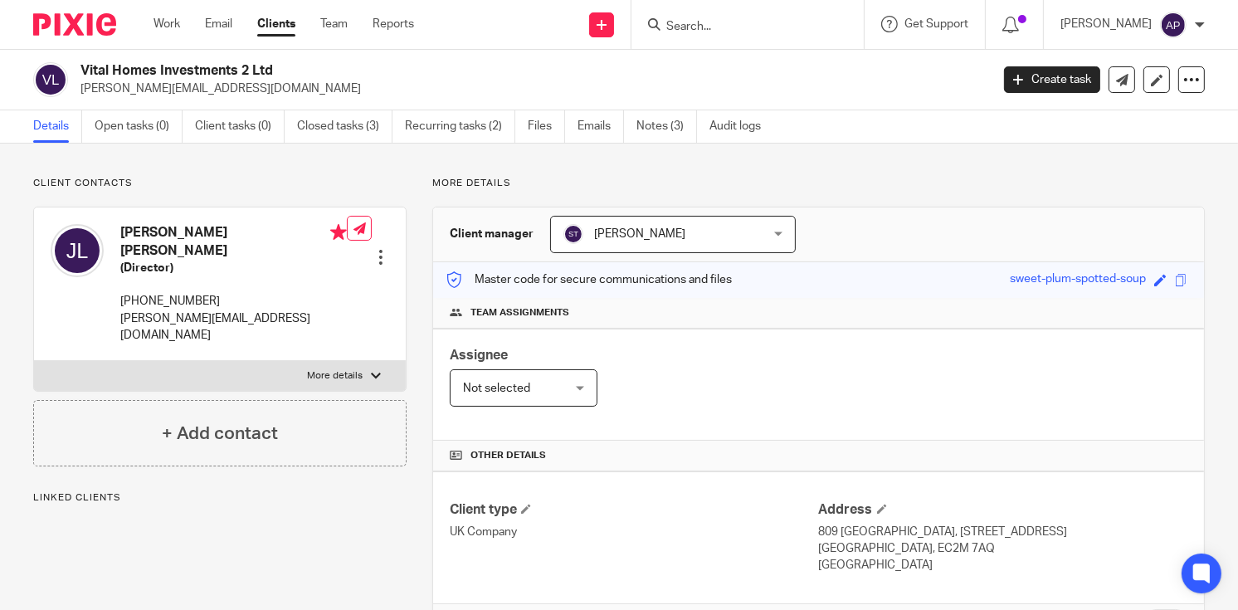
drag, startPoint x: 81, startPoint y: 65, endPoint x: 280, endPoint y: 66, distance: 199.1
click at [280, 66] on h2 "Vital Homes Investments 2 Ltd" at bounding box center [439, 70] width 719 height 17
copy h2 "Vital Homes Investments 2 Ltd"
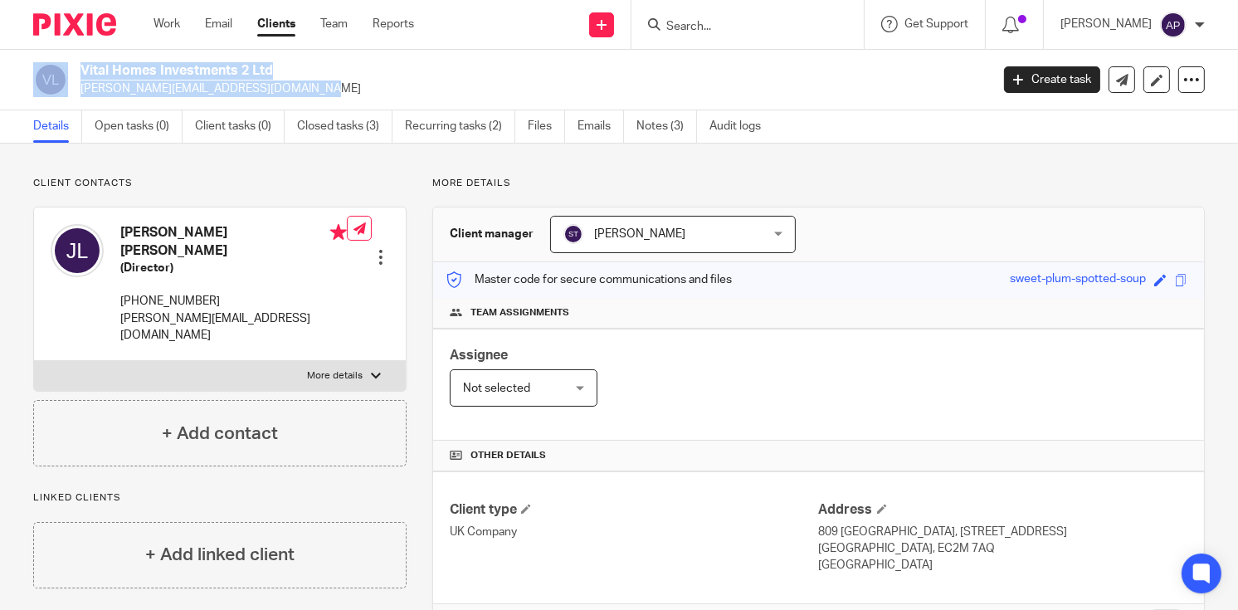
drag, startPoint x: 73, startPoint y: 89, endPoint x: 208, endPoint y: 92, distance: 135.3
click at [208, 92] on div "Vital Homes Investments 2 Ltd [PERSON_NAME][EMAIL_ADDRESS][DOMAIN_NAME]" at bounding box center [506, 79] width 946 height 35
drag, startPoint x: 208, startPoint y: 92, endPoint x: 355, endPoint y: 93, distance: 146.9
click at [355, 93] on p "[PERSON_NAME][EMAIL_ADDRESS][DOMAIN_NAME]" at bounding box center [529, 88] width 899 height 17
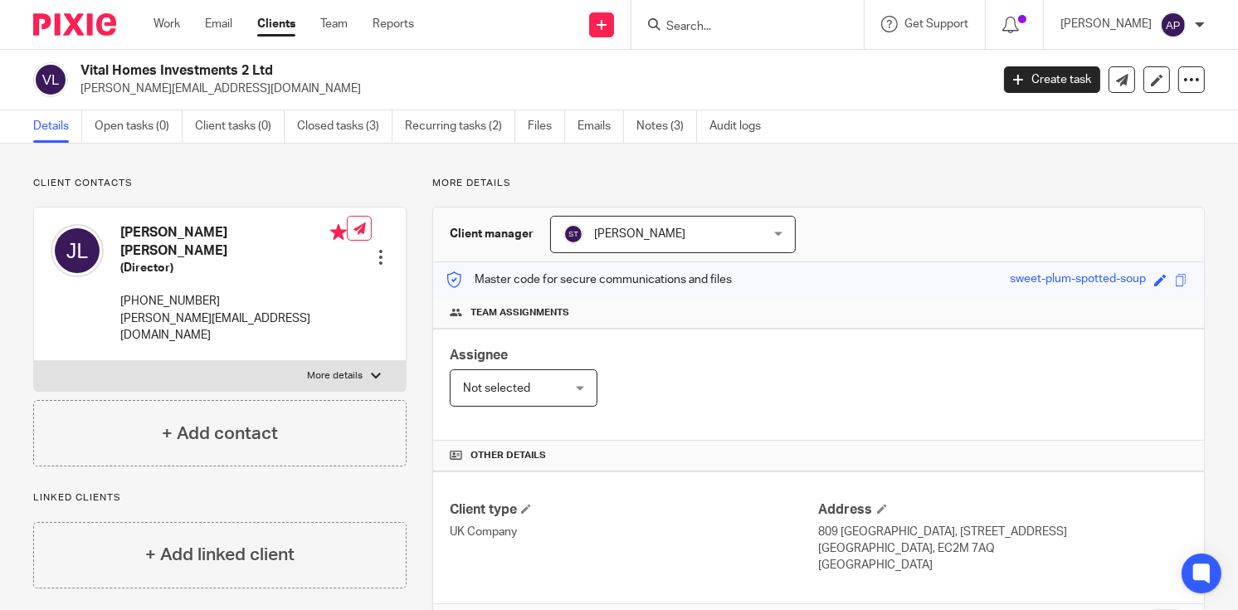
drag, startPoint x: 76, startPoint y: 85, endPoint x: 254, endPoint y: 89, distance: 177.6
click at [254, 89] on div "Vital Homes Investments 2 Ltd james@vitalhomesgroup.com" at bounding box center [506, 79] width 946 height 35
copy p "[PERSON_NAME][EMAIL_ADDRESS][DOMAIN_NAME]"
click at [149, 231] on h4 "[PERSON_NAME] [PERSON_NAME]" at bounding box center [233, 242] width 227 height 36
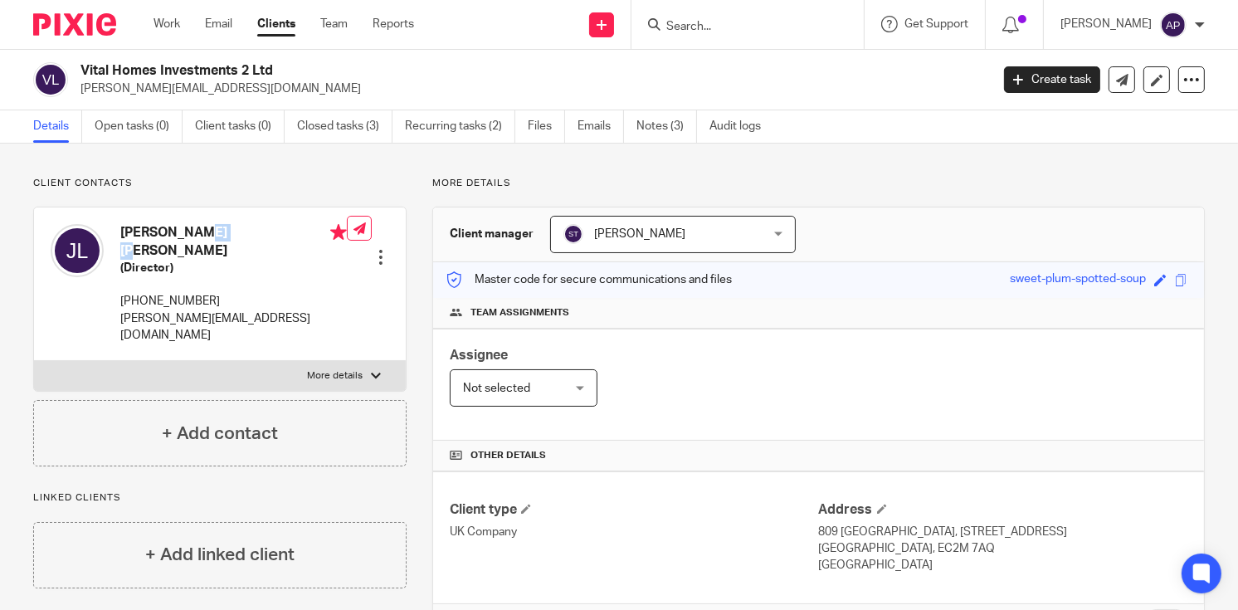
copy h4 "James"
click at [728, 20] on input "Search" at bounding box center [739, 27] width 149 height 15
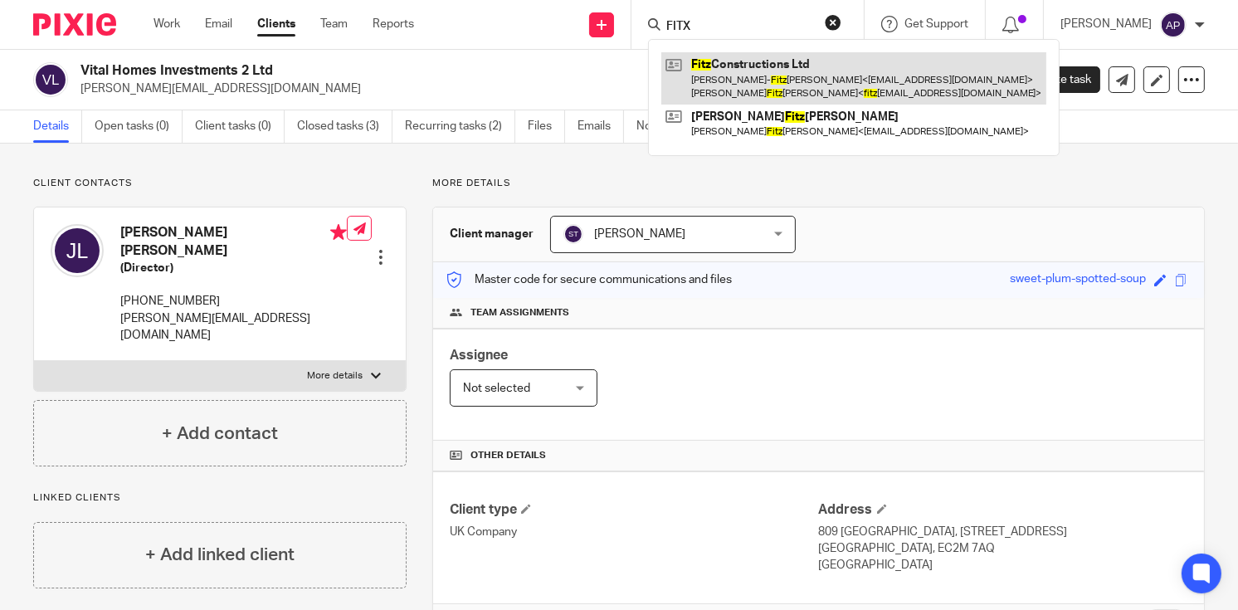
type input "FITX"
click at [806, 76] on link at bounding box center [853, 77] width 385 height 51
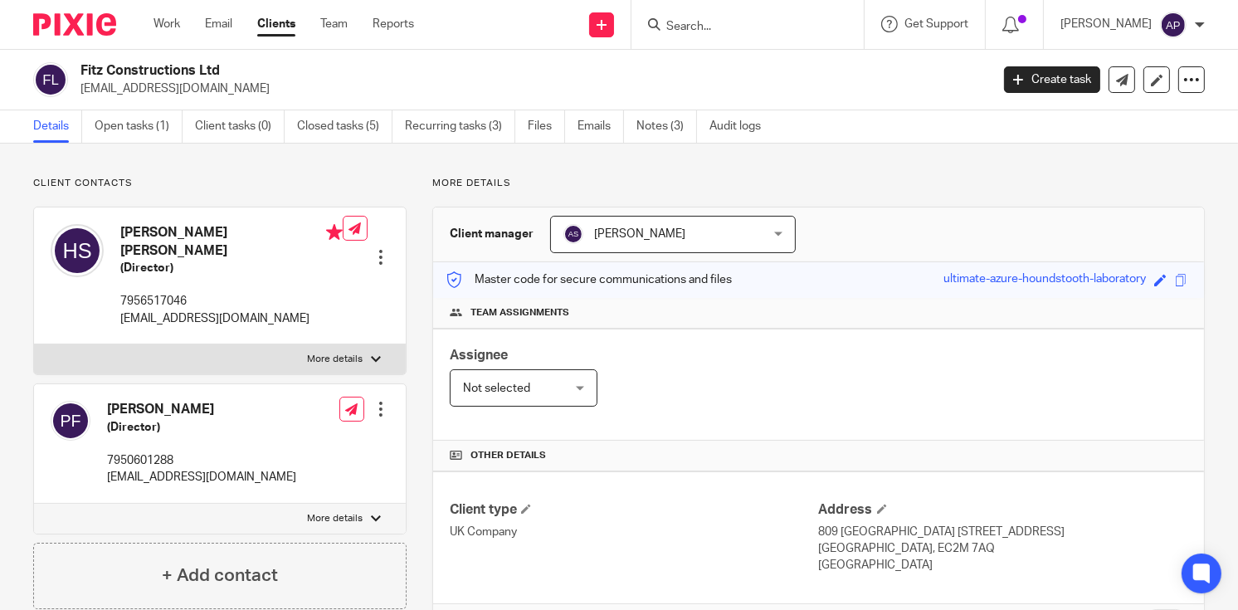
drag, startPoint x: 82, startPoint y: 71, endPoint x: 222, endPoint y: 66, distance: 139.5
click at [222, 66] on h2 "Fitz Constructions Ltd" at bounding box center [439, 70] width 719 height 17
copy h2 "Fitz Constructions Ltd"
drag, startPoint x: 78, startPoint y: 85, endPoint x: 252, endPoint y: 85, distance: 174.2
click at [252, 85] on div "Fitz Constructions Ltd [EMAIL_ADDRESS][DOMAIN_NAME]" at bounding box center [506, 79] width 946 height 35
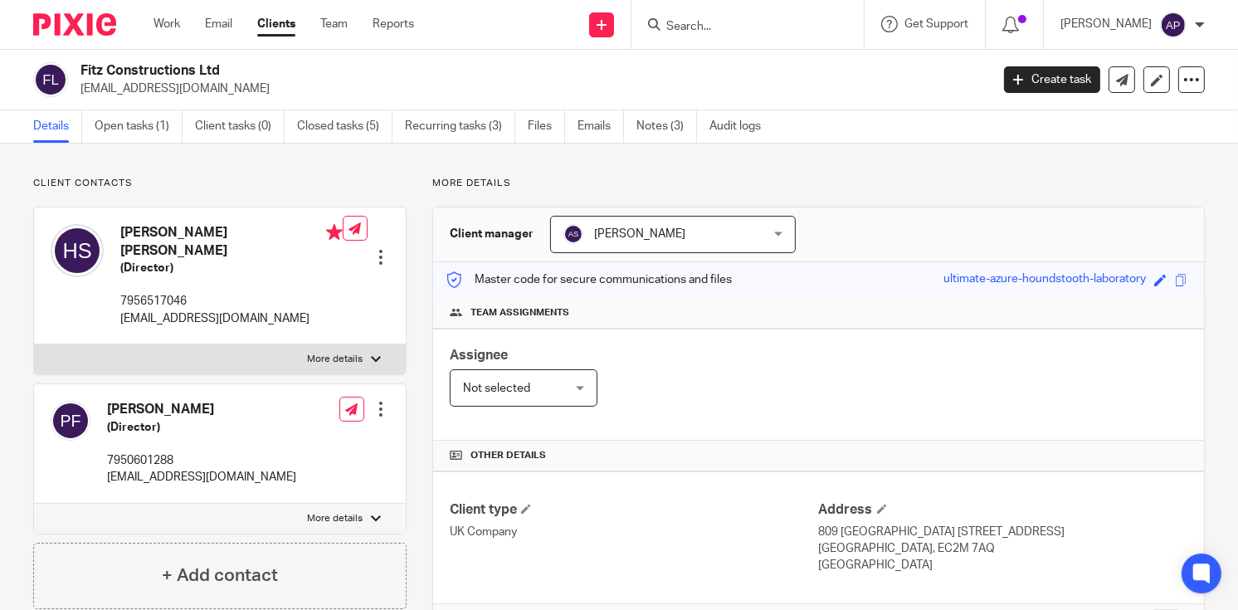
copy p "[EMAIL_ADDRESS][DOMAIN_NAME]"
click at [157, 231] on h4 "[PERSON_NAME] [PERSON_NAME]" at bounding box center [231, 242] width 222 height 36
copy h4 "[PERSON_NAME]"
click at [740, 30] on input "Search" at bounding box center [739, 27] width 149 height 15
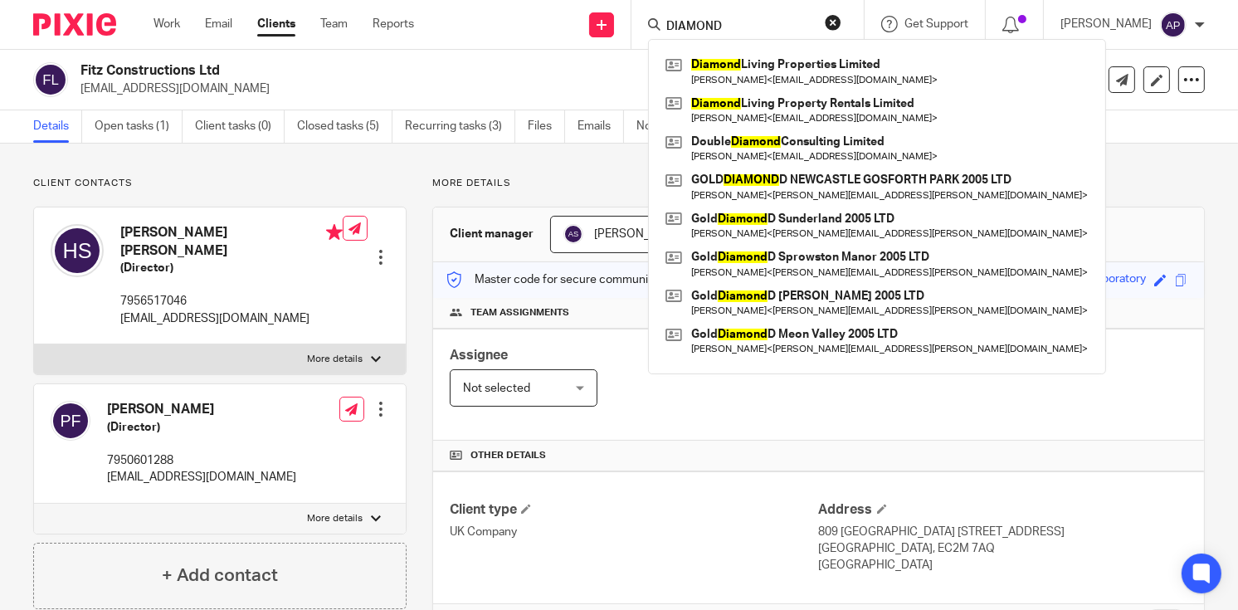
type input "DIAMOND"
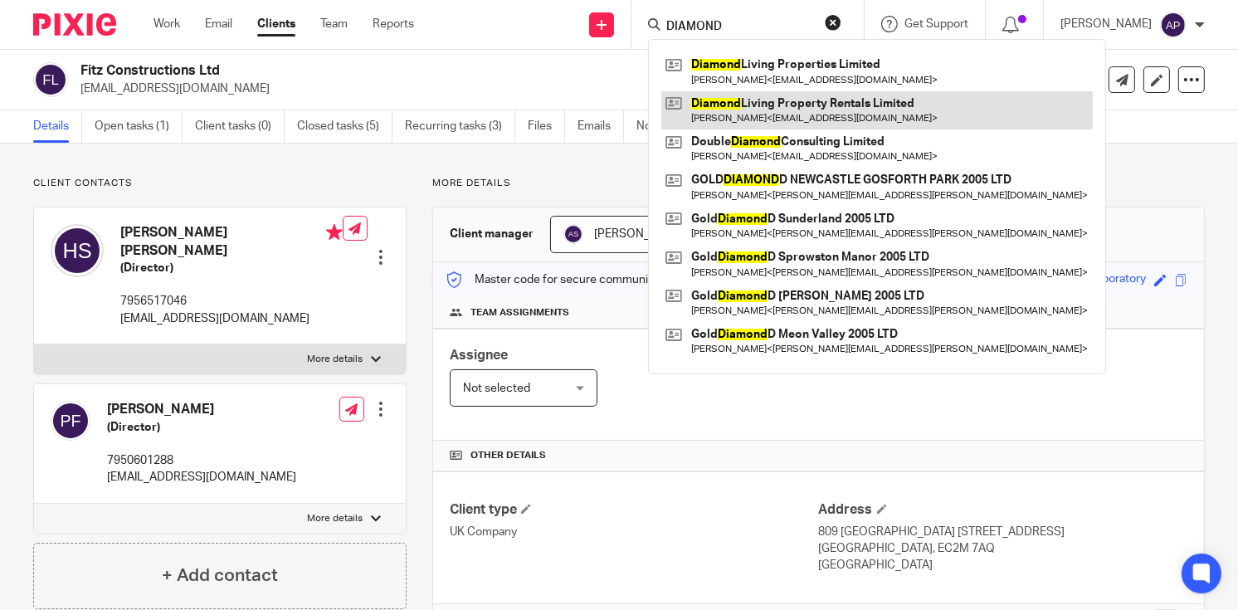
click at [802, 92] on link at bounding box center [876, 110] width 431 height 38
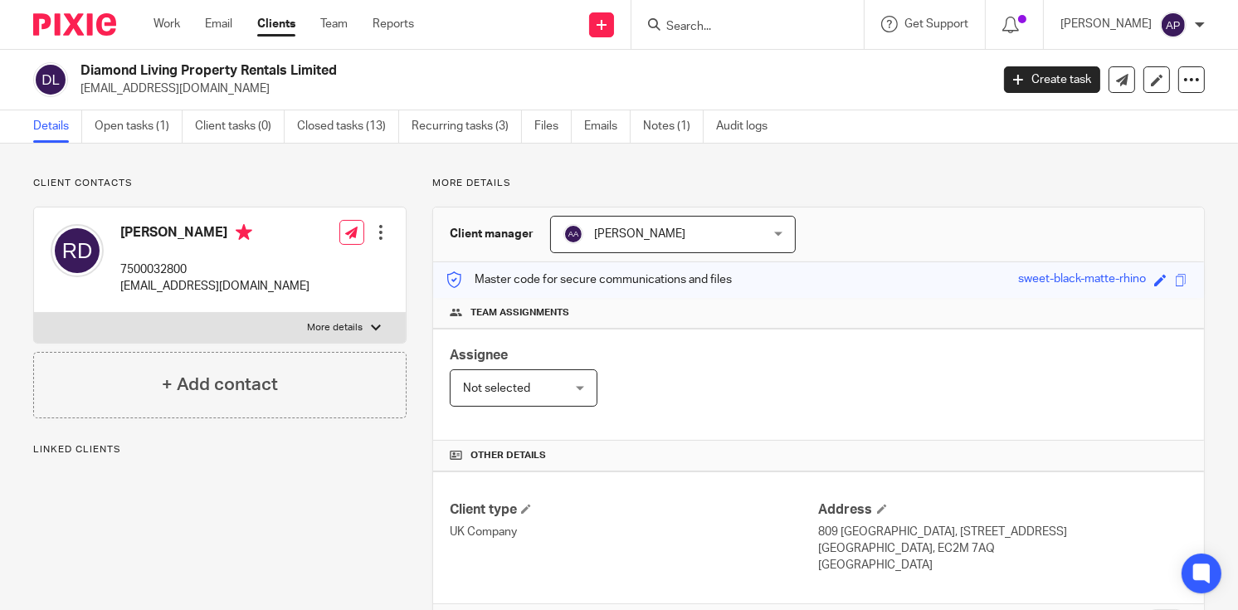
click h2 "Diamond Living Property Rentals Limited"
drag, startPoint x: 82, startPoint y: 88, endPoint x: 251, endPoint y: 80, distance: 169.4
click p "richarddupoy@hotmail.com"
click h4 "Richard Dupoy"
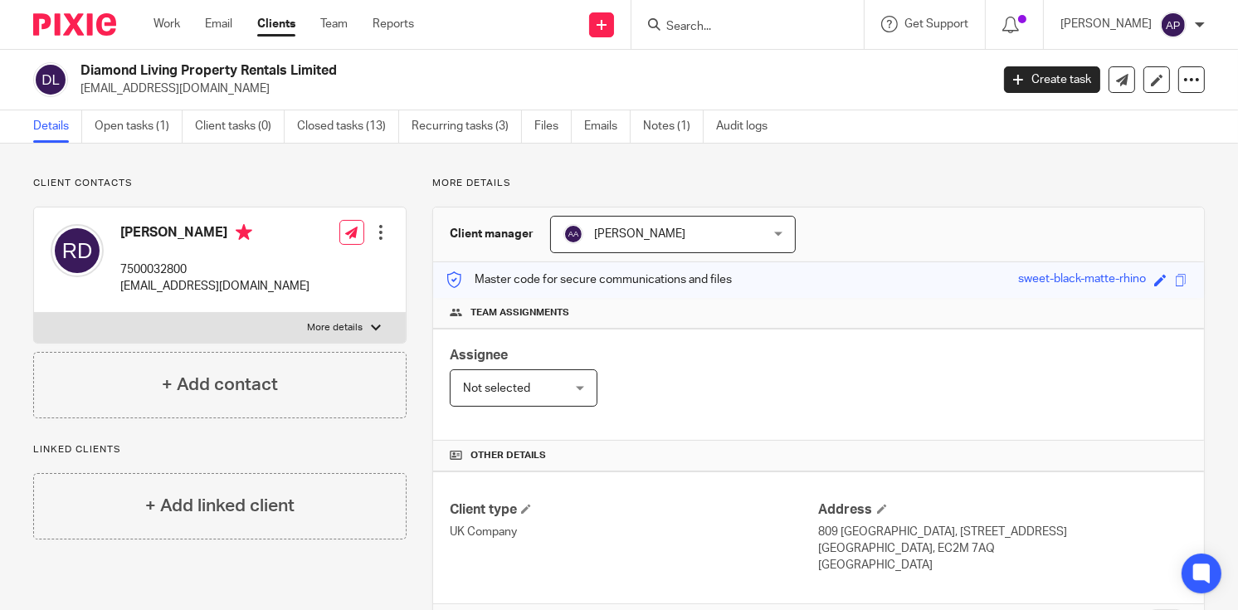
copy h4 "Richard"
click input "Search"
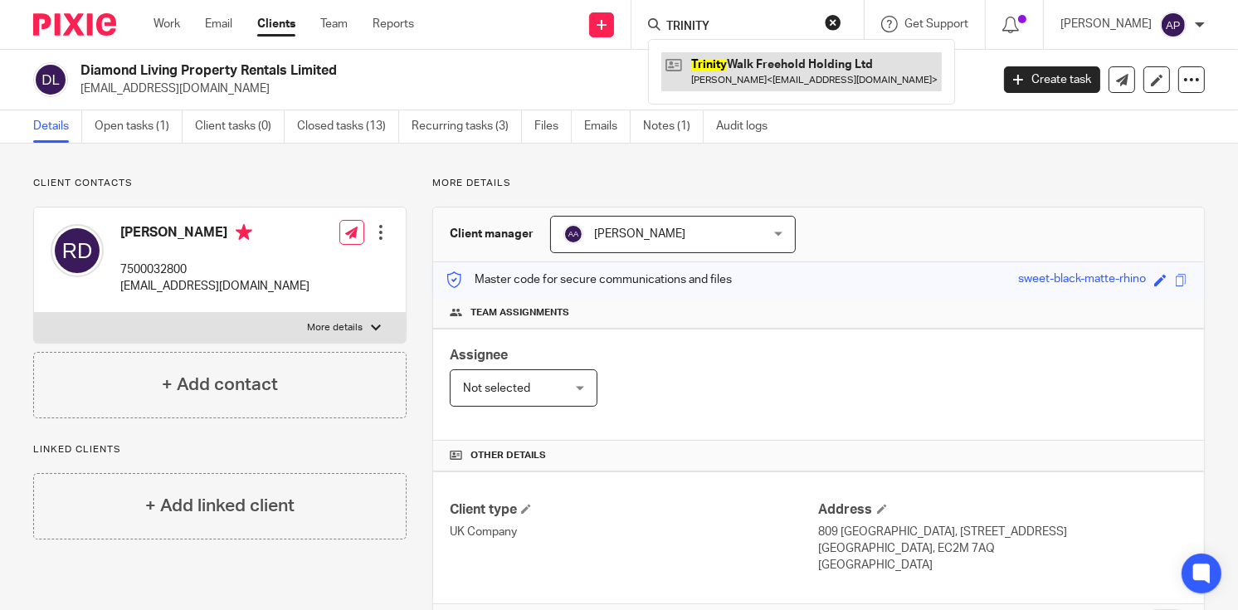
type input "TRINITY"
click link
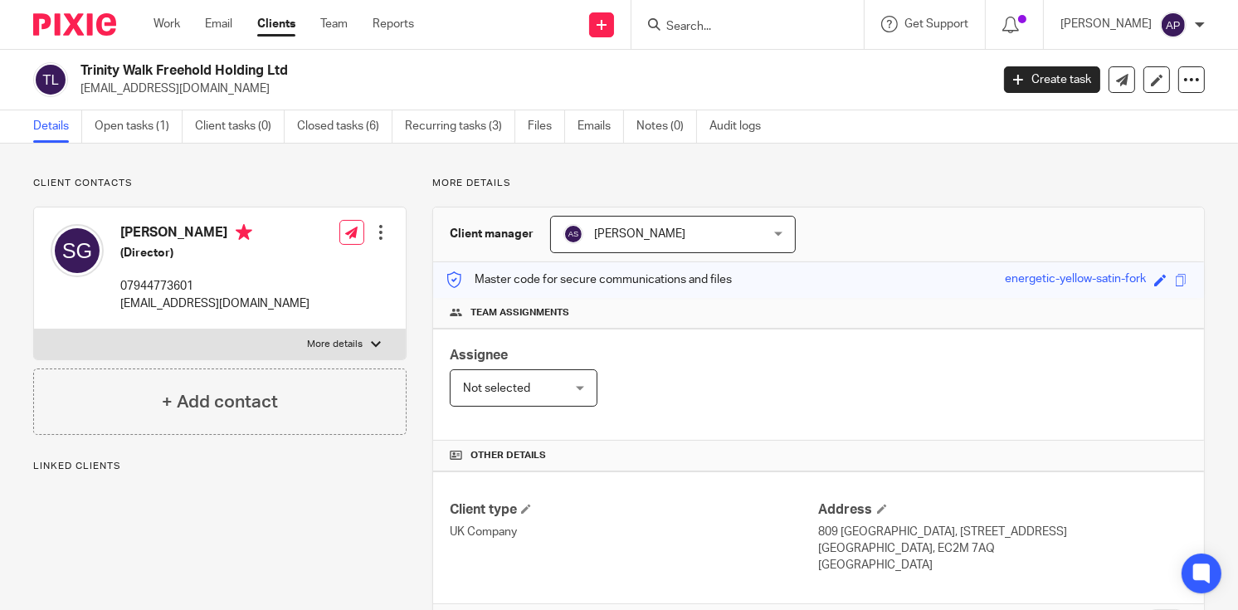
drag, startPoint x: 0, startPoint y: 0, endPoint x: 180, endPoint y: 66, distance: 191.6
click at [180, 66] on div "Trinity Walk Freehold Holding Ltd [EMAIL_ADDRESS][DOMAIN_NAME]" at bounding box center [506, 79] width 946 height 35
drag, startPoint x: 80, startPoint y: 61, endPoint x: 303, endPoint y: 60, distance: 223.2
click at [303, 60] on div "Trinity Walk Freehold Holding Ltd [EMAIL_ADDRESS][DOMAIN_NAME] Create task Upda…" at bounding box center [619, 80] width 1238 height 61
copy h2 "Trinity Walk Freehold Holding Ltd"
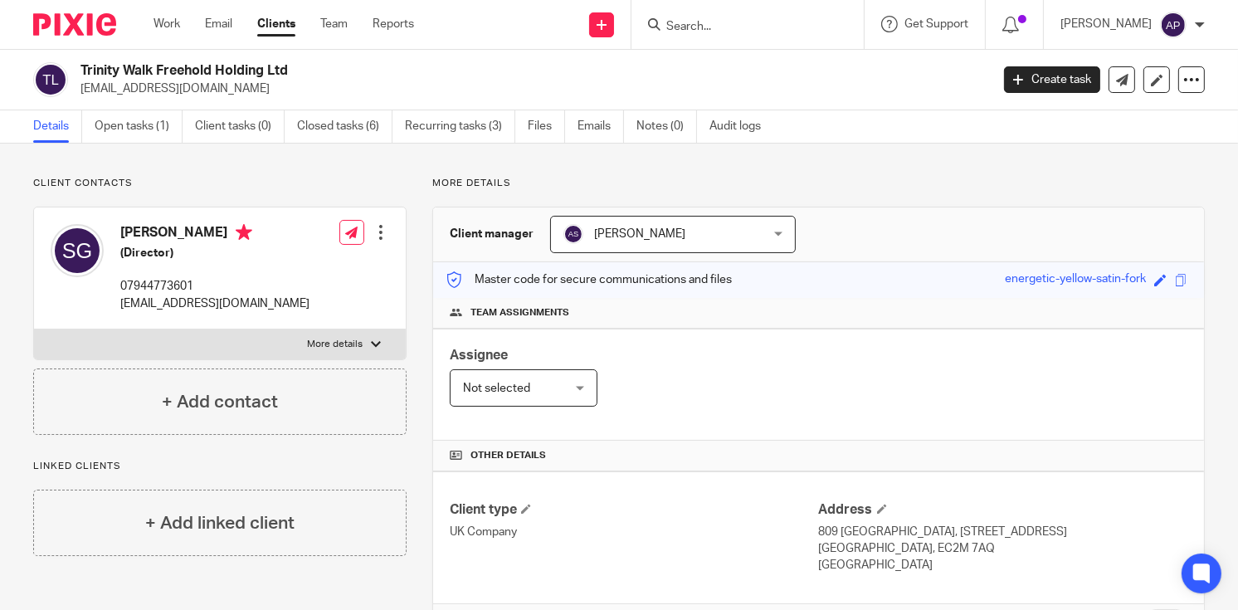
click at [719, 27] on input "Search" at bounding box center [739, 27] width 149 height 15
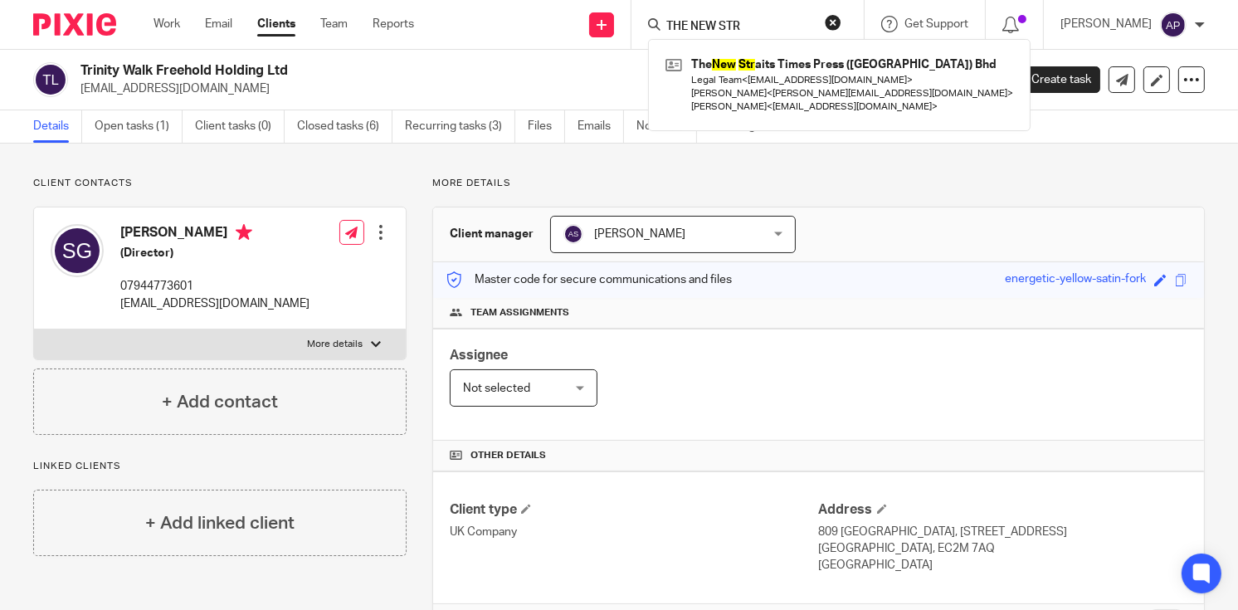
type input "THE NEW STR"
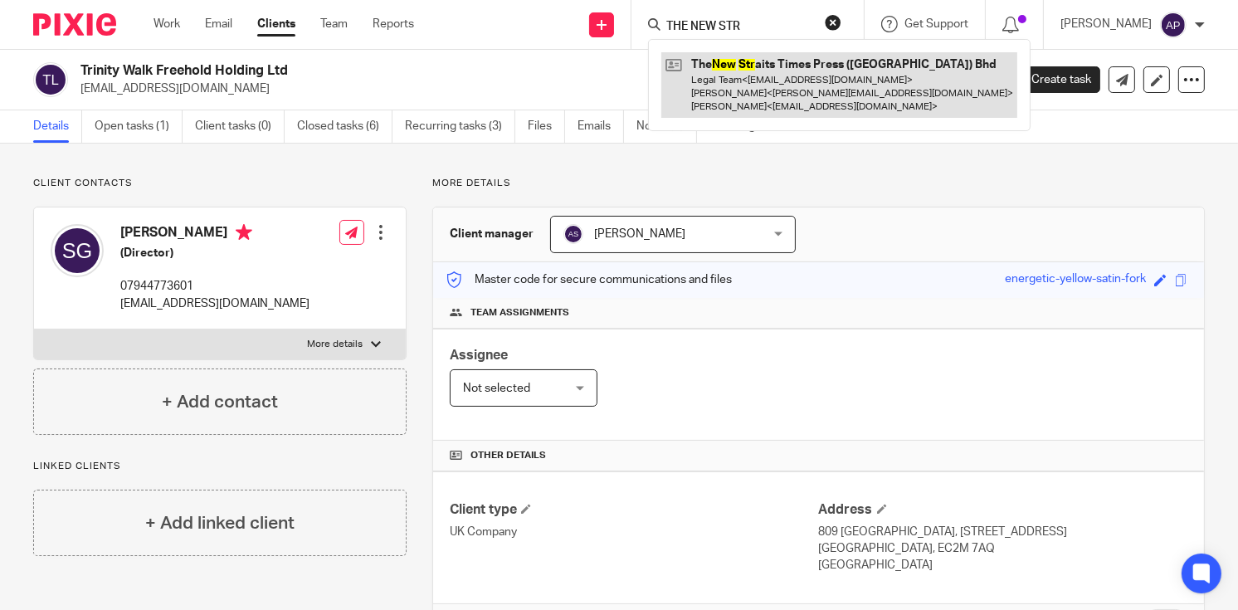
click at [728, 57] on link at bounding box center [839, 85] width 356 height 66
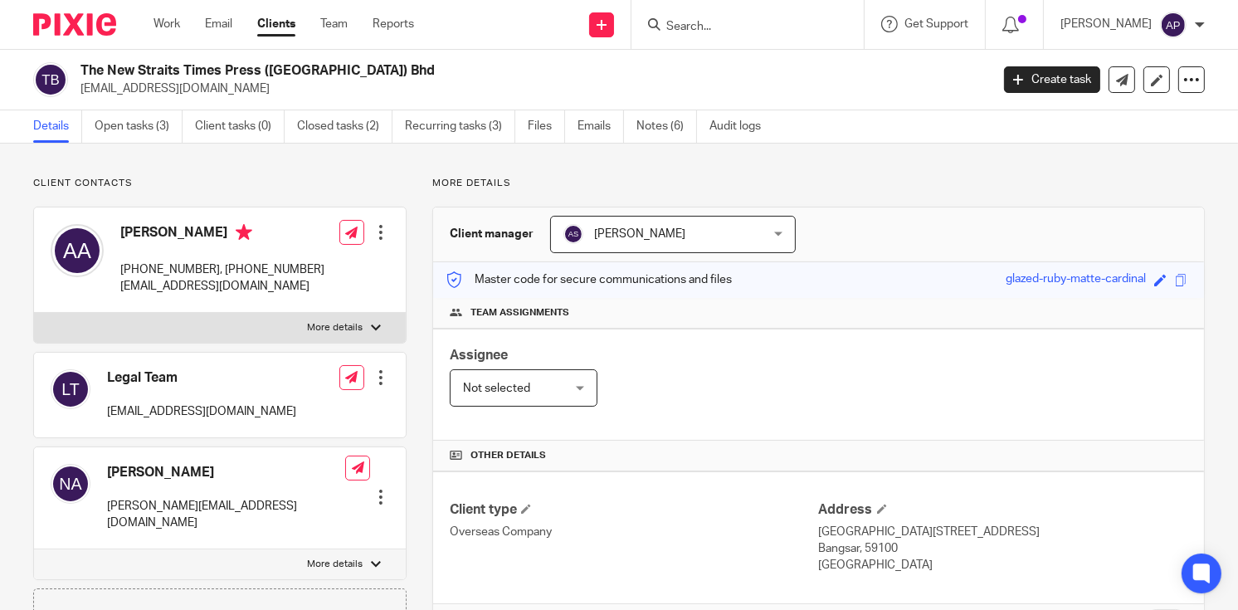
drag, startPoint x: 79, startPoint y: 86, endPoint x: 269, endPoint y: 88, distance: 190.0
click at [269, 88] on div "The New Straits Times Press ([GEOGRAPHIC_DATA]) Bhd [EMAIL_ADDRESS][DOMAIN_NAME]" at bounding box center [506, 79] width 946 height 35
copy p "[EMAIL_ADDRESS][DOMAIN_NAME]"
drag, startPoint x: 78, startPoint y: 64, endPoint x: 363, endPoint y: 62, distance: 285.4
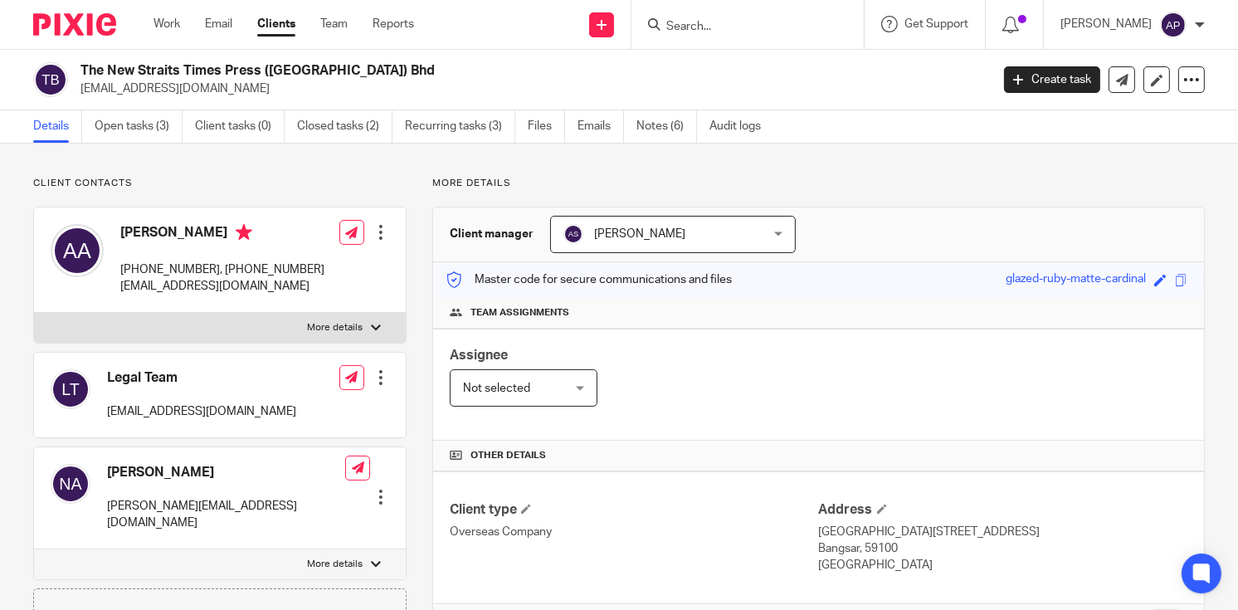
click at [363, 62] on div "The New Straits Times Press ([GEOGRAPHIC_DATA]) Bhd [EMAIL_ADDRESS][DOMAIN_NAME]" at bounding box center [506, 79] width 946 height 35
copy h2 "The New Straits Times Press ([GEOGRAPHIC_DATA]) Bhd"
